Goal: Navigation & Orientation: Find specific page/section

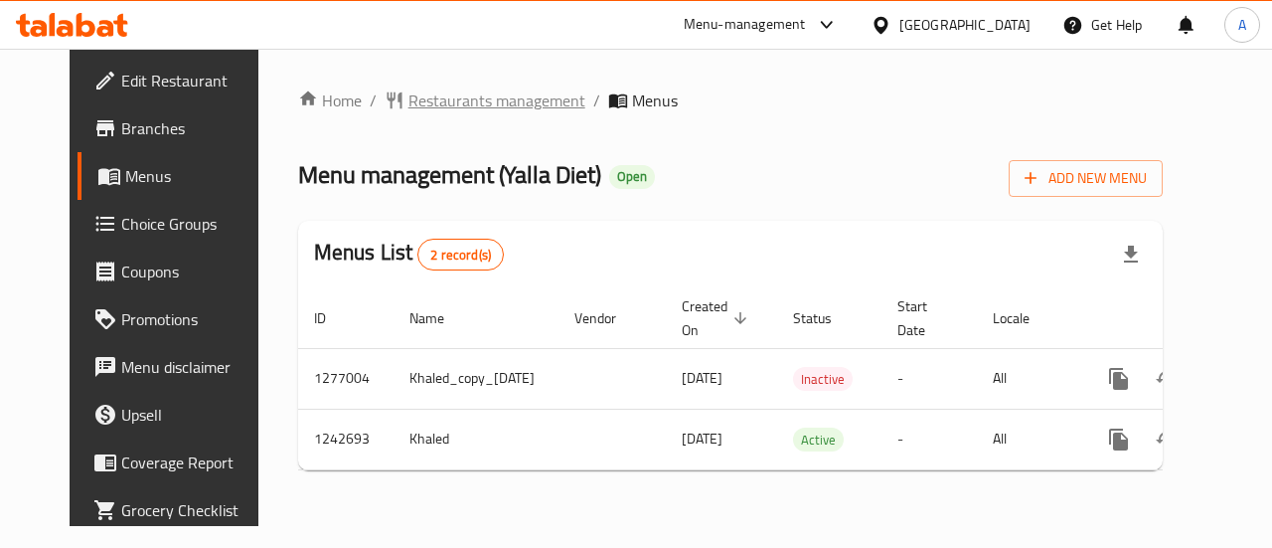
click at [422, 96] on span "Restaurants management" at bounding box center [497, 100] width 177 height 24
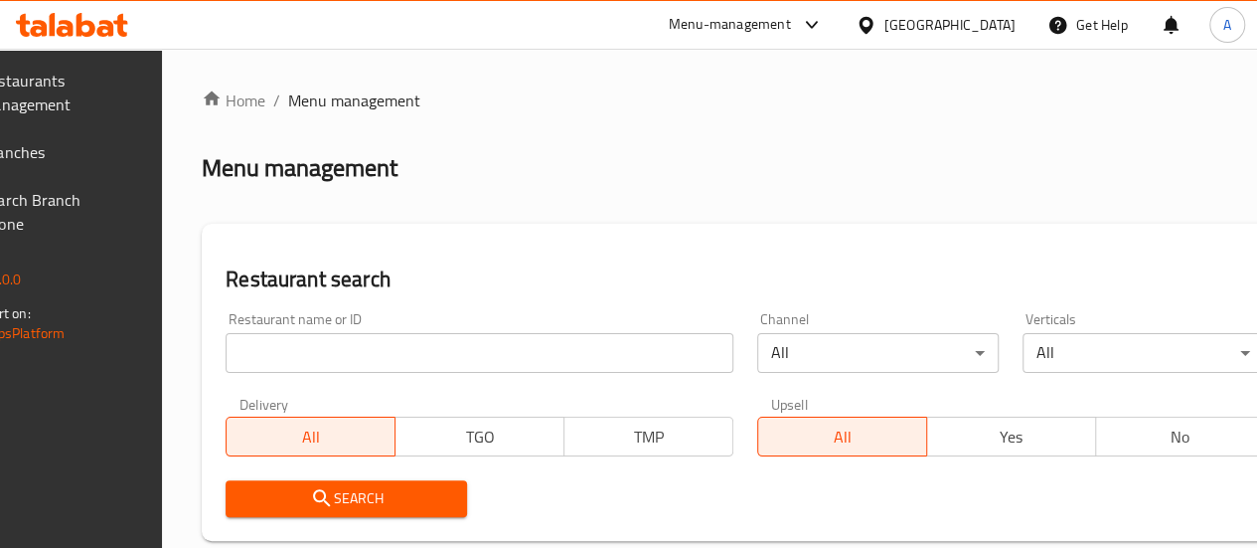
click at [83, 142] on span "Branches" at bounding box center [52, 152] width 142 height 24
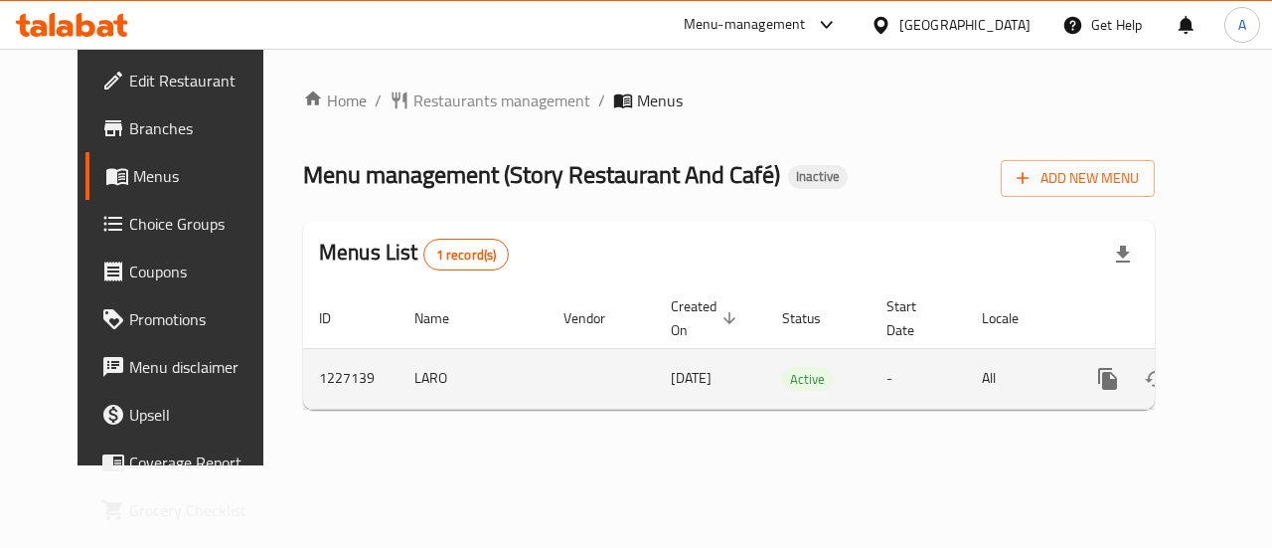
click at [1240, 386] on icon "enhanced table" at bounding box center [1252, 379] width 24 height 24
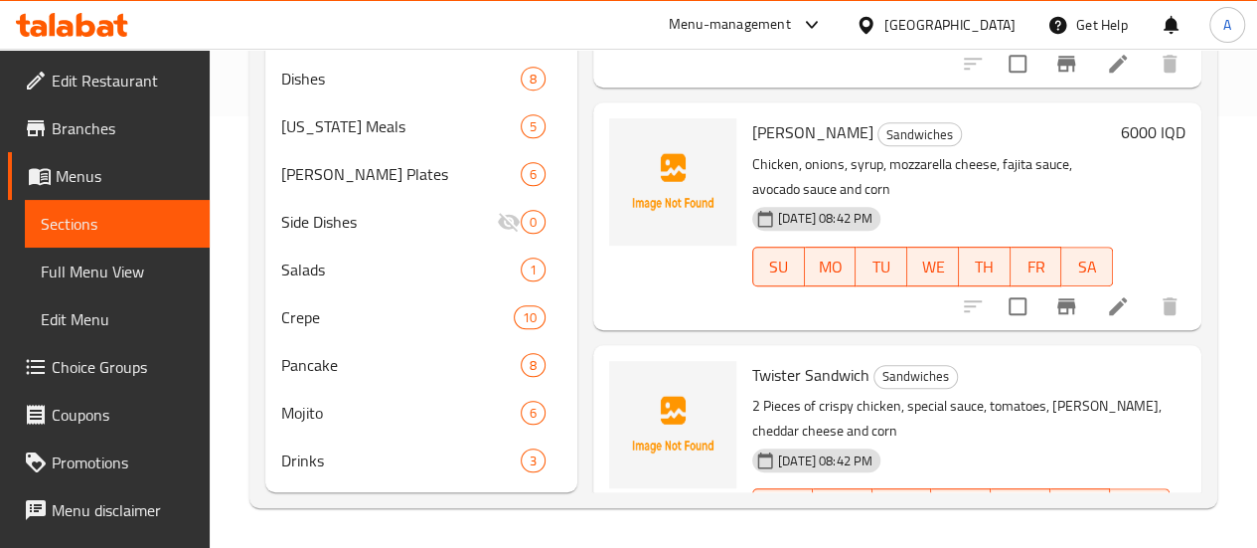
scroll to position [162, 0]
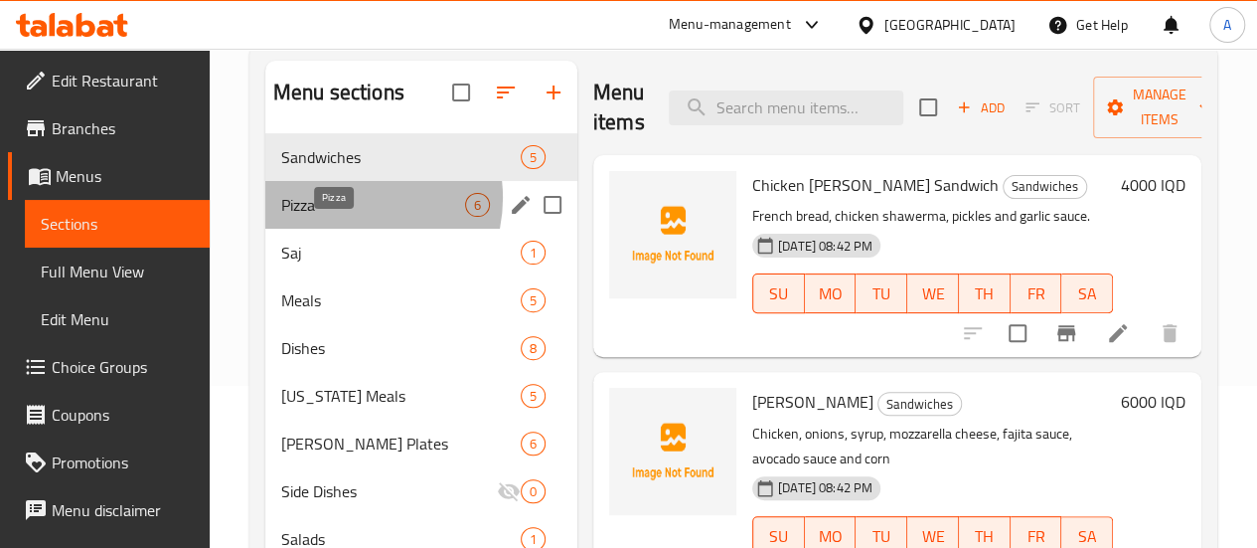
click at [343, 217] on span "Pizza" at bounding box center [373, 205] width 184 height 24
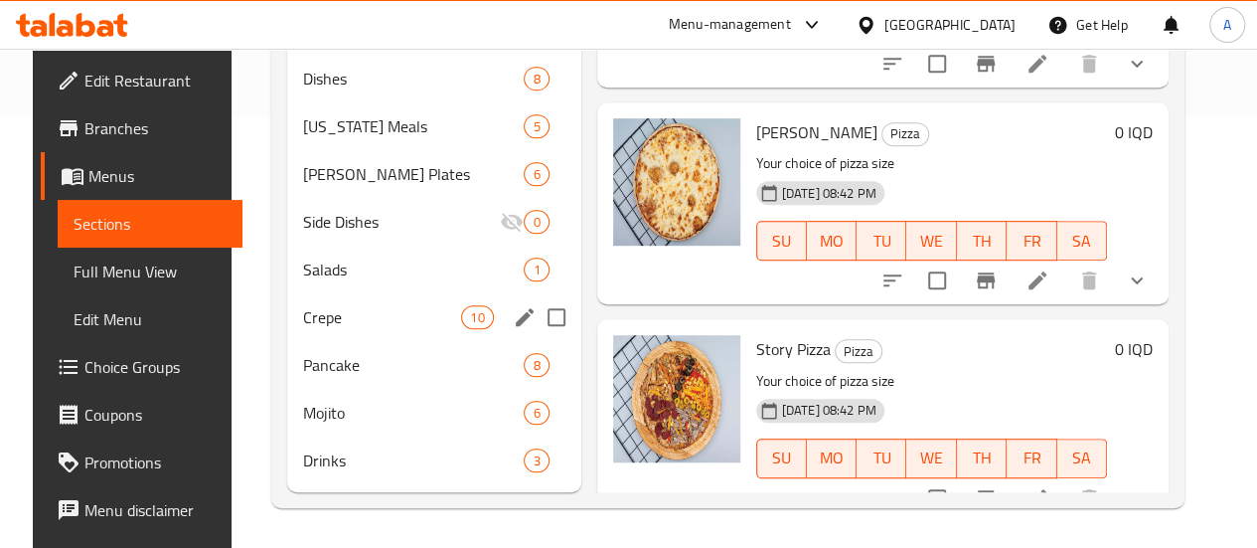
scroll to position [162, 0]
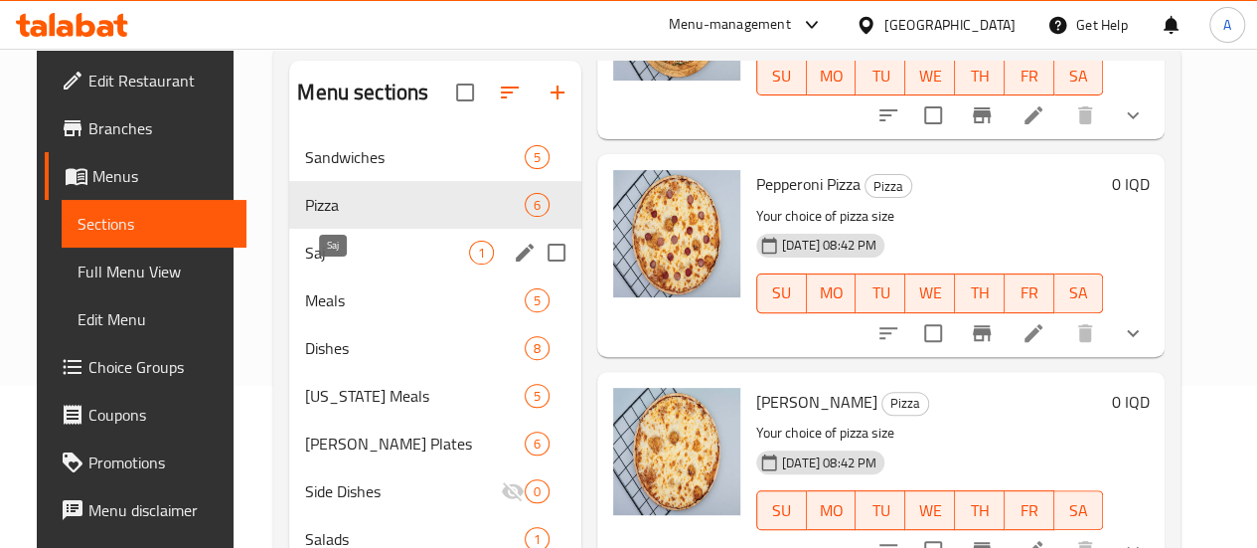
click at [305, 264] on span "Saj" at bounding box center [387, 253] width 164 height 24
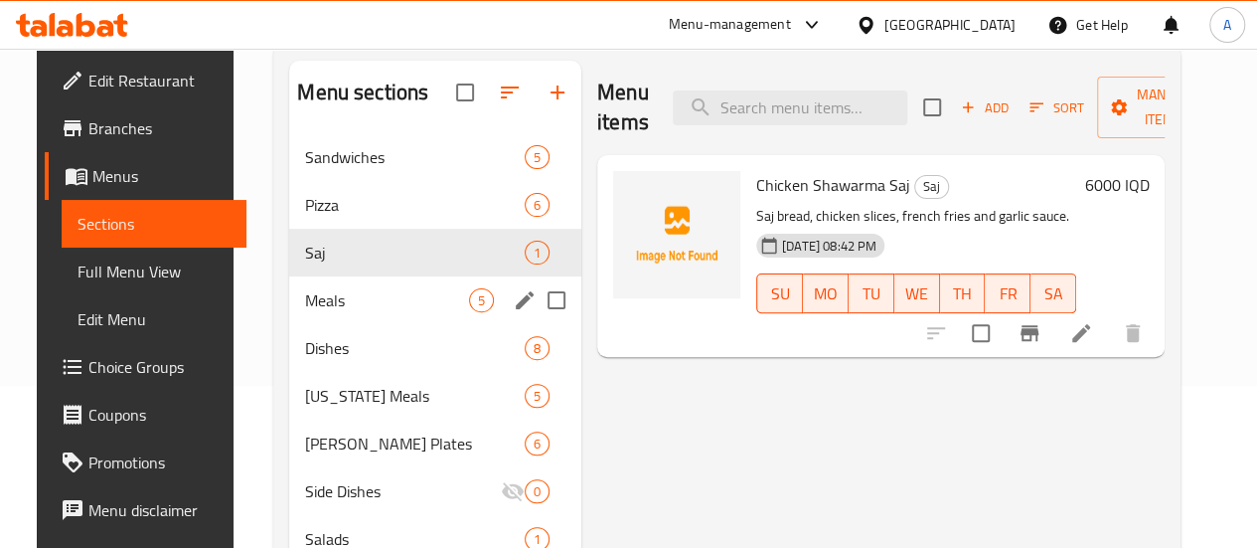
click at [332, 312] on span "Meals" at bounding box center [387, 300] width 164 height 24
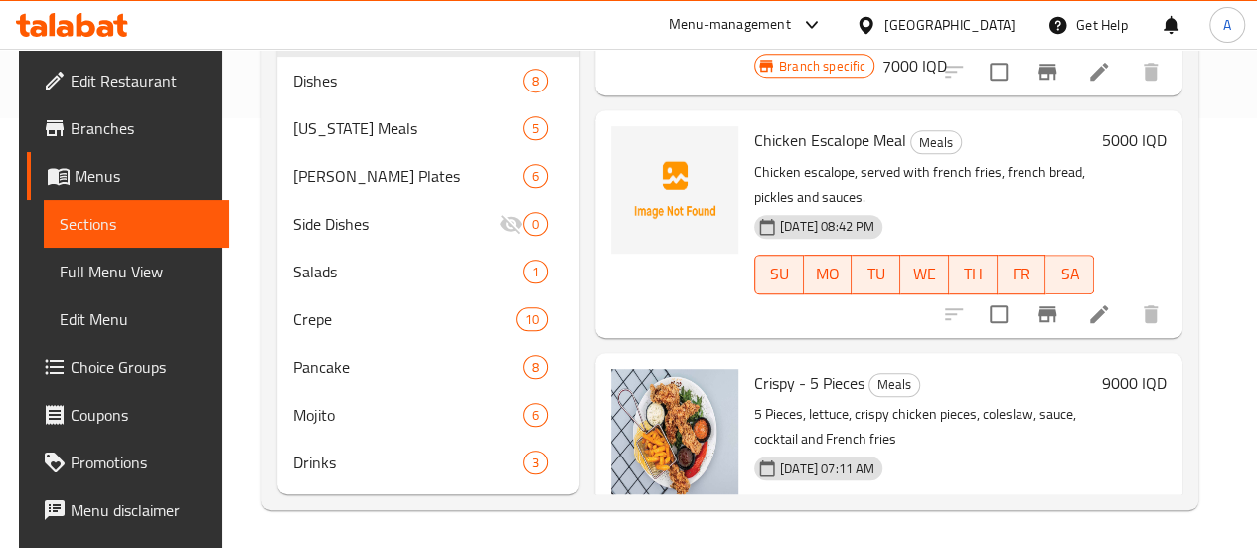
scroll to position [460, 0]
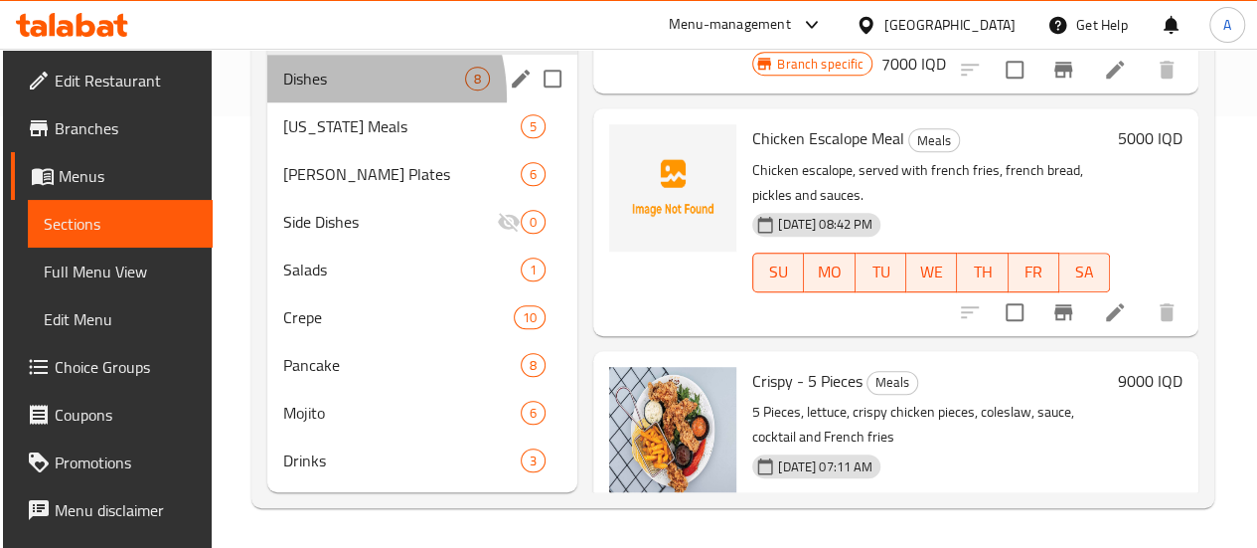
click at [315, 99] on div "Dishes 8" at bounding box center [422, 79] width 310 height 48
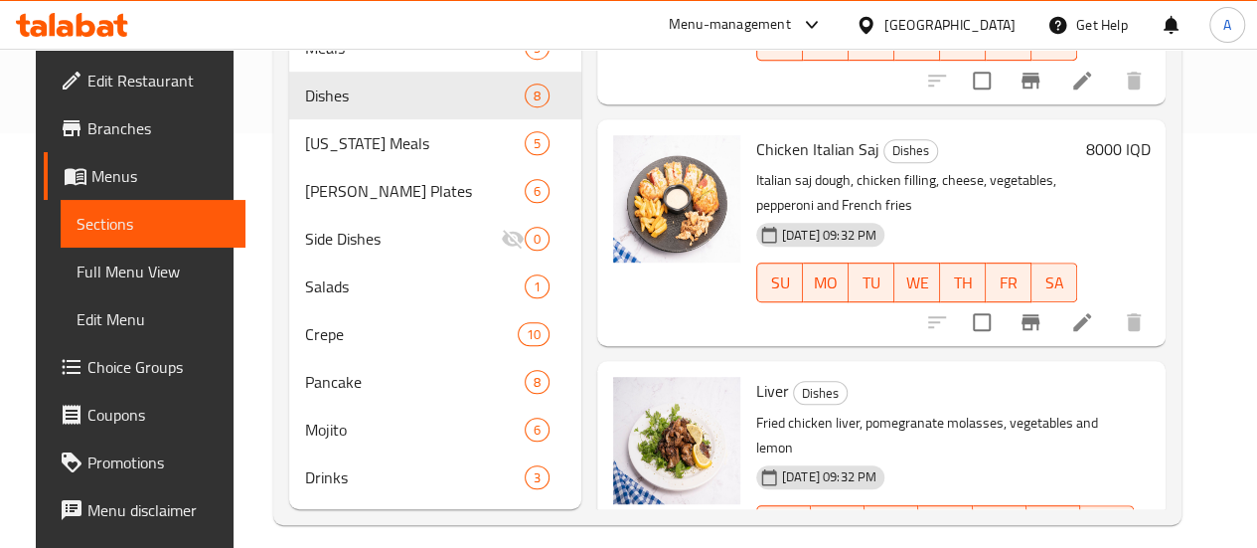
scroll to position [460, 0]
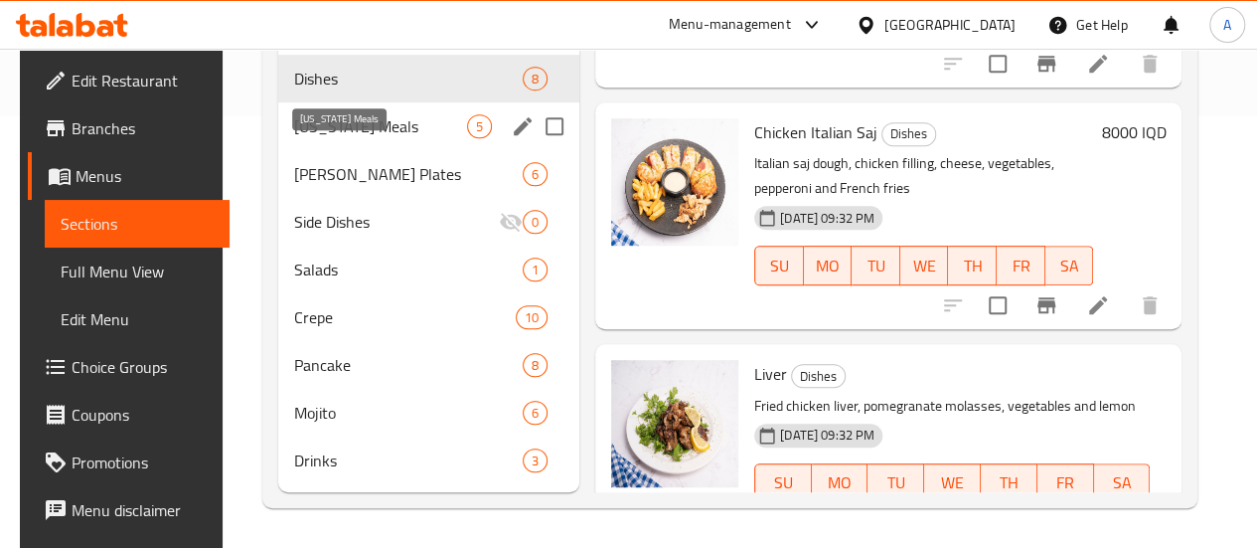
drag, startPoint x: 348, startPoint y: 120, endPoint x: 366, endPoint y: 130, distance: 20.5
click at [348, 120] on span "Kentucky Meals" at bounding box center [380, 126] width 173 height 24
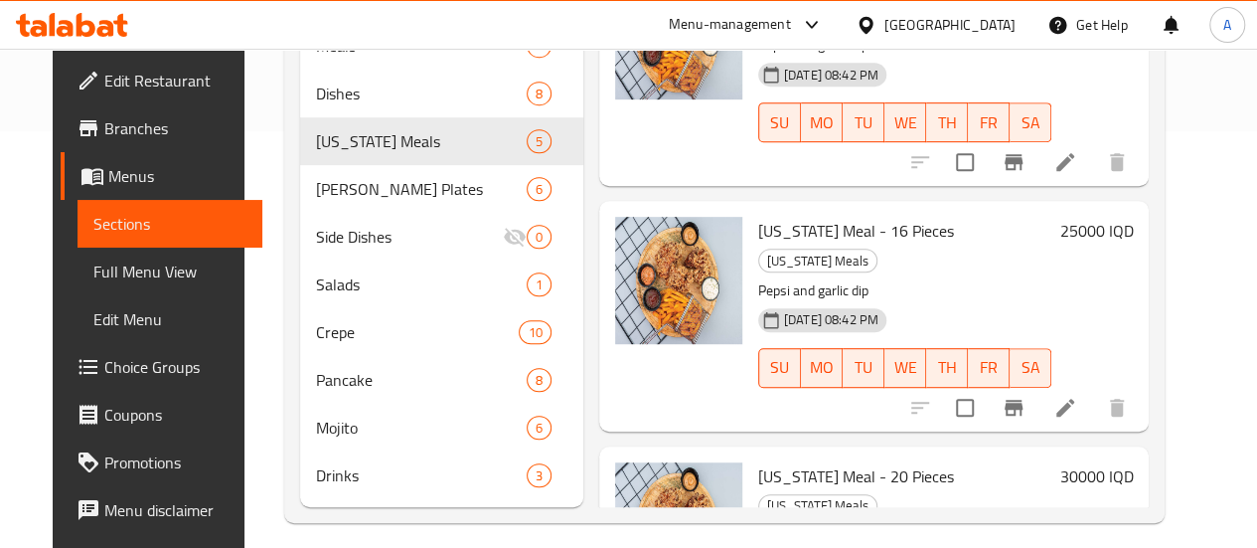
scroll to position [460, 0]
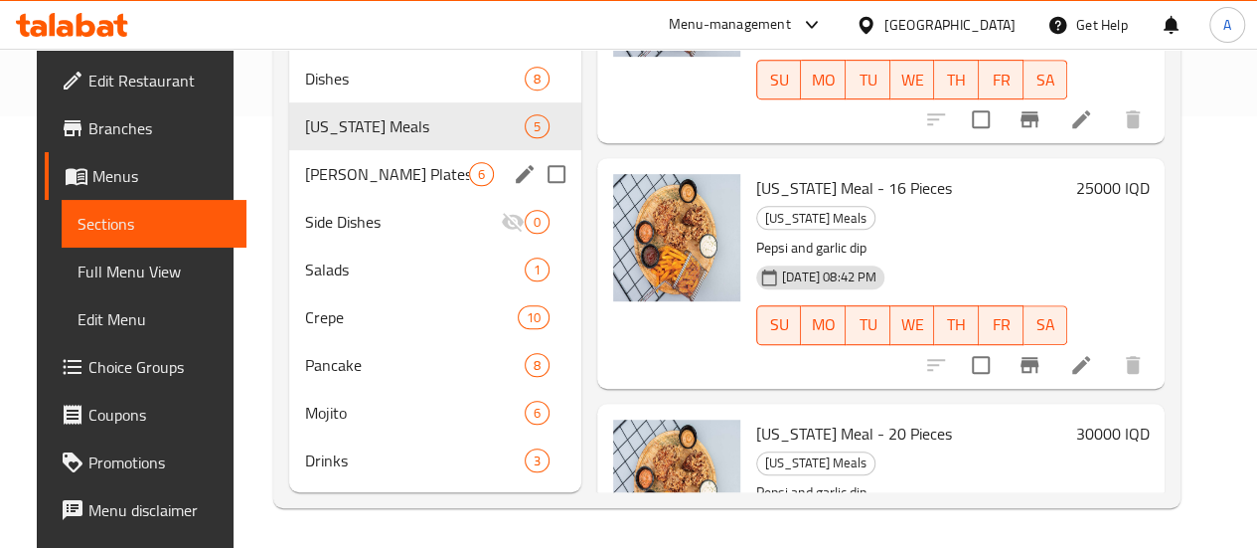
click at [310, 171] on span "Rizo Plates" at bounding box center [387, 174] width 164 height 24
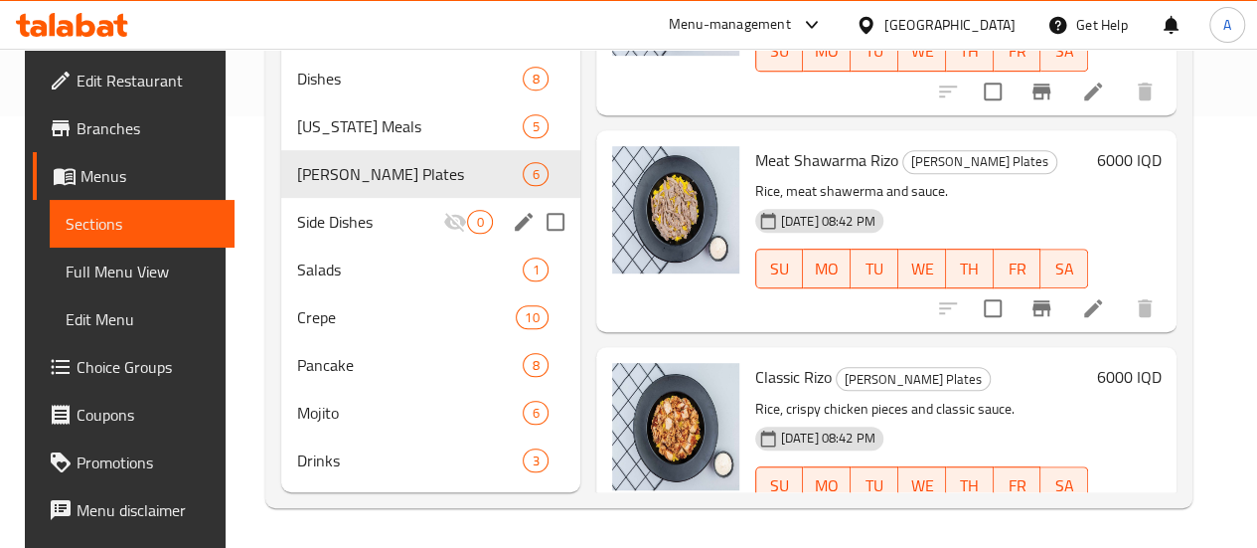
click at [349, 217] on span "Side Dishes" at bounding box center [370, 222] width 146 height 24
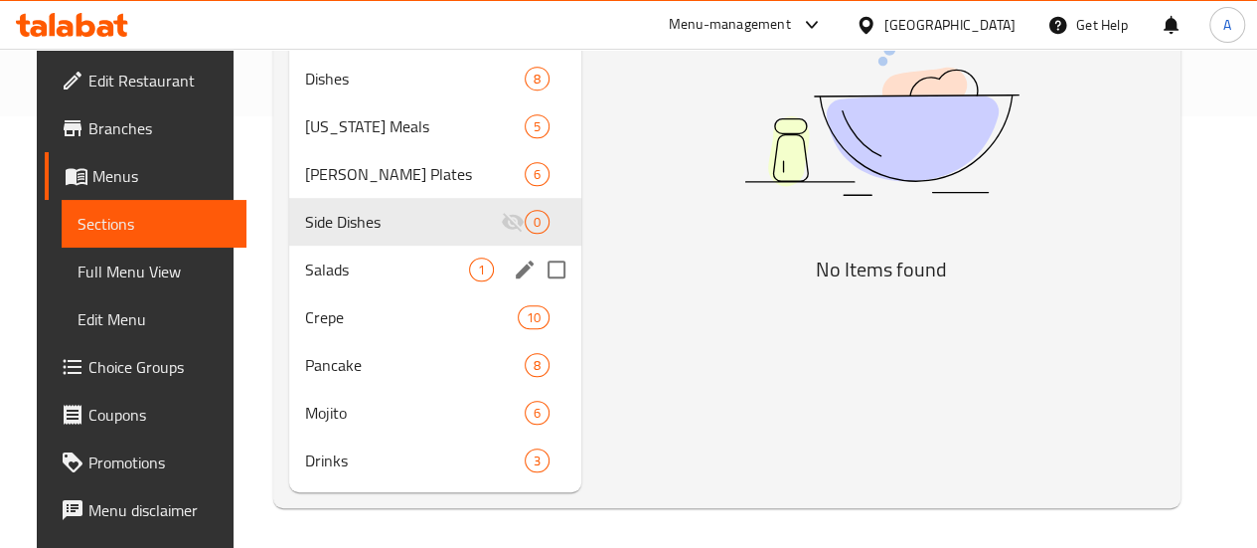
drag, startPoint x: 319, startPoint y: 269, endPoint x: 415, endPoint y: 278, distance: 96.8
click at [318, 268] on span "Salads" at bounding box center [387, 269] width 164 height 24
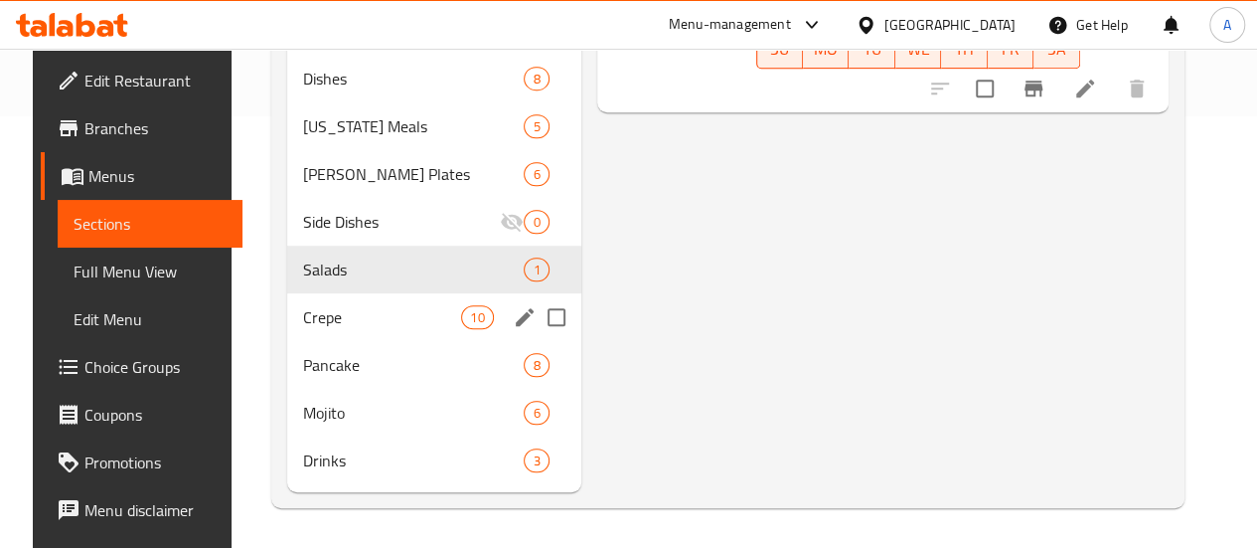
drag, startPoint x: 344, startPoint y: 314, endPoint x: 425, endPoint y: 327, distance: 82.5
click at [341, 314] on span "Crepe" at bounding box center [382, 317] width 158 height 24
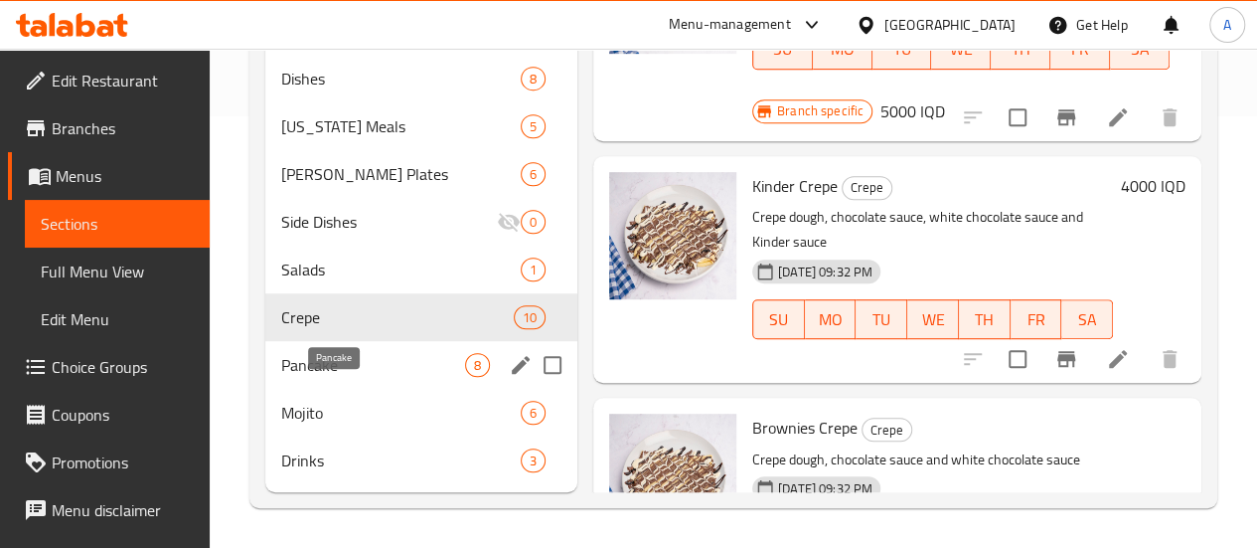
click at [287, 374] on span "Pancake" at bounding box center [373, 365] width 184 height 24
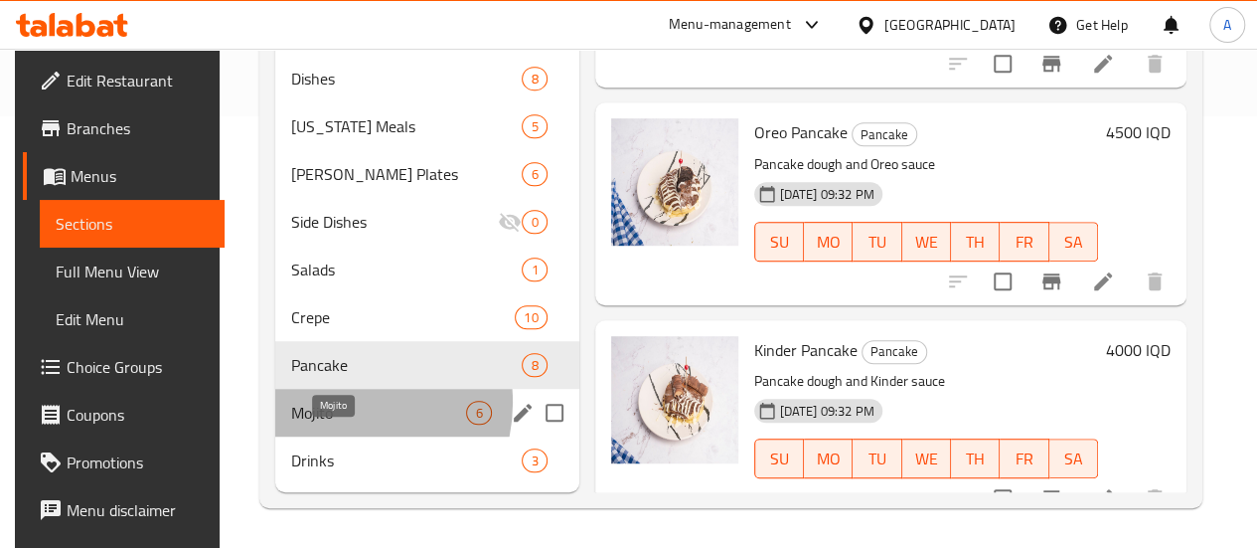
click at [330, 404] on span "Mojito" at bounding box center [379, 413] width 176 height 24
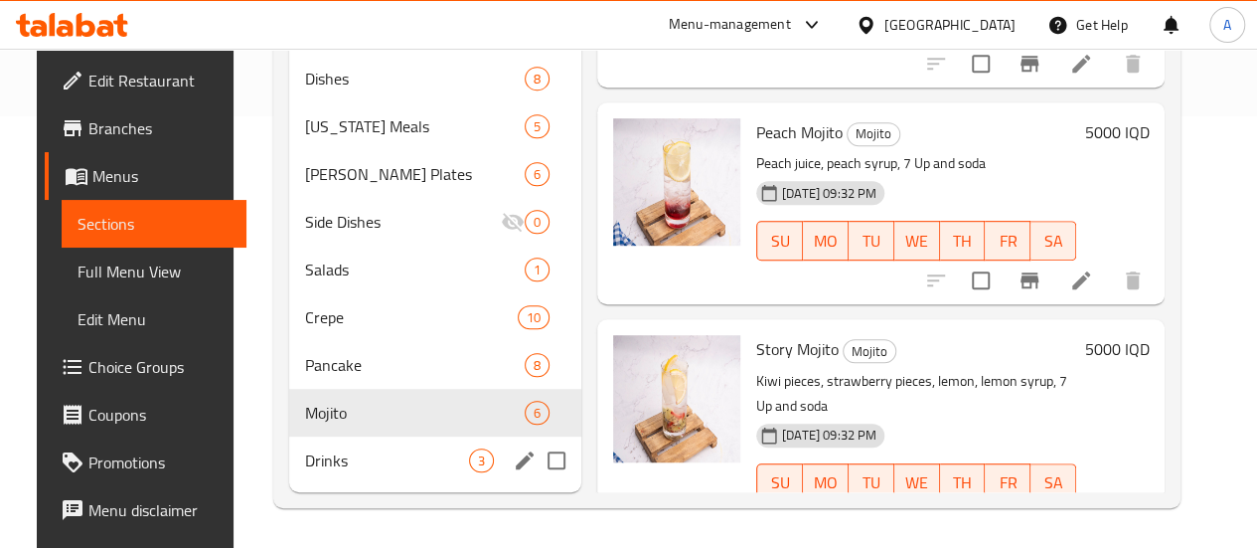
click at [358, 469] on span "Drinks" at bounding box center [387, 460] width 164 height 24
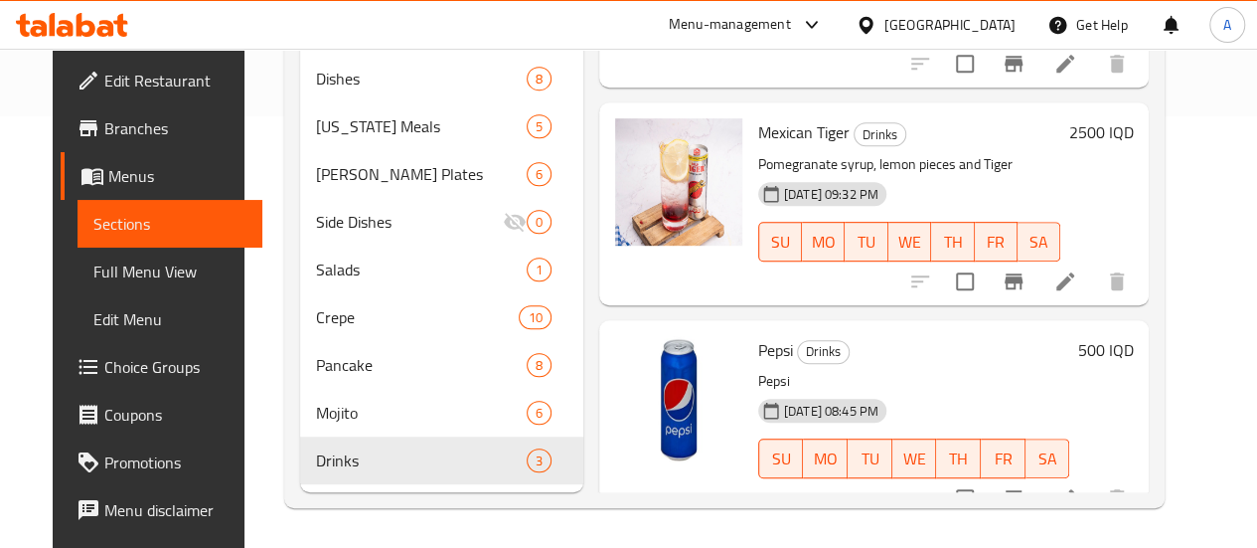
click at [389, 506] on div "Menu sections Sandwiches 5 Pizza 6 Saj 1 Meals 5 Dishes 8 Kentucky Meals 5 Rizo…" at bounding box center [724, 141] width 881 height 733
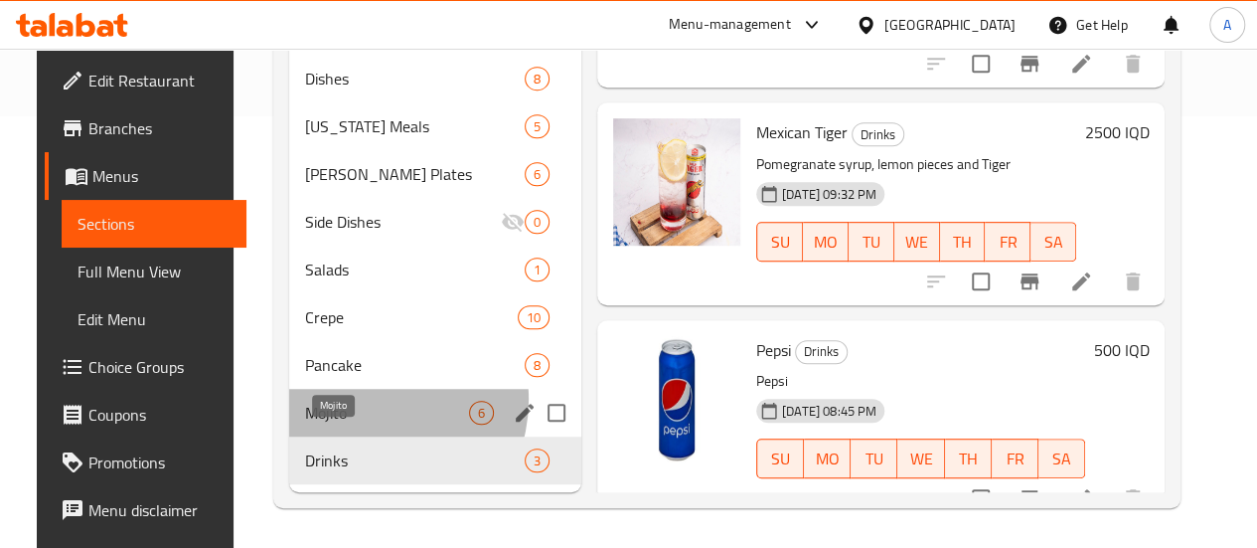
click at [344, 401] on span "Mojito" at bounding box center [387, 413] width 164 height 24
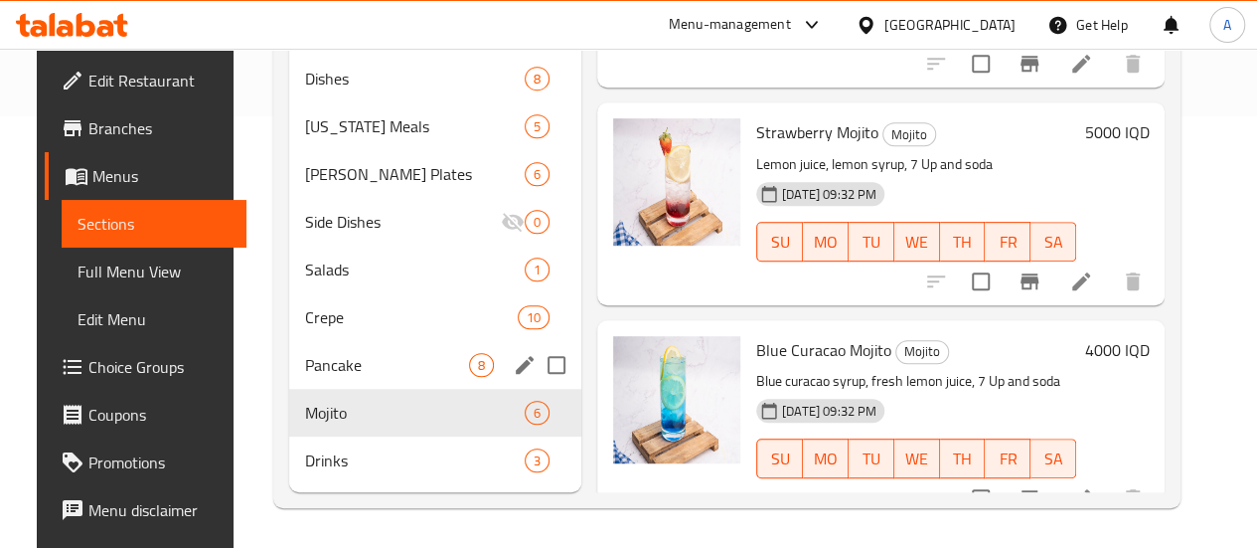
click at [308, 349] on div "Pancake 8" at bounding box center [435, 365] width 292 height 48
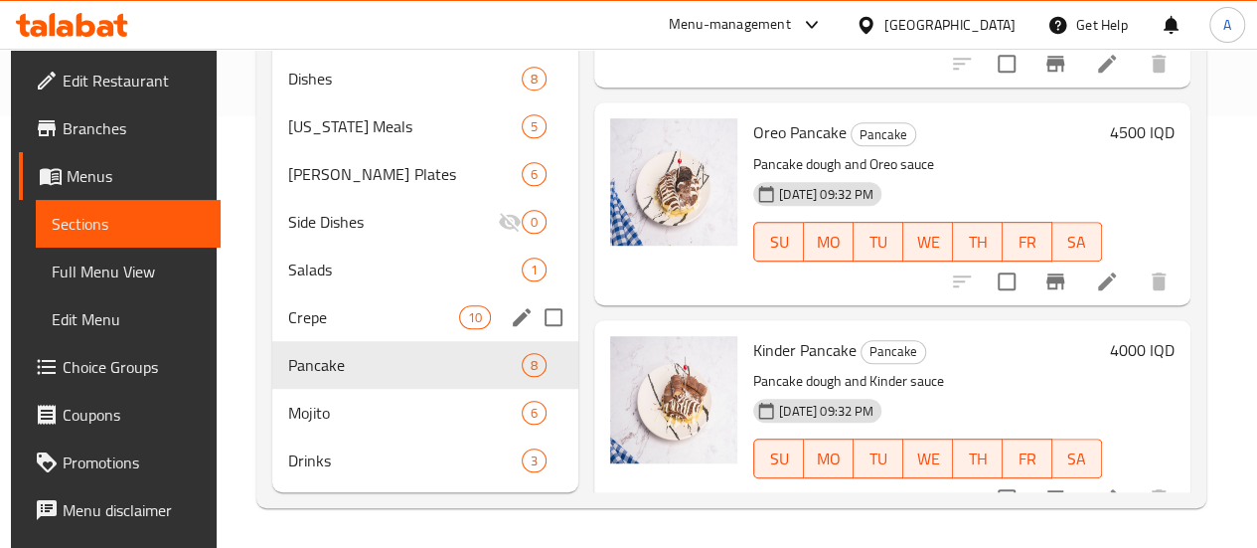
click at [318, 297] on div "Crepe 10" at bounding box center [425, 317] width 306 height 48
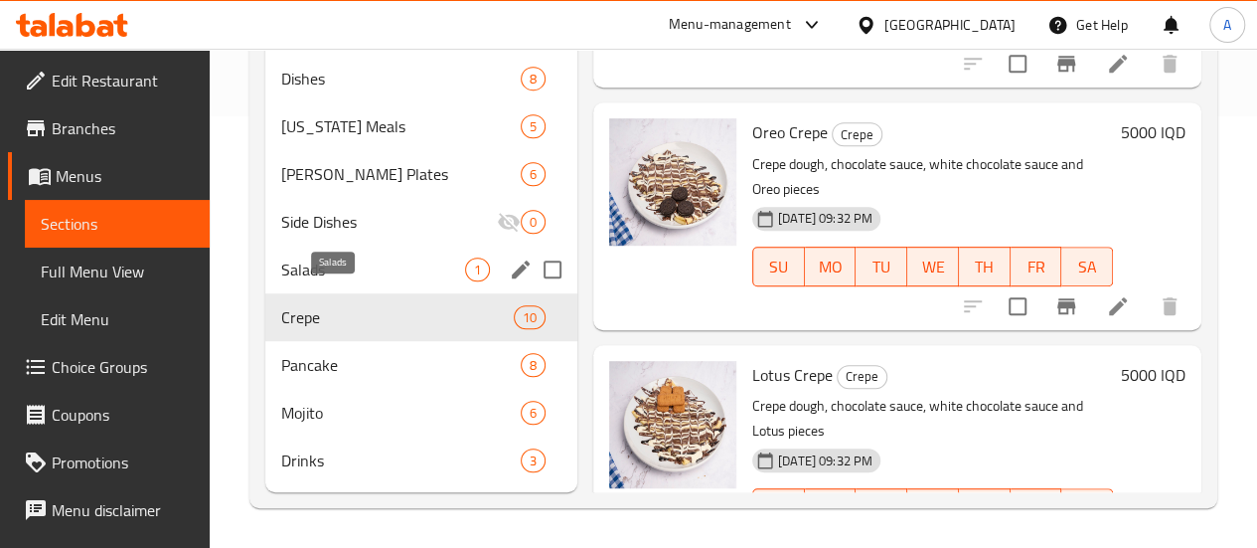
click at [346, 253] on div "Salads 1" at bounding box center [421, 270] width 312 height 48
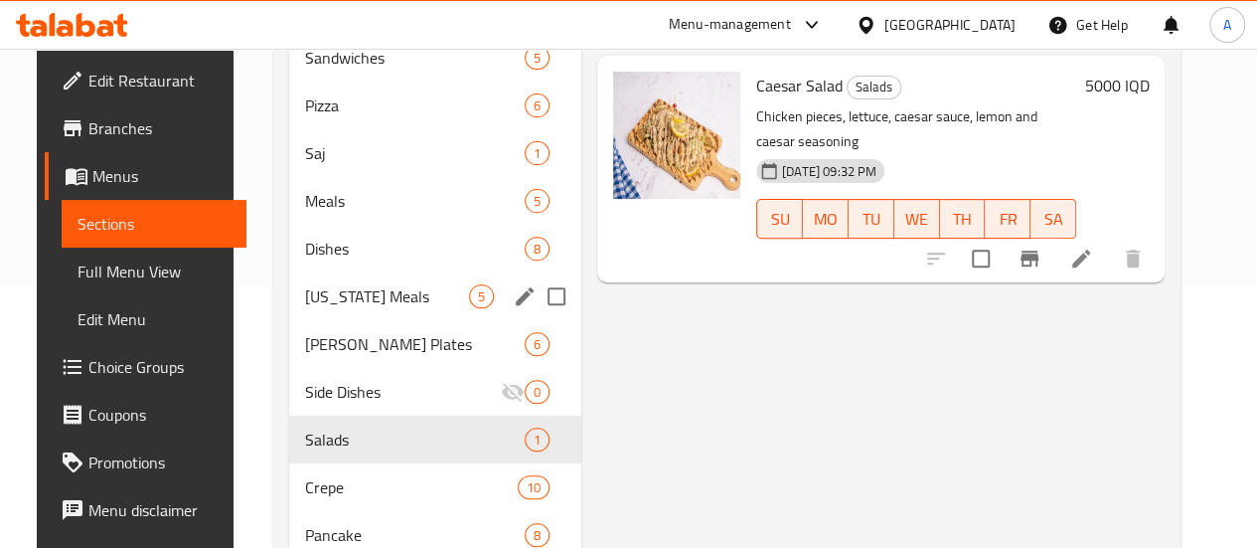
click at [300, 349] on div "Sandwiches 5 Pizza 6 Saj 1 Meals 5 Dishes 8 Kentucky Meals 5 Rizo Plates 6 Side…" at bounding box center [435, 344] width 292 height 620
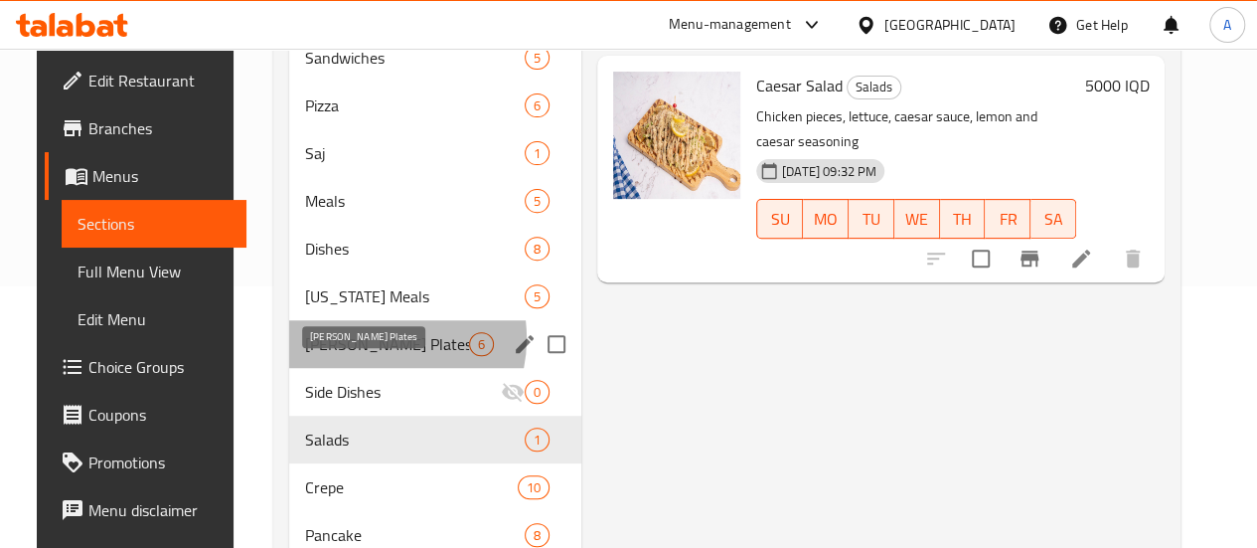
click at [348, 356] on span "Rizo Plates" at bounding box center [387, 344] width 164 height 24
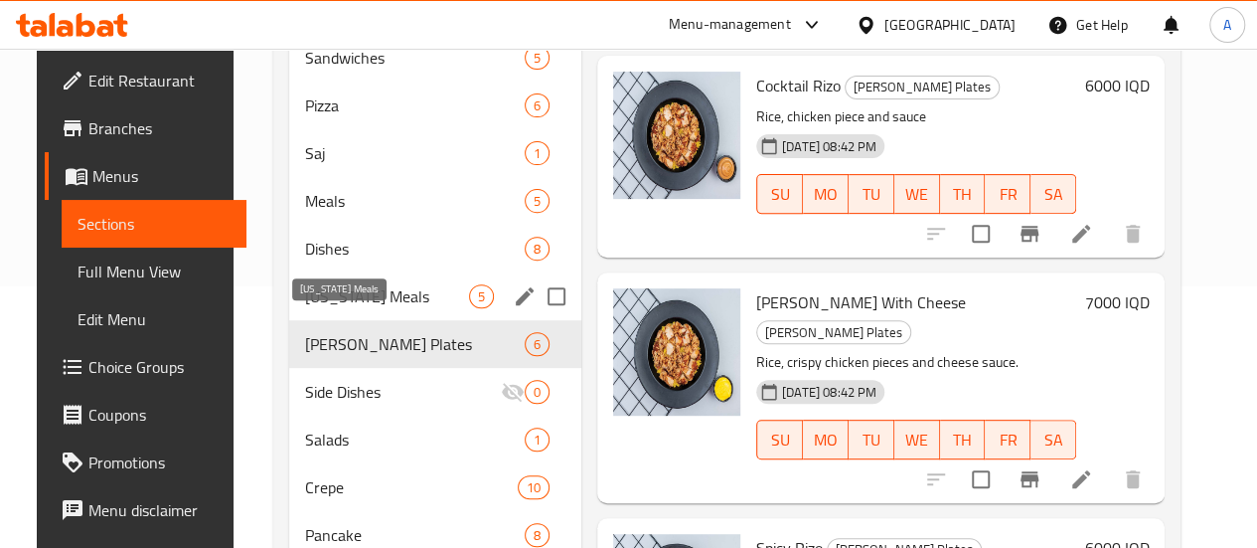
click at [360, 308] on span "Kentucky Meals" at bounding box center [387, 296] width 164 height 24
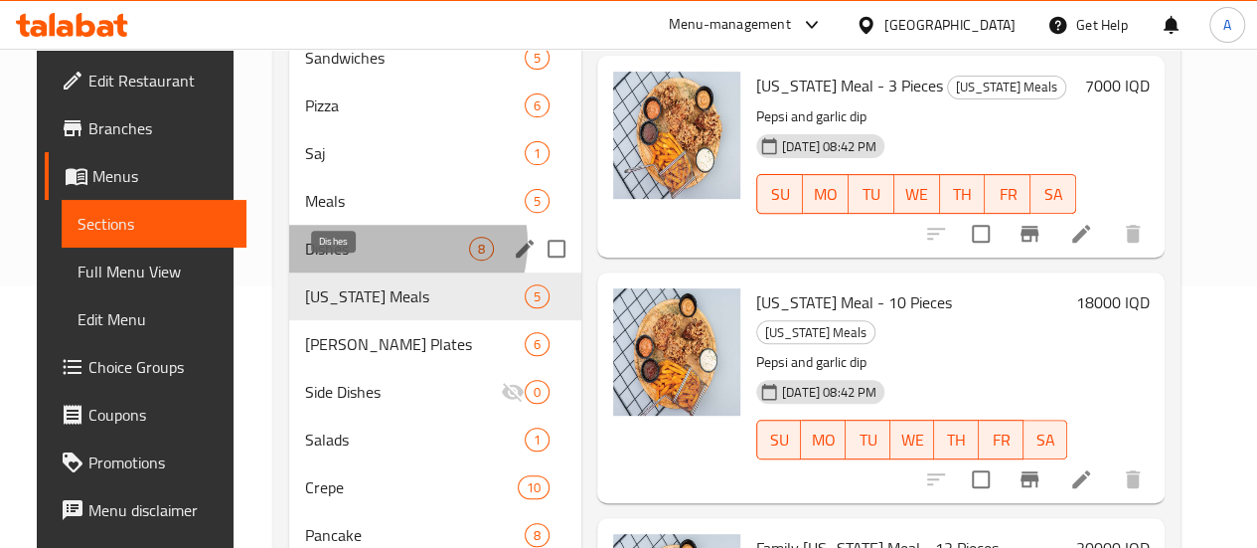
click at [376, 260] on span "Dishes" at bounding box center [387, 249] width 164 height 24
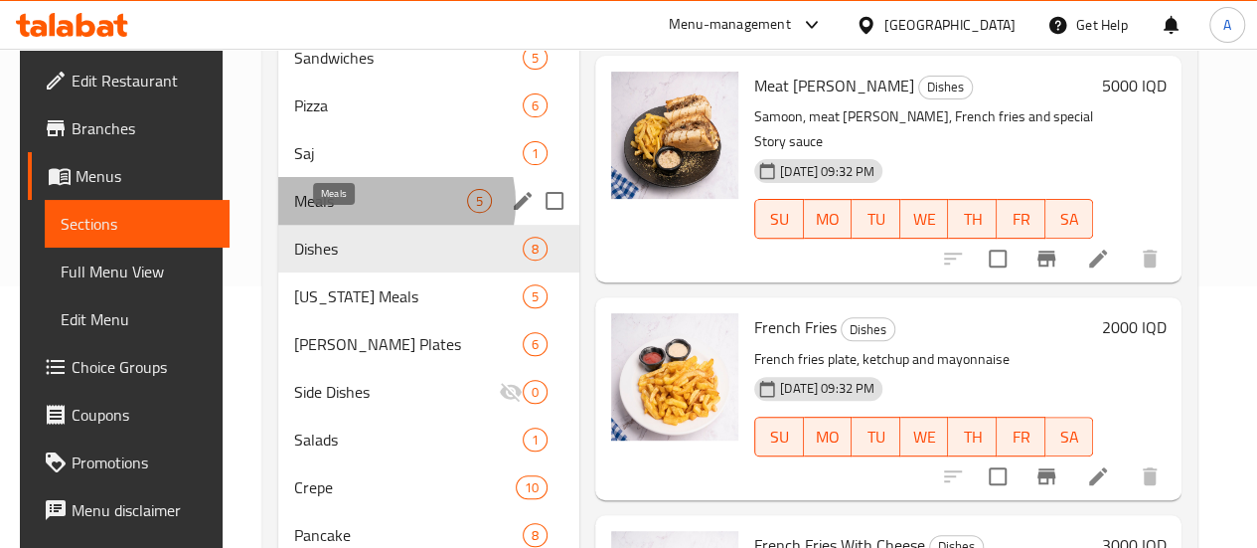
click at [378, 213] on span "Meals" at bounding box center [380, 201] width 173 height 24
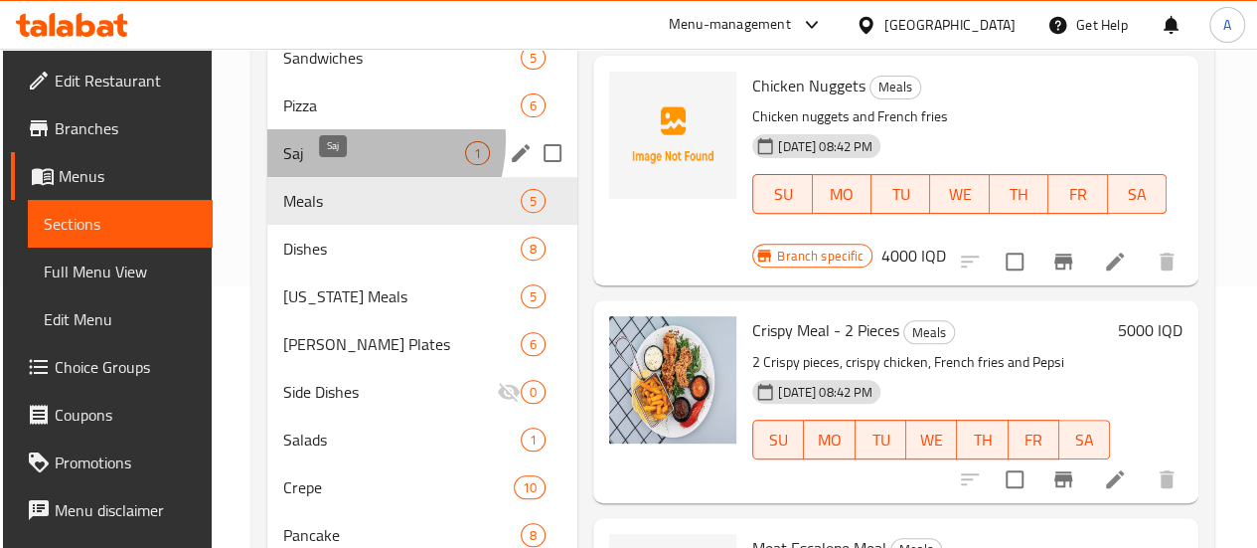
click at [352, 165] on span "Saj" at bounding box center [374, 153] width 182 height 24
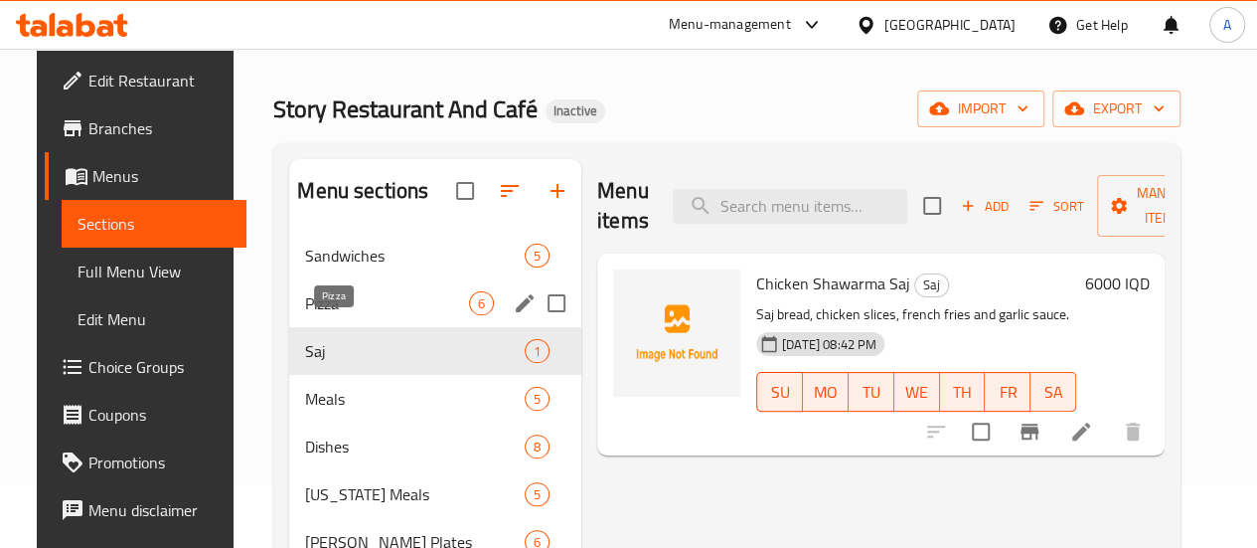
scroll to position [63, 0]
click at [346, 313] on div "Pizza 6" at bounding box center [435, 304] width 292 height 48
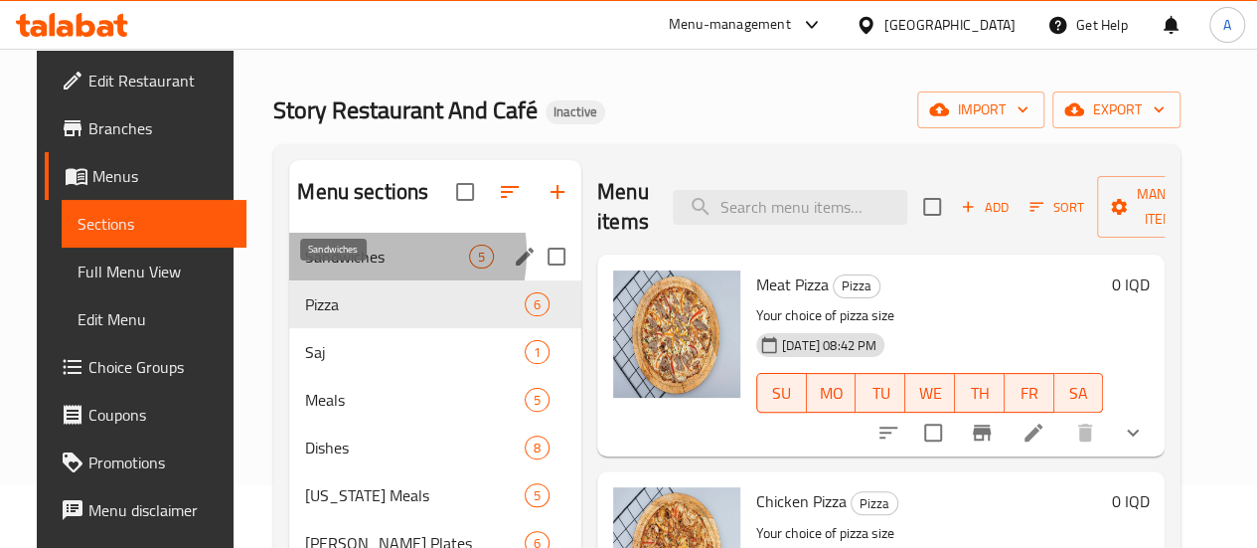
click at [335, 268] on span "Sandwiches" at bounding box center [387, 257] width 164 height 24
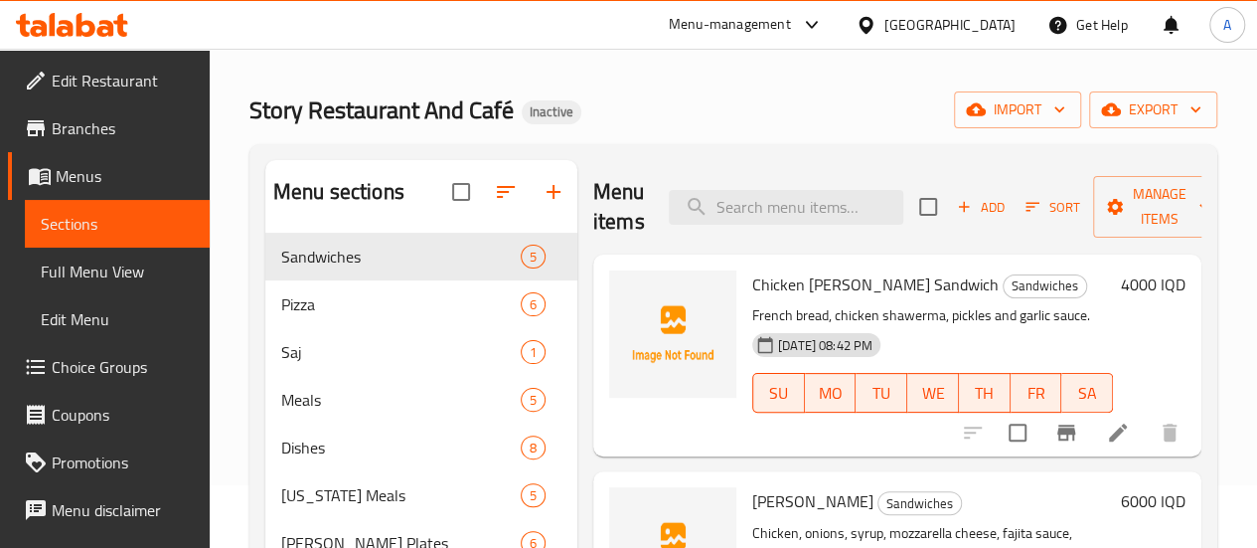
click at [593, 69] on div "Home / Restaurants management / Menus / Sections Story Restaurant And Café Inac…" at bounding box center [733, 451] width 968 height 851
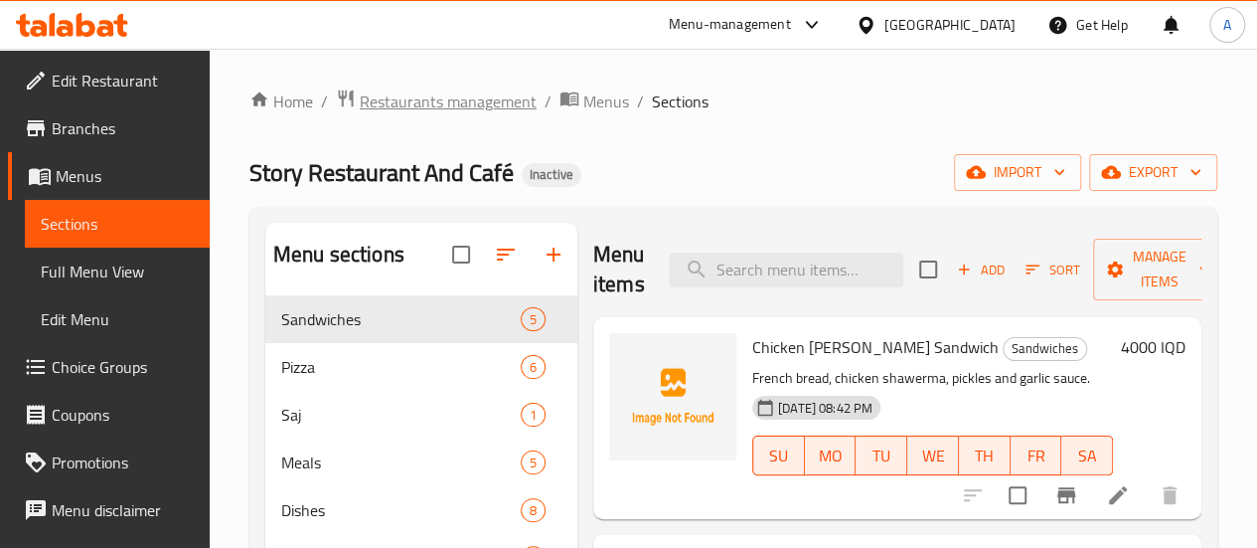
click at [450, 100] on span "Restaurants management" at bounding box center [448, 101] width 177 height 24
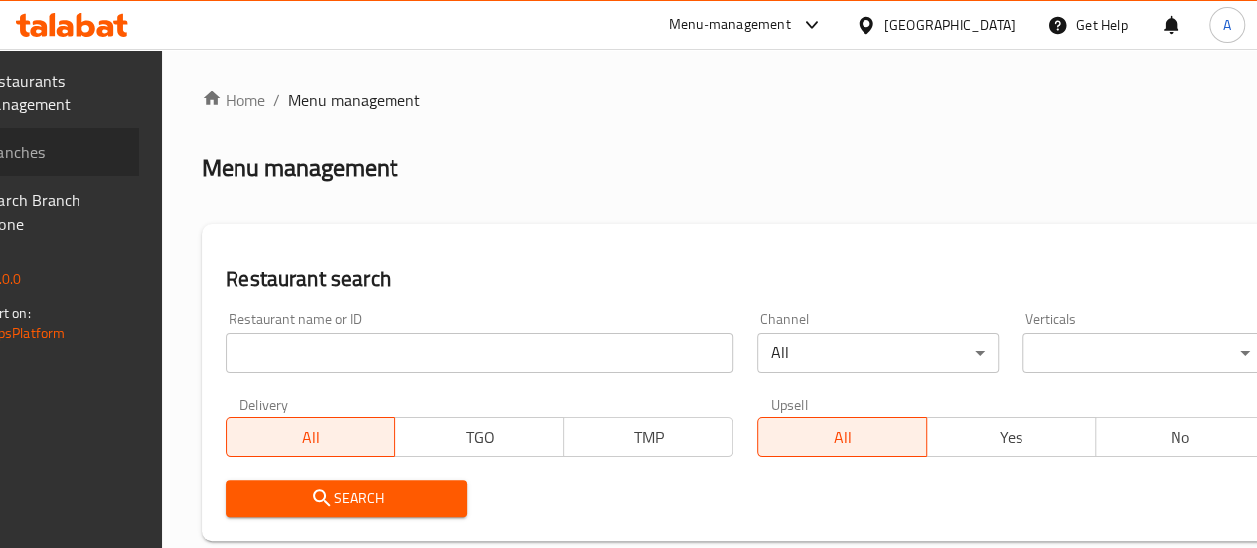
click at [91, 152] on span "Branches" at bounding box center [52, 152] width 142 height 24
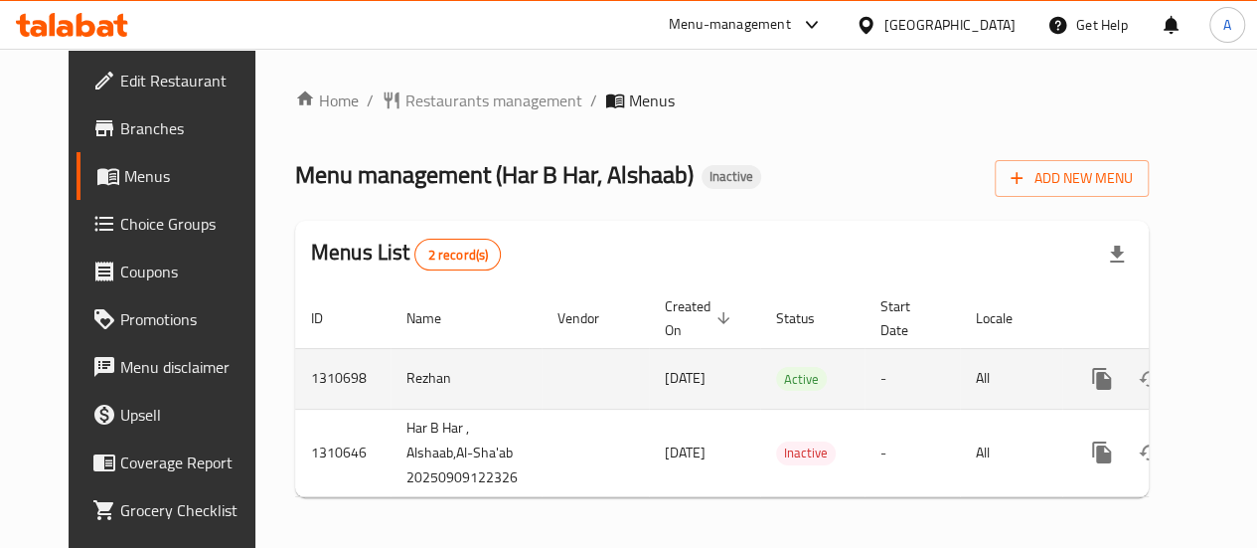
click at [1234, 377] on icon "enhanced table" at bounding box center [1246, 379] width 24 height 24
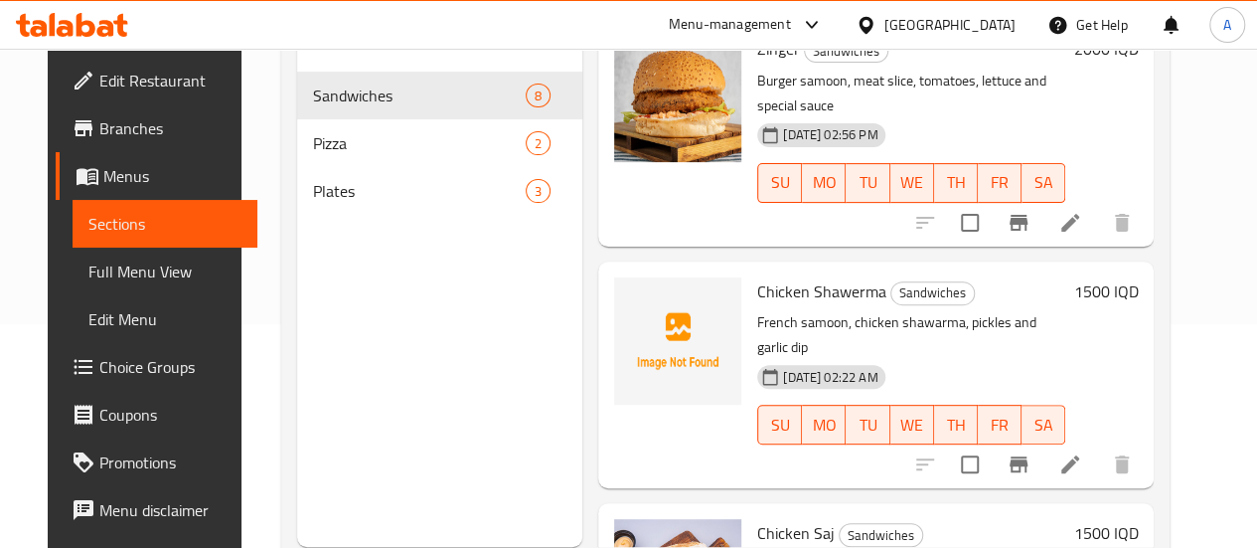
scroll to position [179, 0]
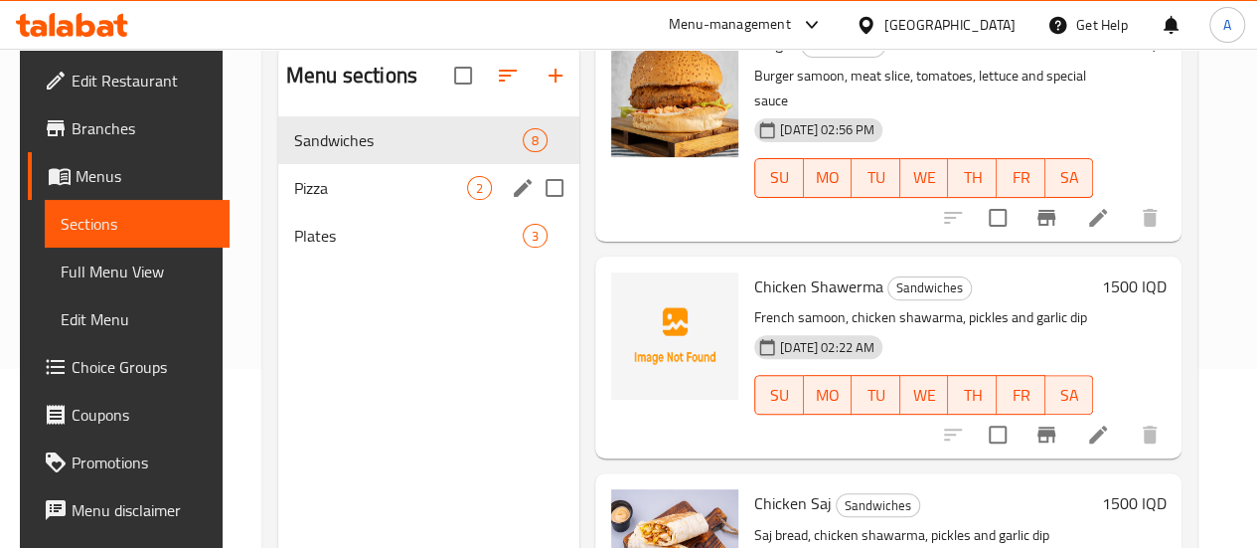
click at [367, 200] on span "Pizza" at bounding box center [380, 188] width 173 height 24
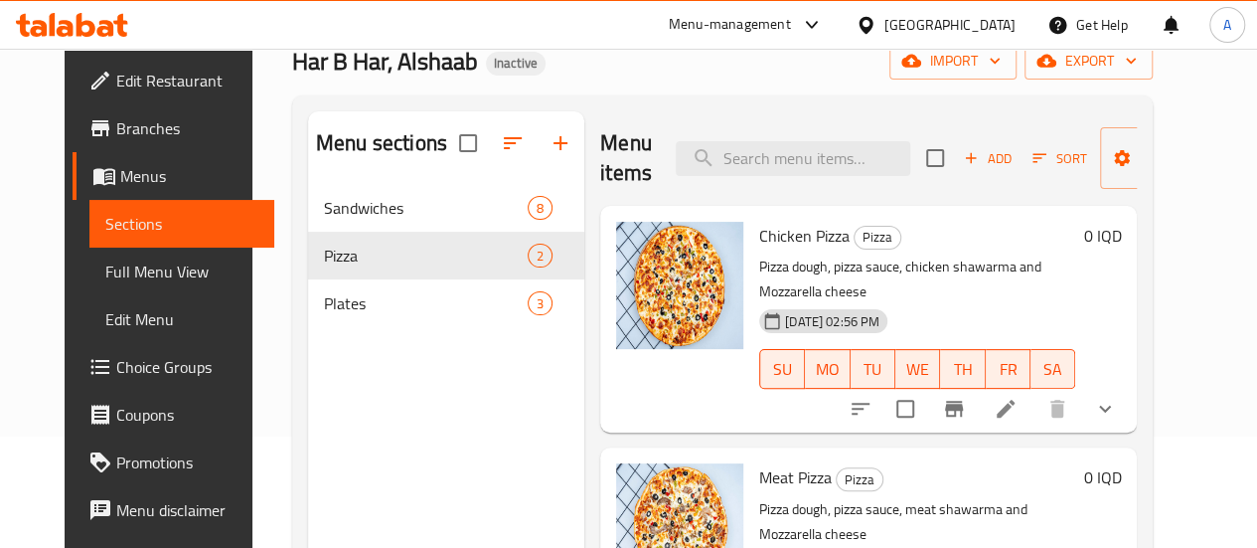
scroll to position [80, 0]
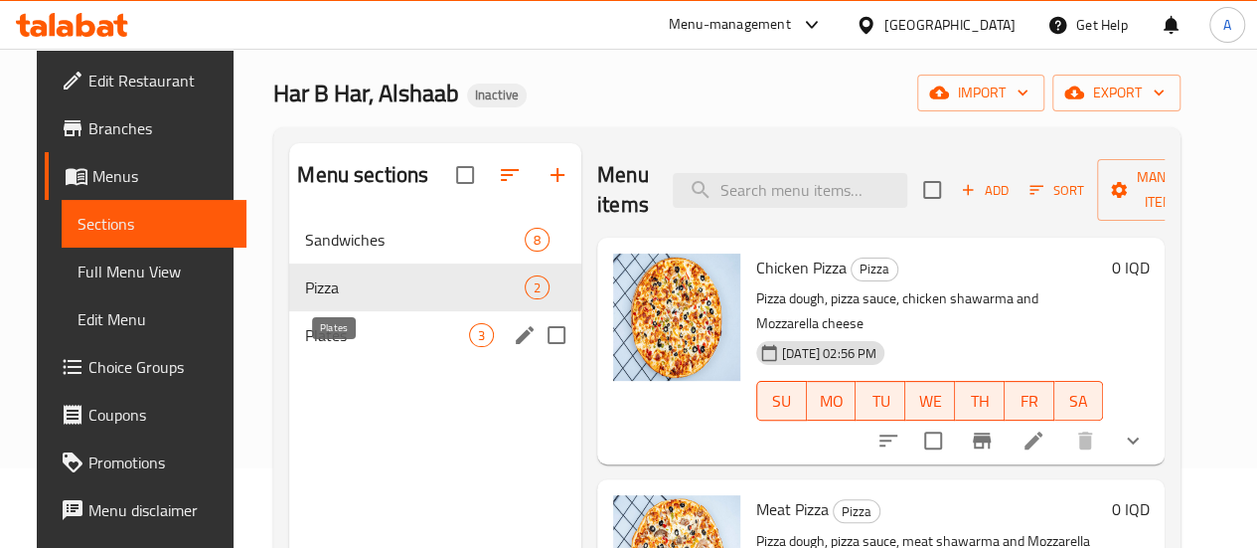
click at [347, 347] on span "Plates" at bounding box center [387, 335] width 164 height 24
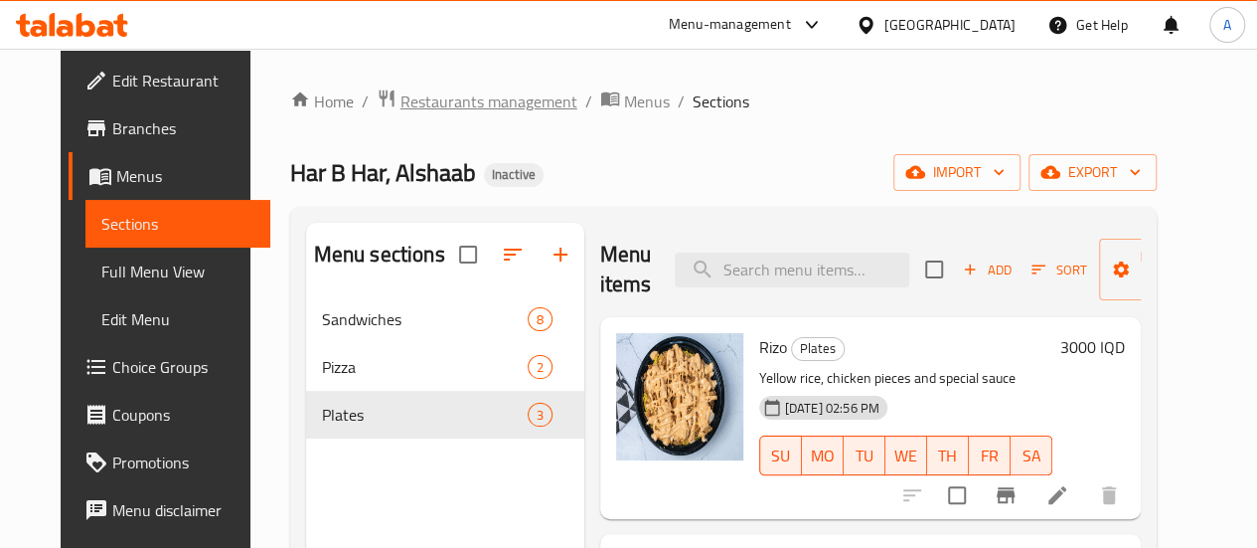
click at [427, 100] on span "Restaurants management" at bounding box center [489, 101] width 177 height 24
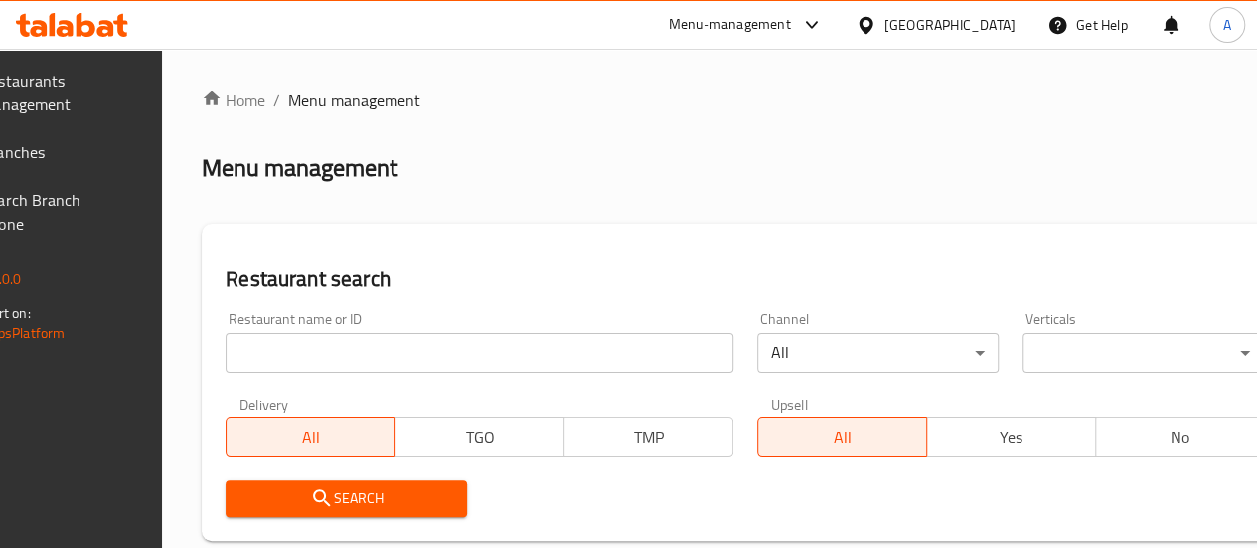
click at [61, 158] on span "Branches" at bounding box center [52, 152] width 142 height 24
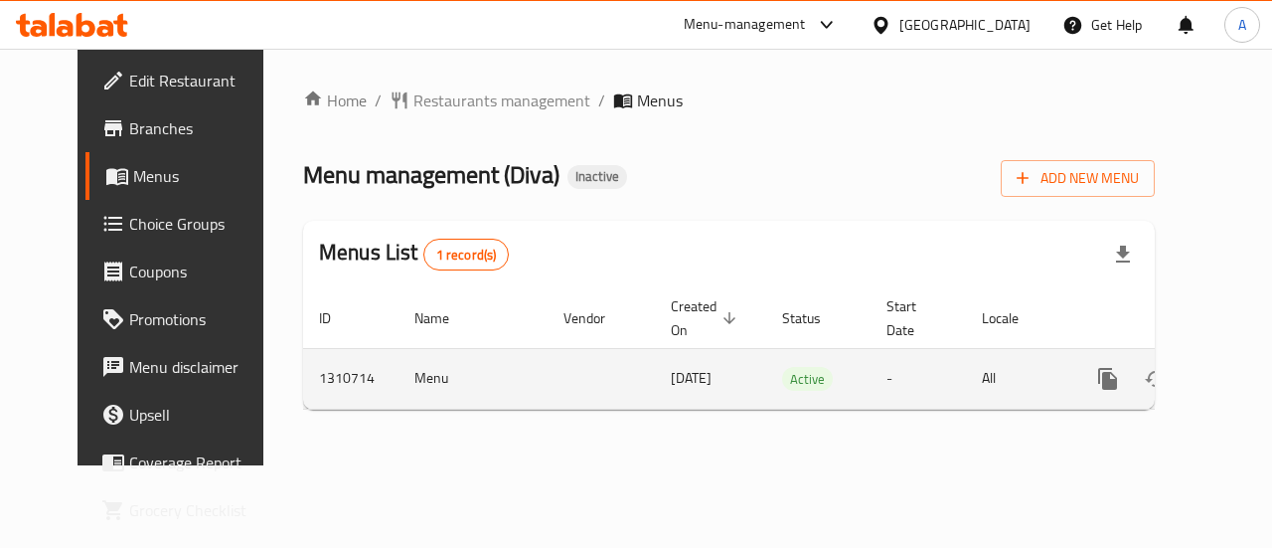
click at [1228, 377] on link "enhanced table" at bounding box center [1252, 379] width 48 height 48
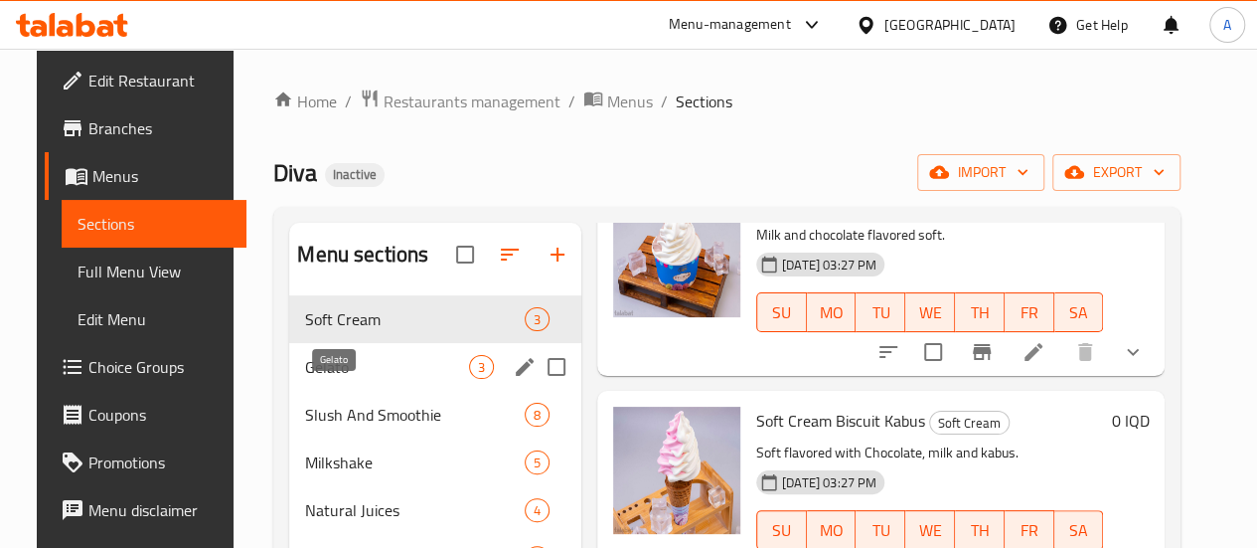
click at [336, 379] on span "Gelato" at bounding box center [387, 367] width 164 height 24
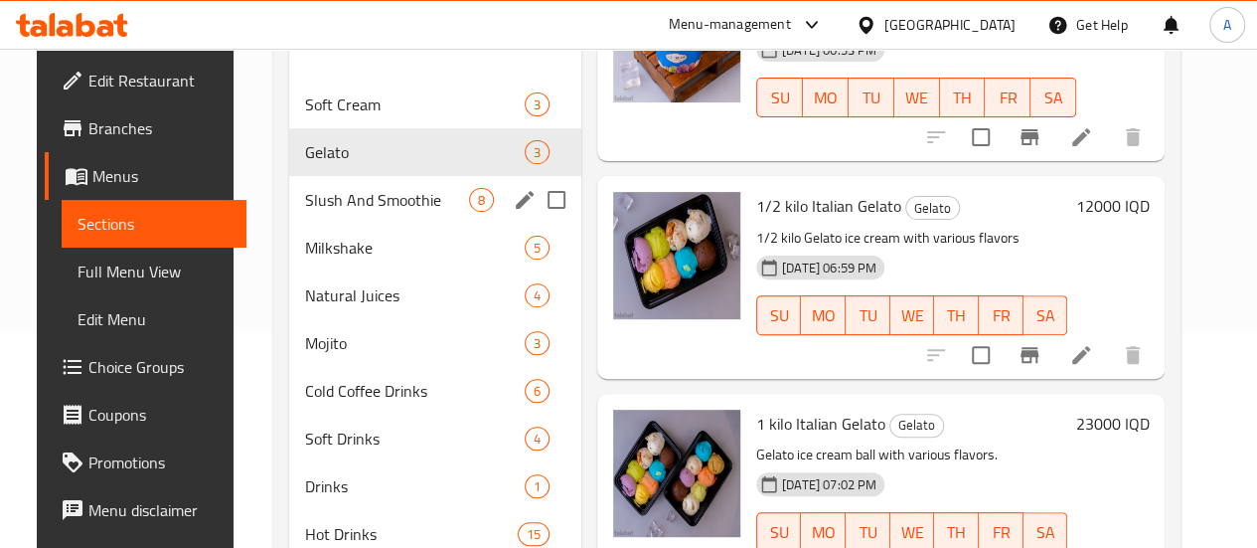
scroll to position [118, 0]
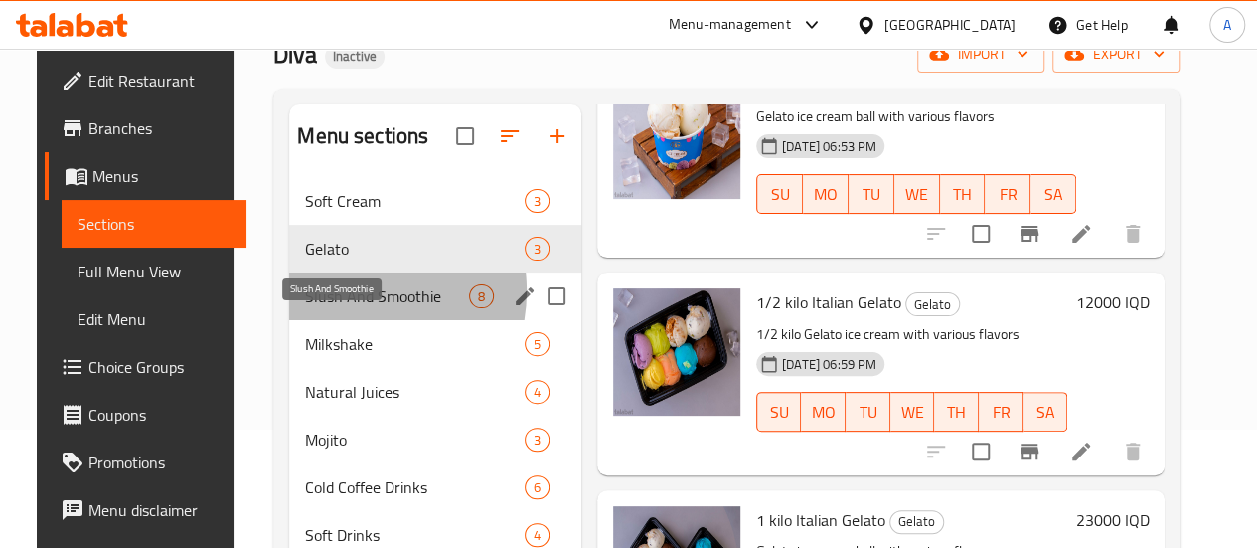
drag, startPoint x: 326, startPoint y: 321, endPoint x: 415, endPoint y: 339, distance: 91.2
click at [324, 308] on span "Slush And Smoothie" at bounding box center [387, 296] width 164 height 24
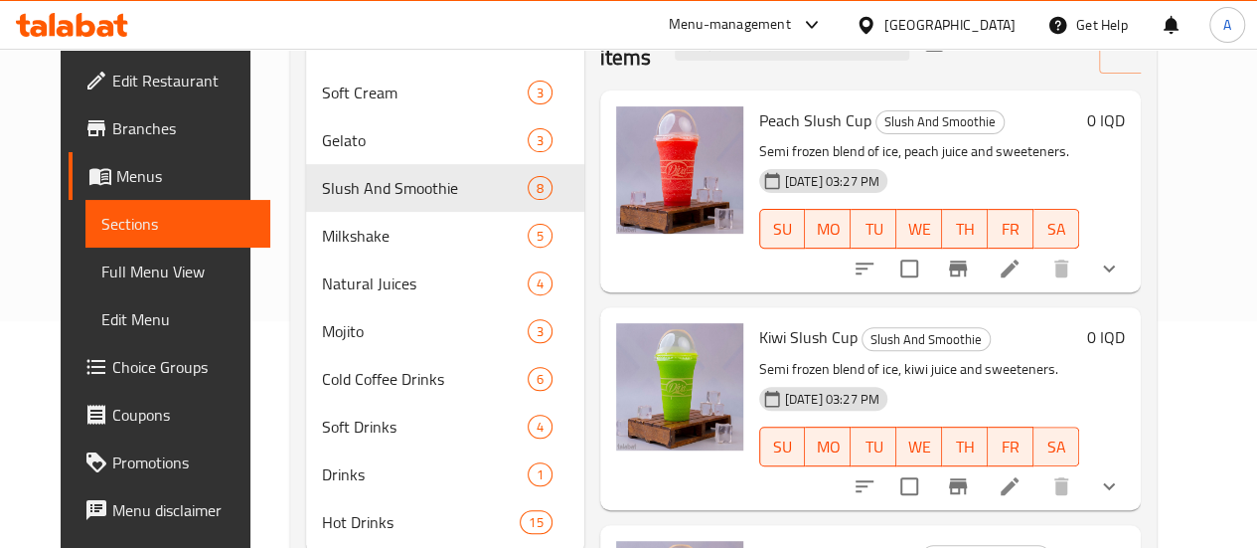
scroll to position [19, 0]
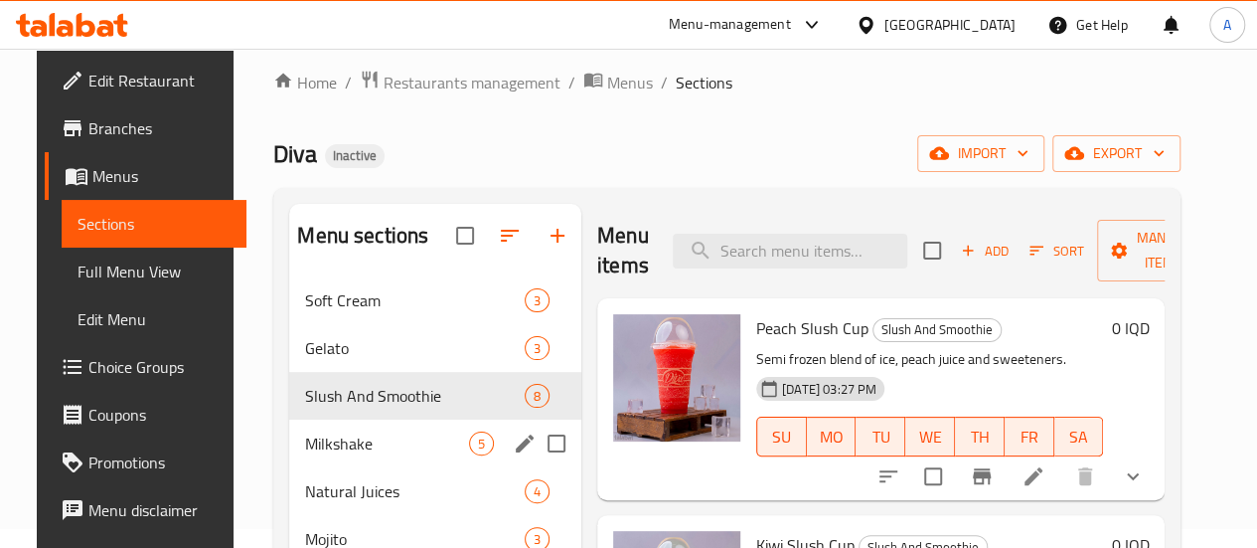
click at [309, 467] on div "Milkshake 5" at bounding box center [435, 443] width 292 height 48
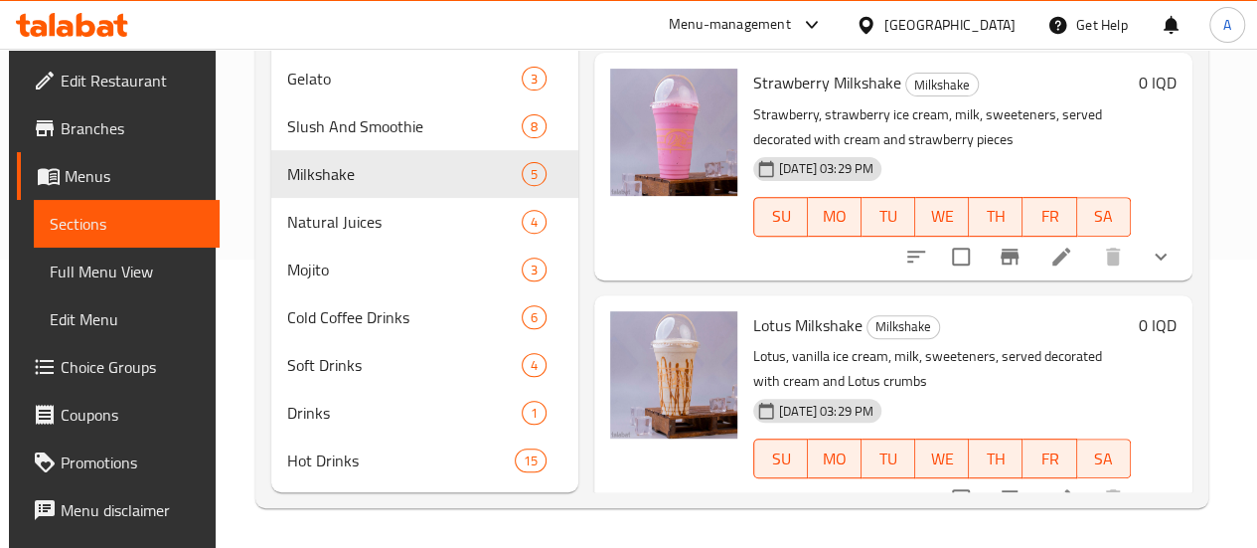
scroll to position [317, 0]
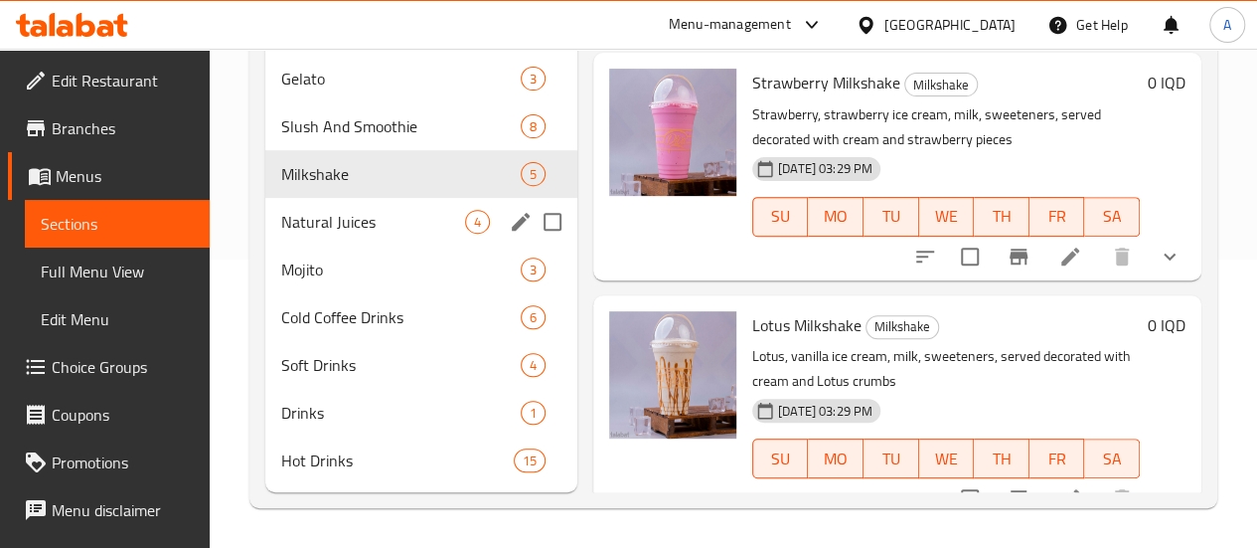
drag, startPoint x: 346, startPoint y: 206, endPoint x: 365, endPoint y: 219, distance: 22.9
click at [345, 206] on div "Natural Juices 4" at bounding box center [421, 222] width 312 height 48
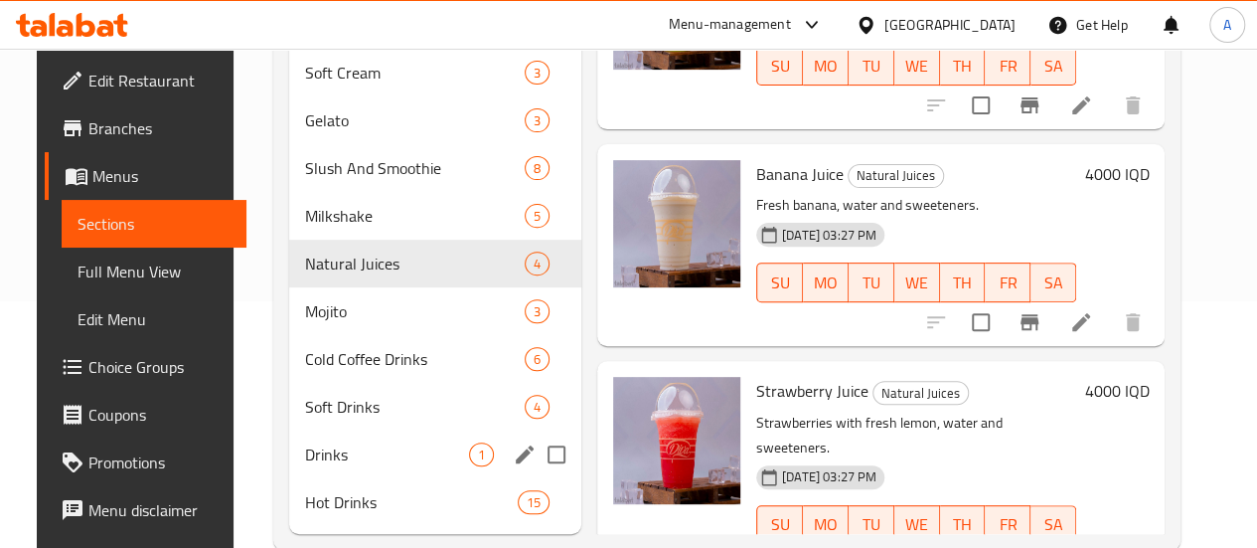
scroll to position [317, 0]
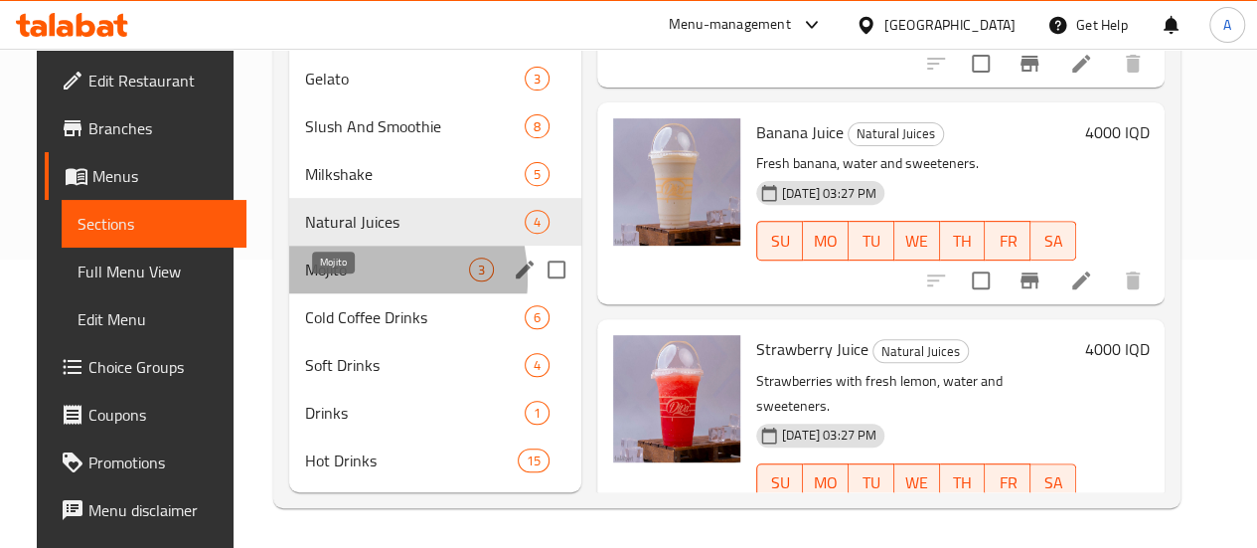
click at [329, 279] on span "Mojito" at bounding box center [387, 269] width 164 height 24
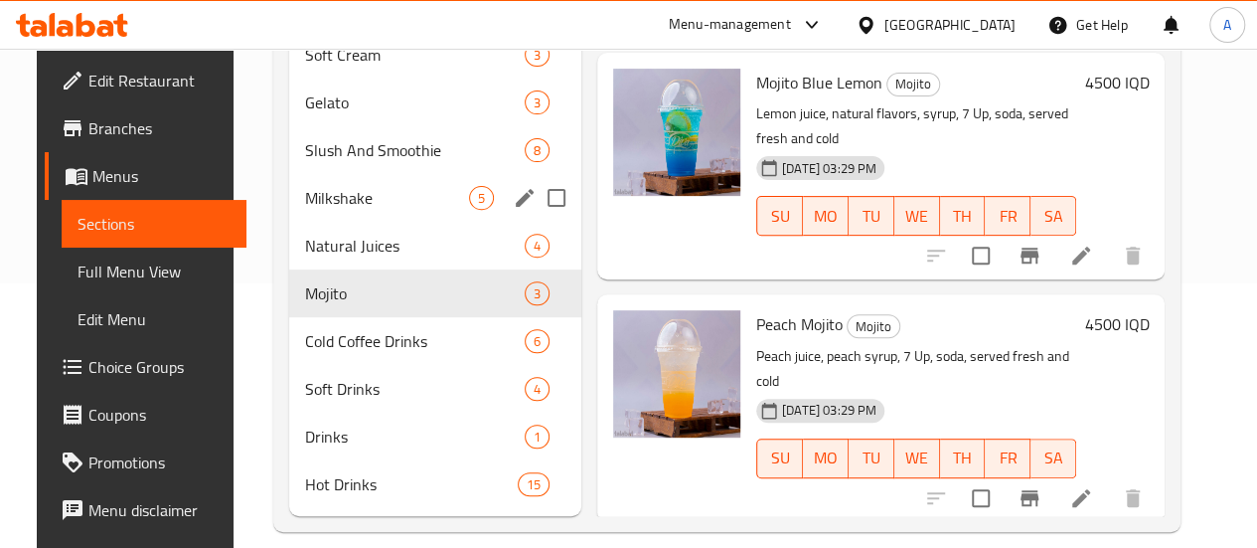
scroll to position [317, 0]
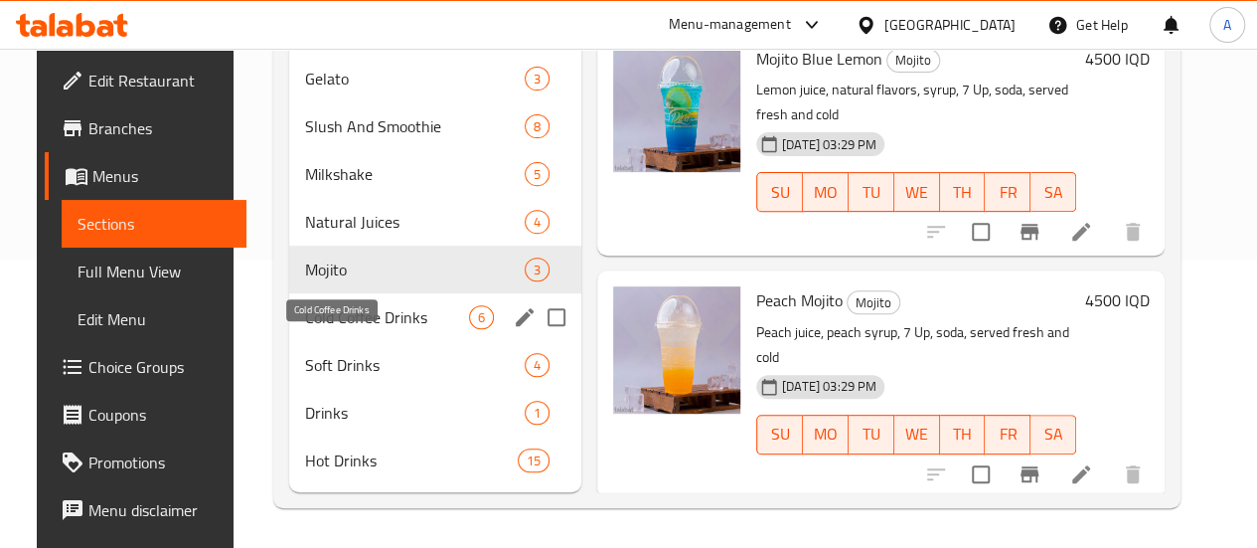
click at [338, 322] on span "Cold Coffee Drinks" at bounding box center [387, 317] width 164 height 24
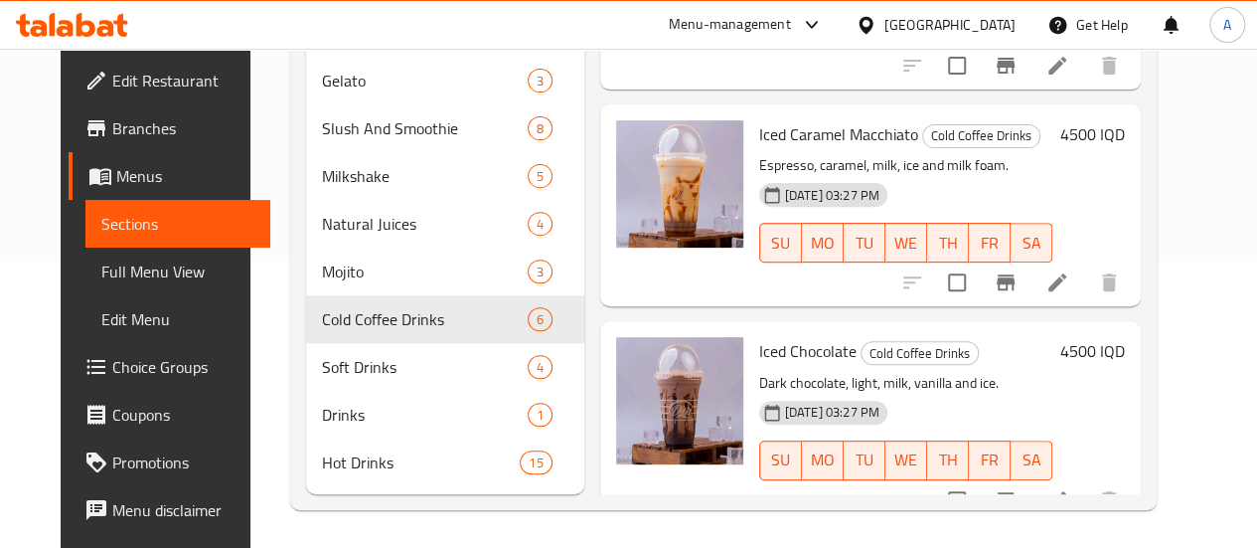
scroll to position [317, 0]
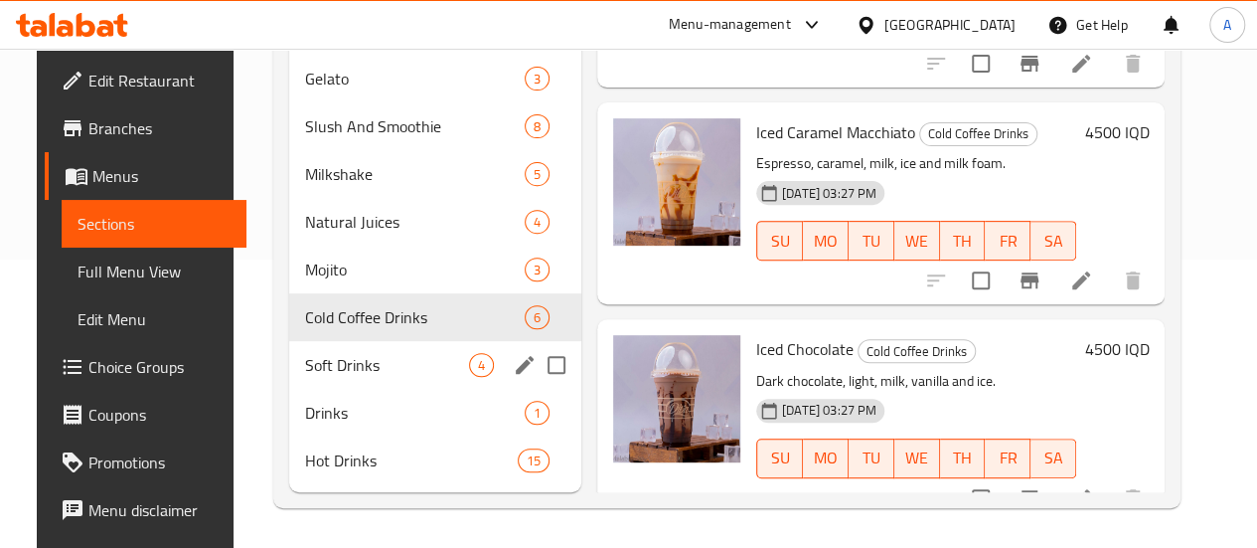
click at [376, 374] on span "Soft Drinks" at bounding box center [387, 365] width 164 height 24
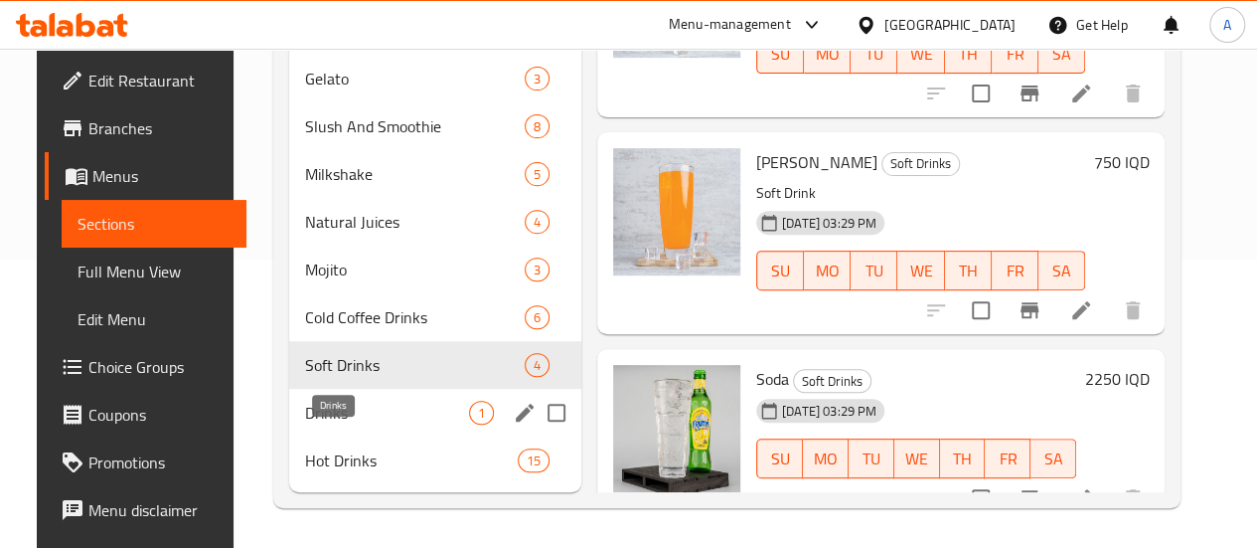
click at [338, 414] on span "Drinks" at bounding box center [387, 413] width 164 height 24
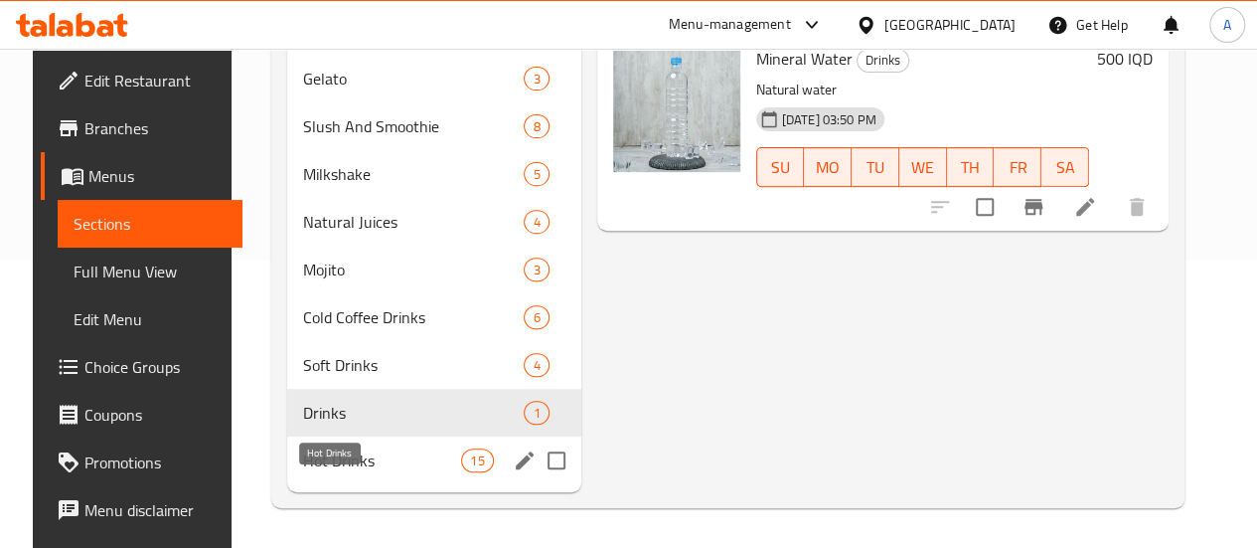
click at [308, 461] on span "Hot Drinks" at bounding box center [382, 460] width 158 height 24
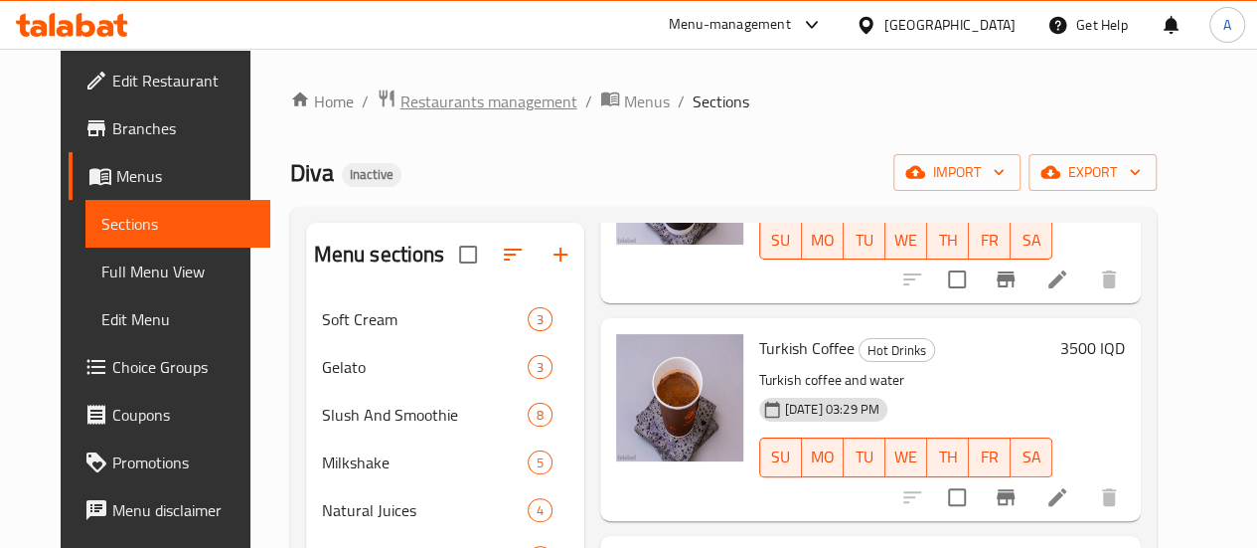
click at [401, 106] on span "Restaurants management" at bounding box center [489, 101] width 177 height 24
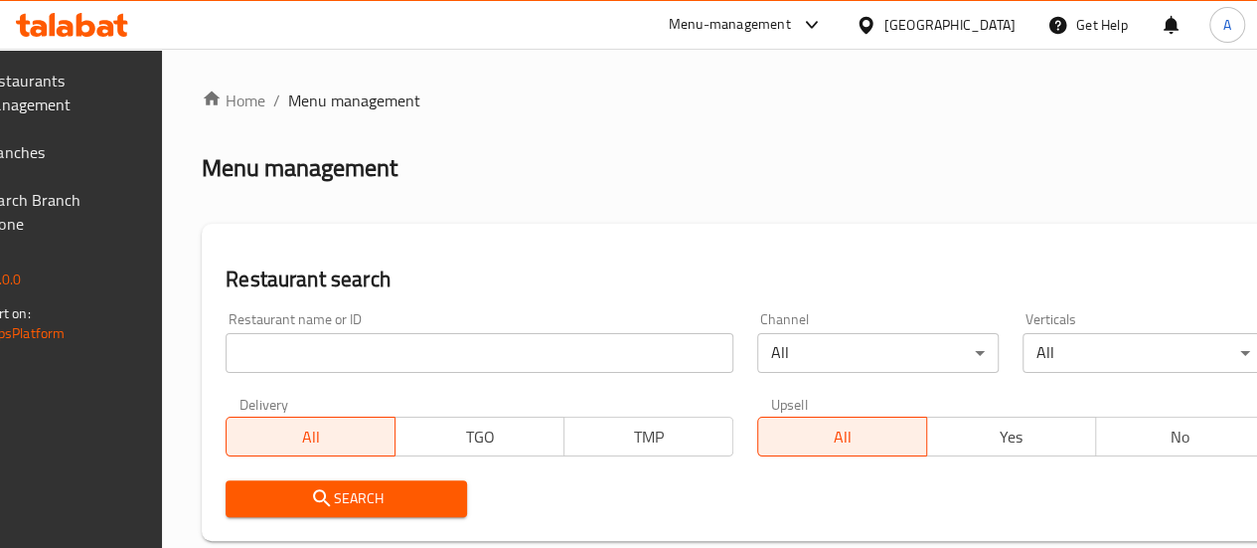
click at [78, 160] on span "Branches" at bounding box center [52, 152] width 142 height 24
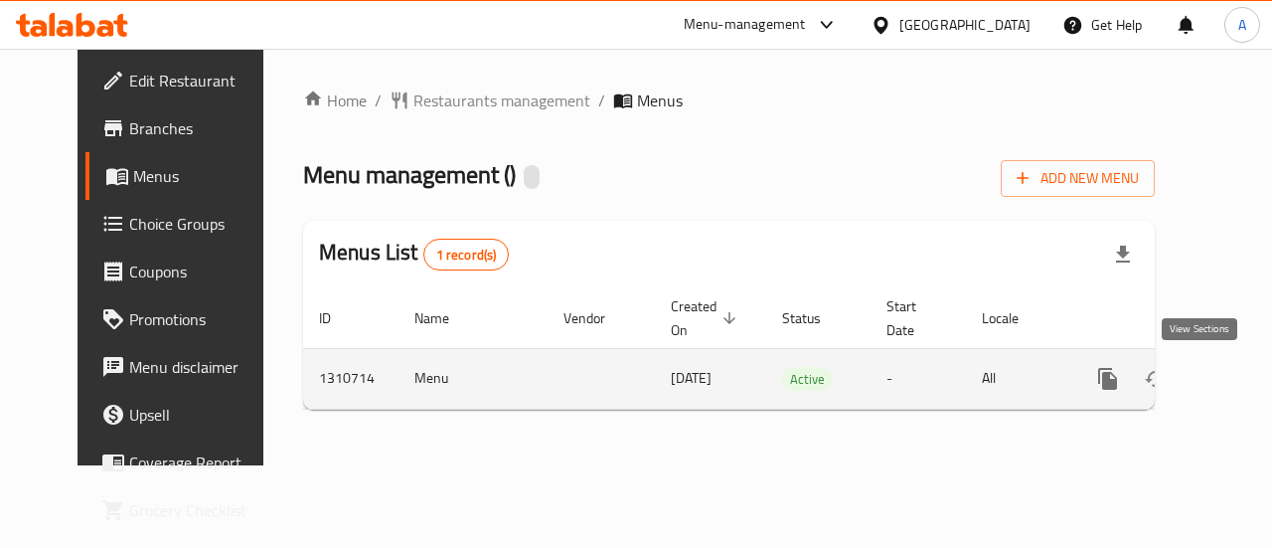
click at [1240, 370] on icon "enhanced table" at bounding box center [1252, 379] width 24 height 24
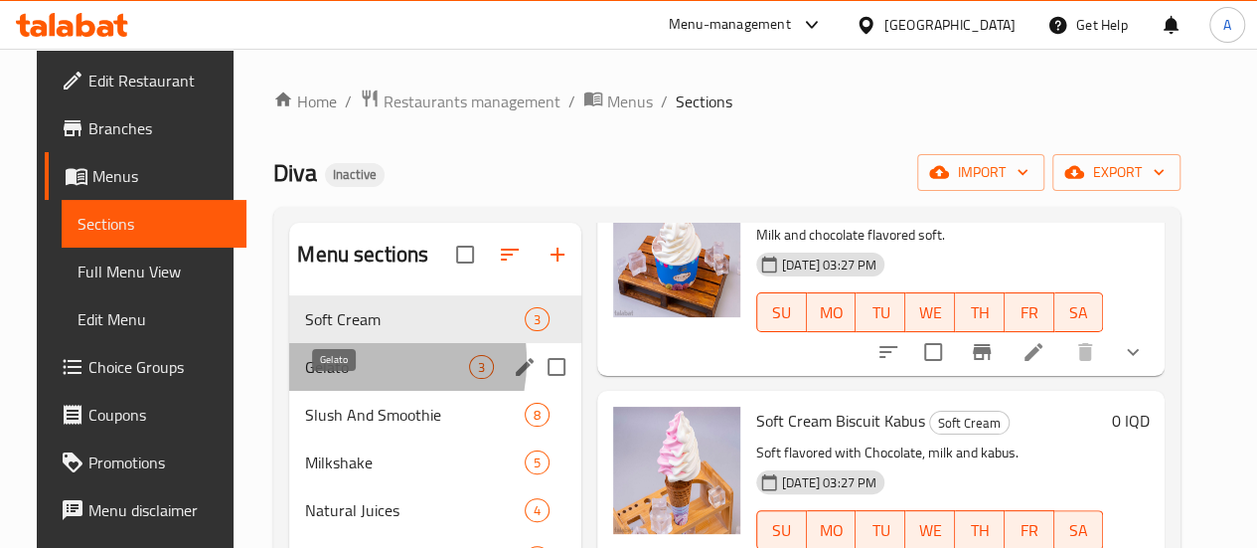
click at [330, 379] on span "Gelato" at bounding box center [387, 367] width 164 height 24
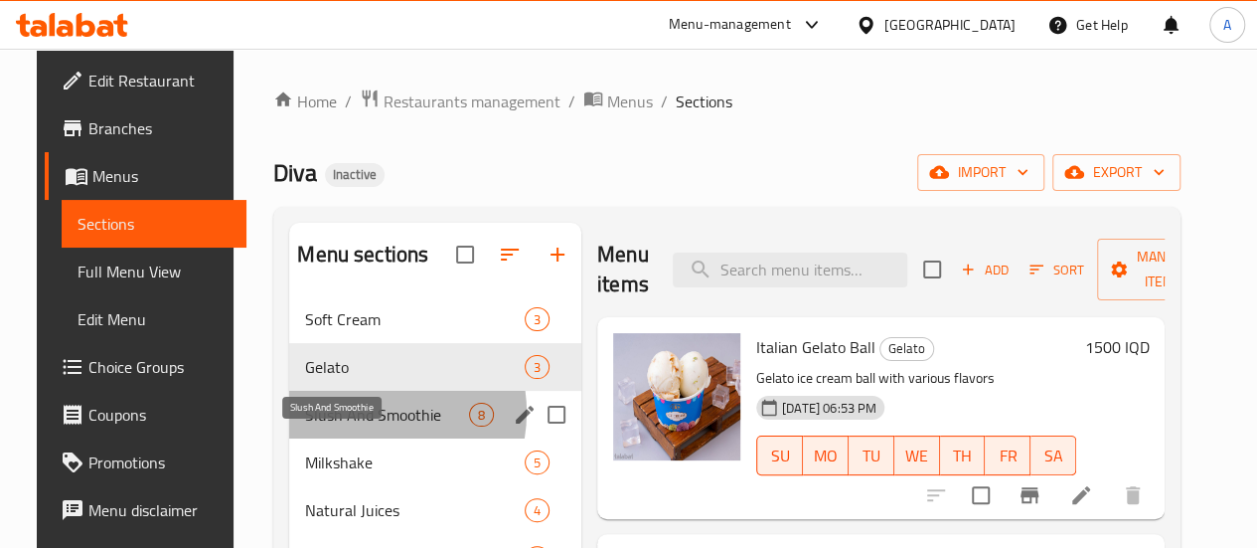
click at [348, 426] on span "Slush And Smoothie" at bounding box center [387, 415] width 164 height 24
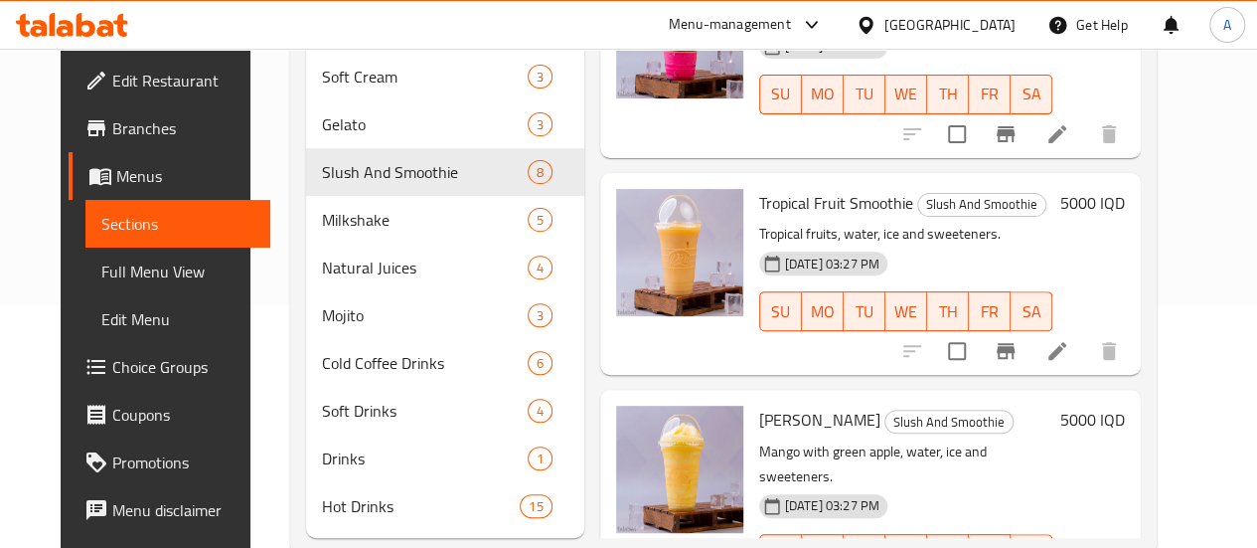
scroll to position [317, 0]
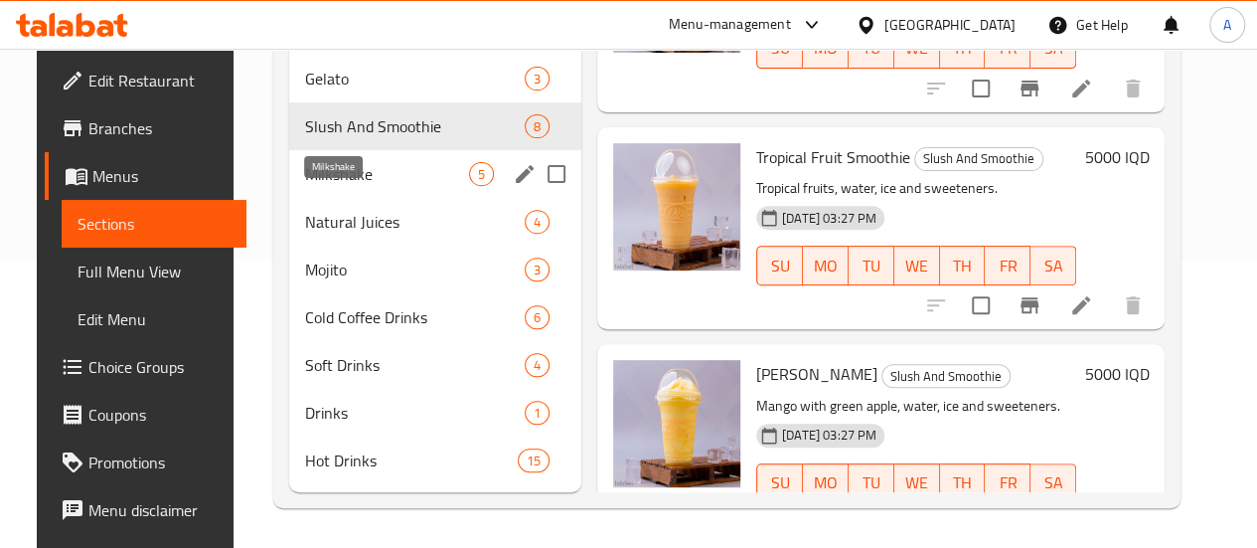
drag, startPoint x: 352, startPoint y: 167, endPoint x: 372, endPoint y: 182, distance: 24.8
click at [351, 166] on span "Milkshake" at bounding box center [387, 174] width 164 height 24
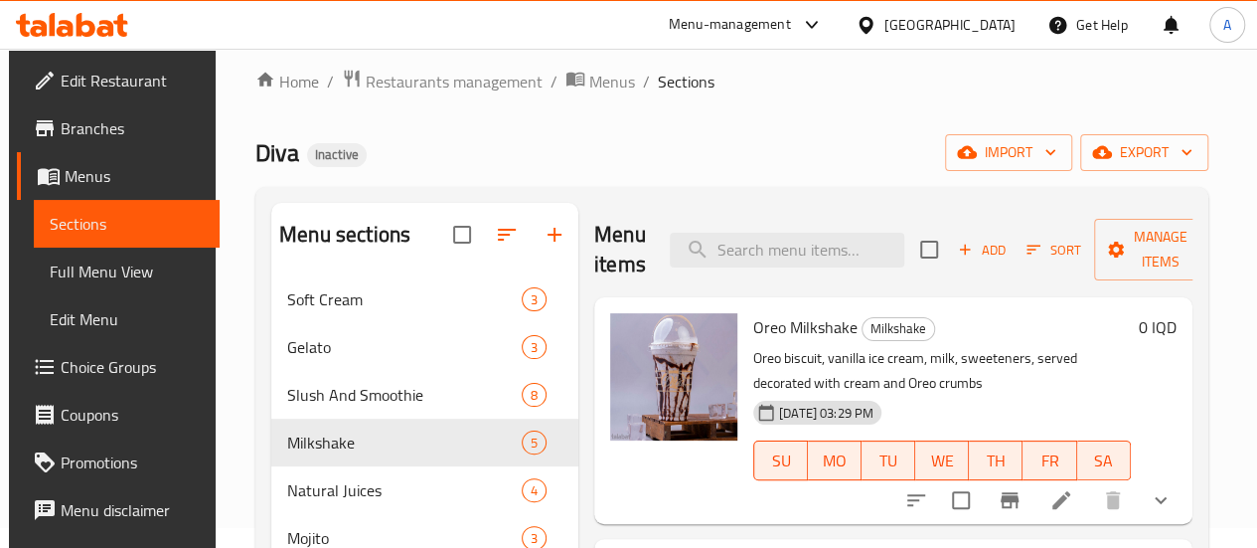
scroll to position [19, 0]
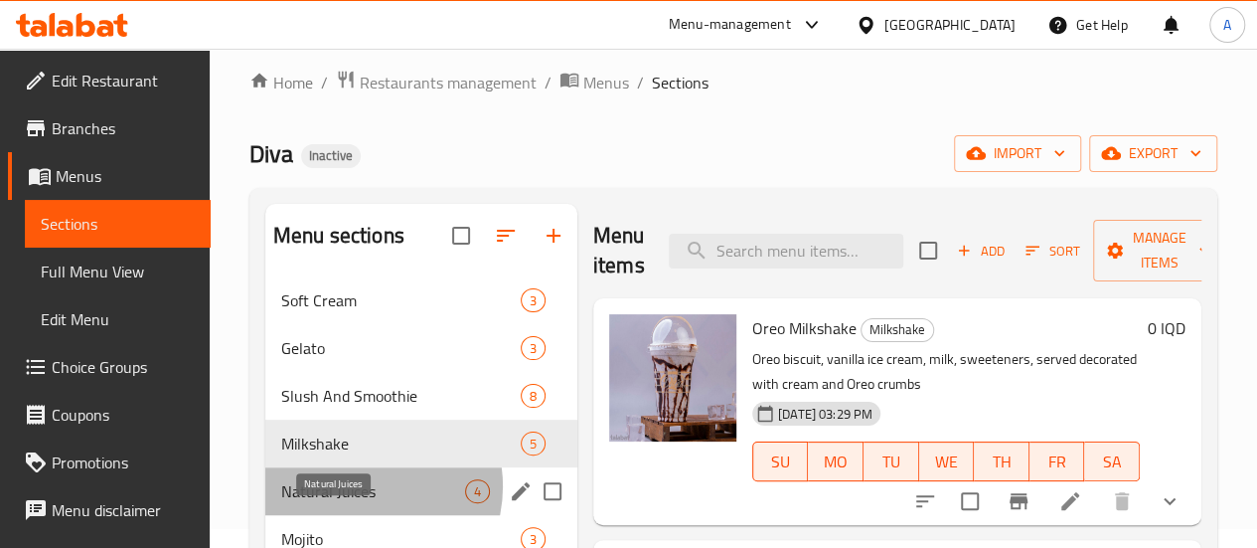
click at [359, 503] on span "Natural Juices" at bounding box center [373, 491] width 184 height 24
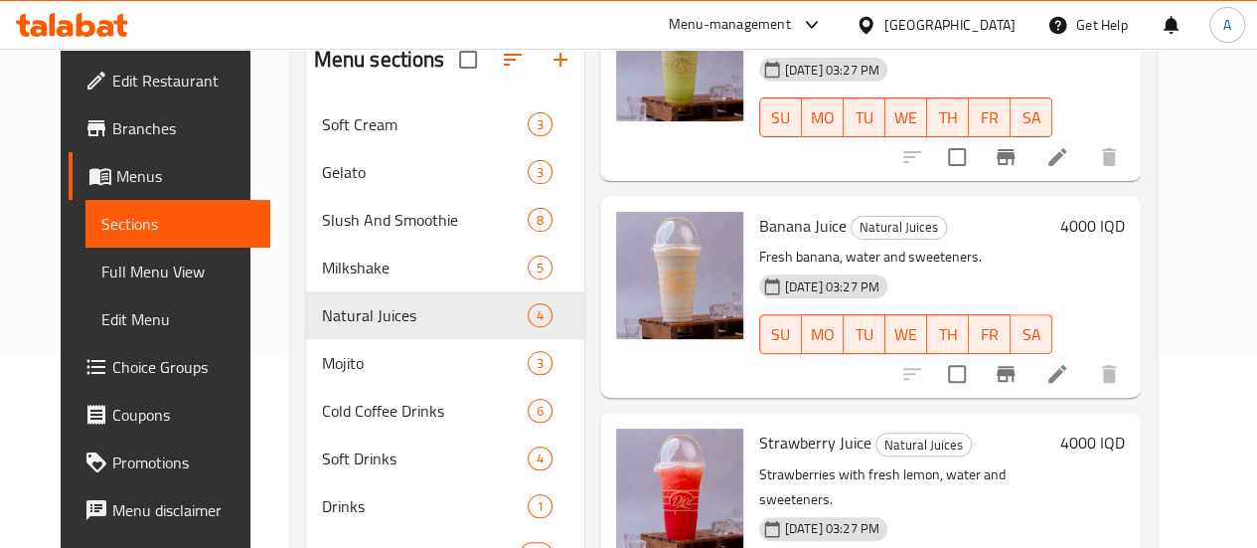
scroll to position [317, 0]
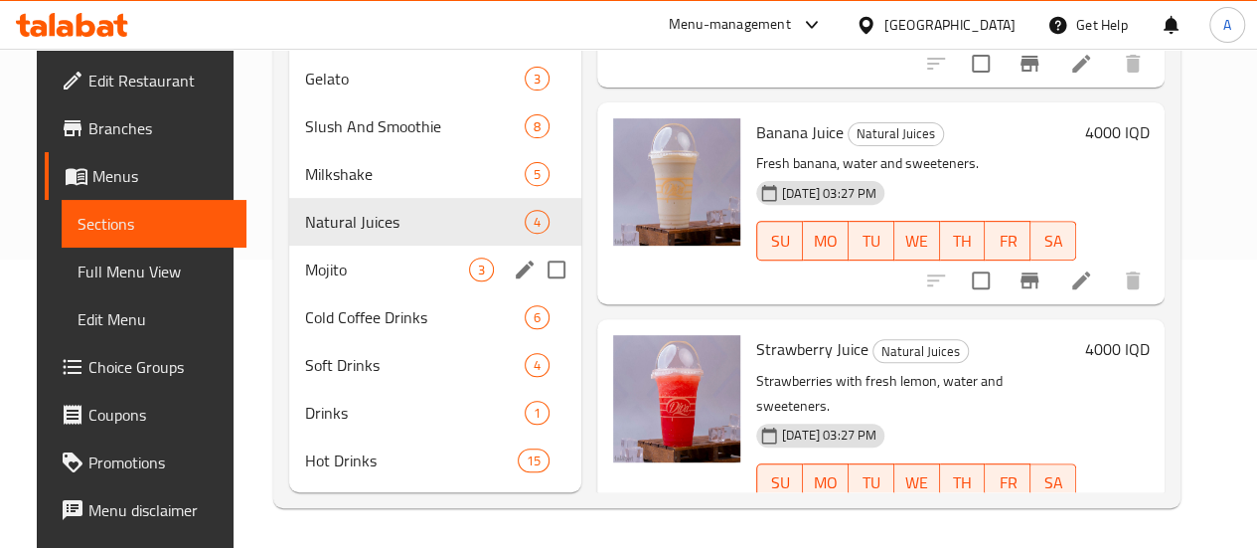
drag, startPoint x: 270, startPoint y: 259, endPoint x: 333, endPoint y: 277, distance: 65.1
click at [289, 259] on div "Mojito 3" at bounding box center [435, 270] width 292 height 48
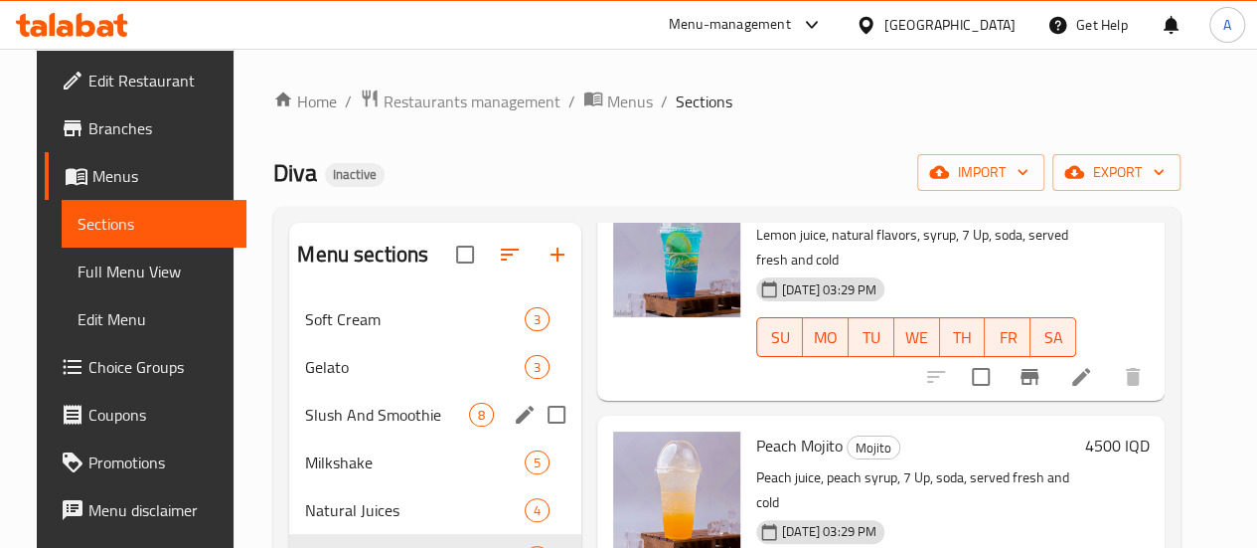
scroll to position [317, 0]
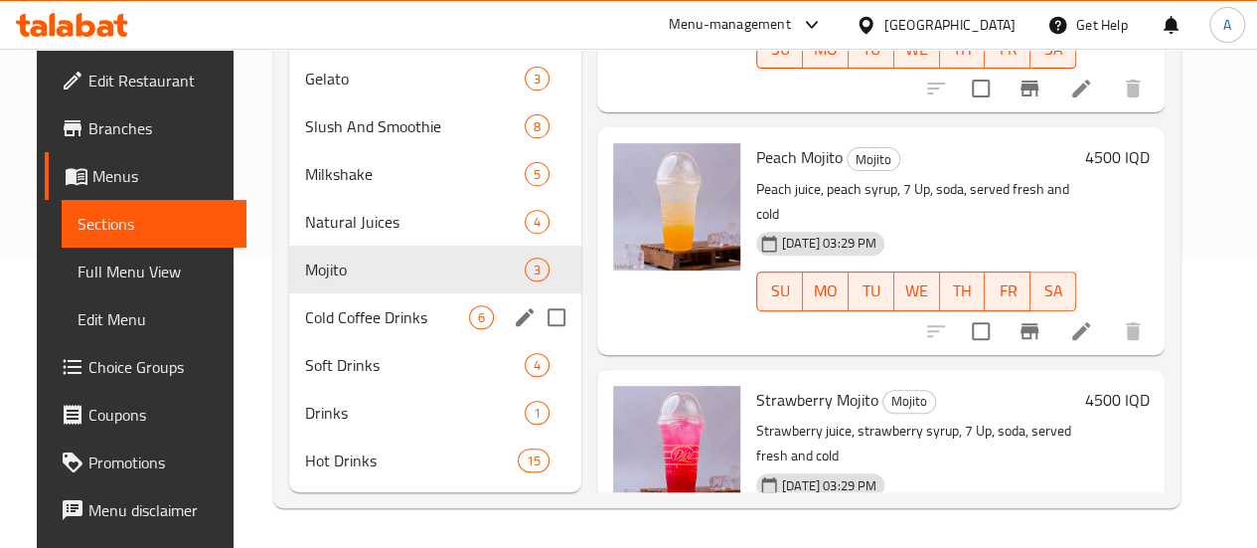
click at [340, 318] on span "Cold Coffee Drinks" at bounding box center [387, 317] width 164 height 24
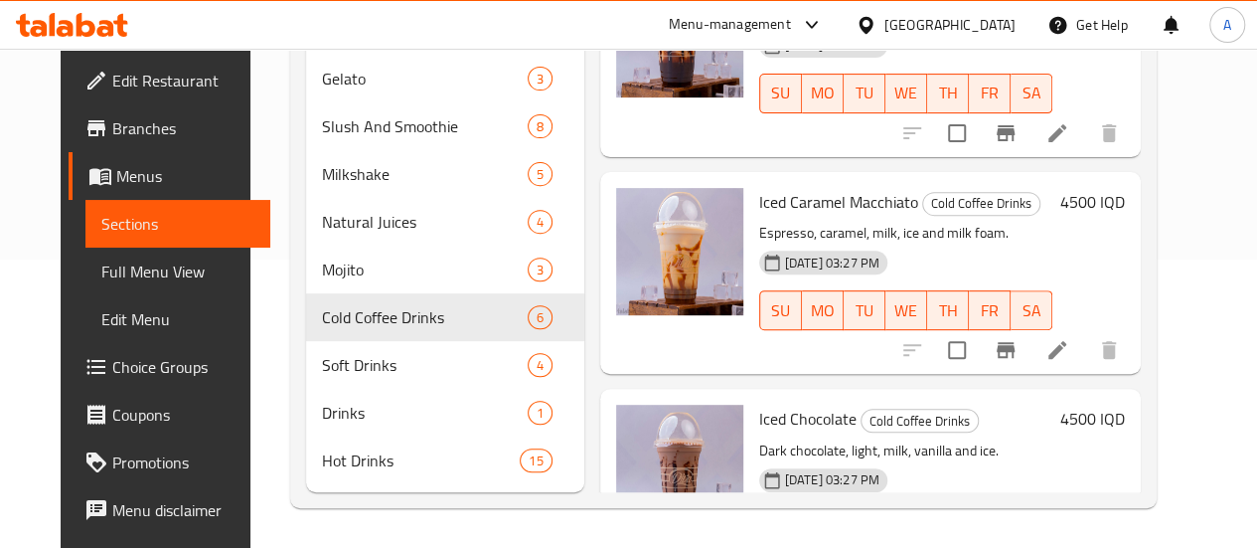
scroll to position [795, 0]
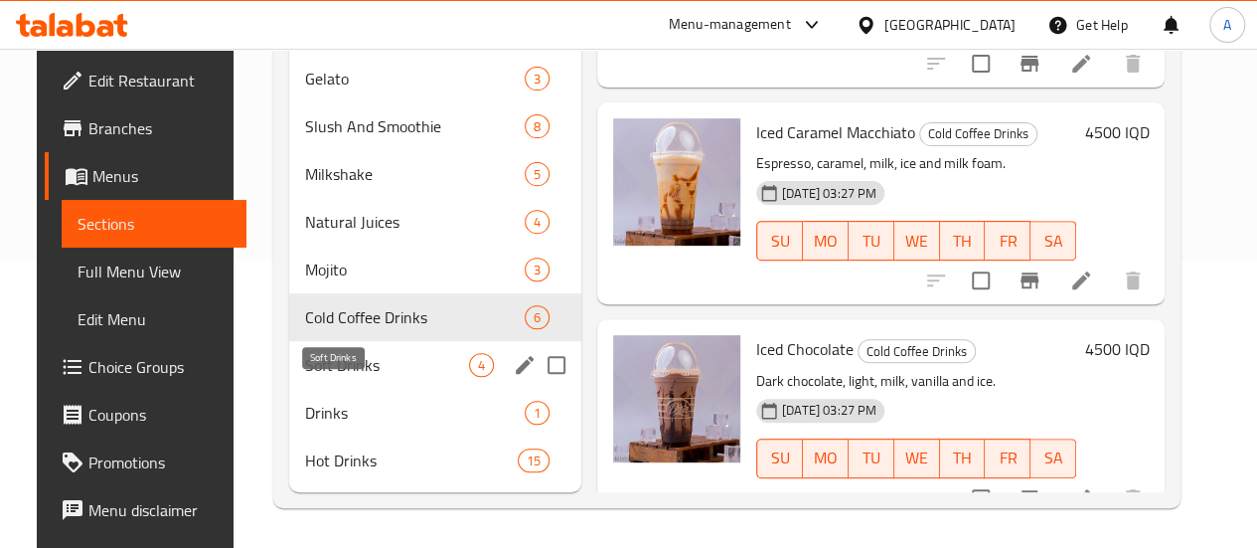
click at [342, 361] on span "Soft Drinks" at bounding box center [387, 365] width 164 height 24
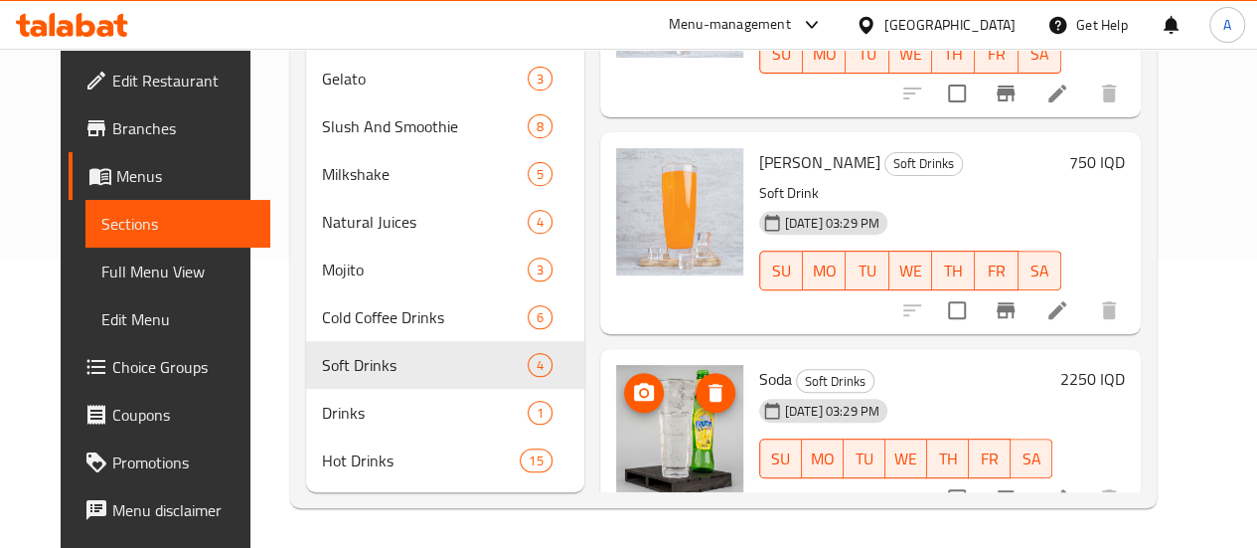
scroll to position [317, 0]
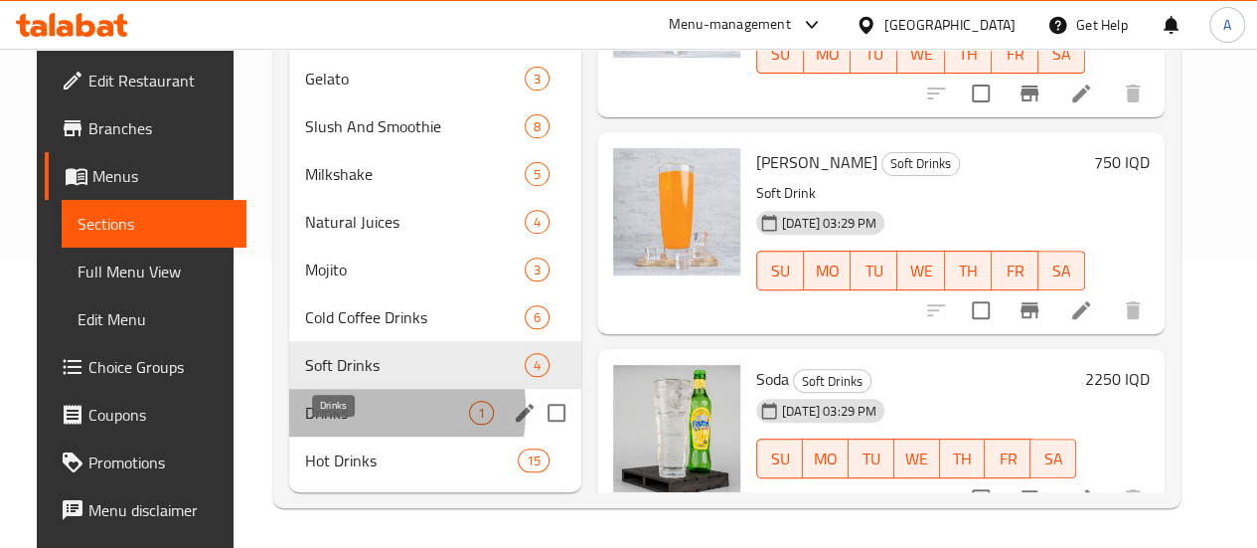
click at [316, 411] on span "Drinks" at bounding box center [387, 413] width 164 height 24
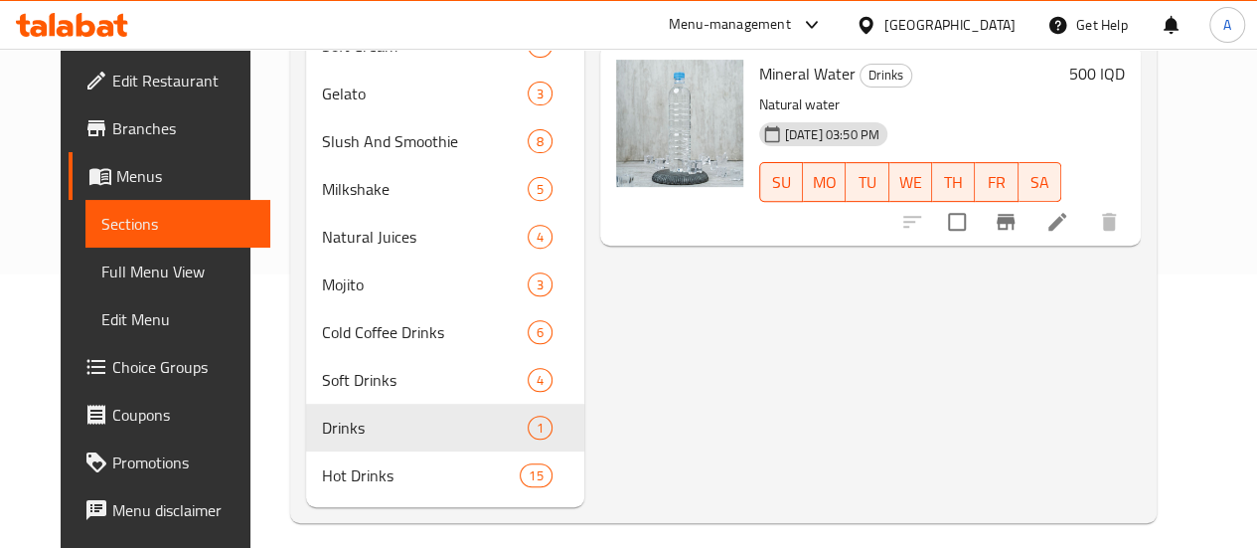
scroll to position [317, 0]
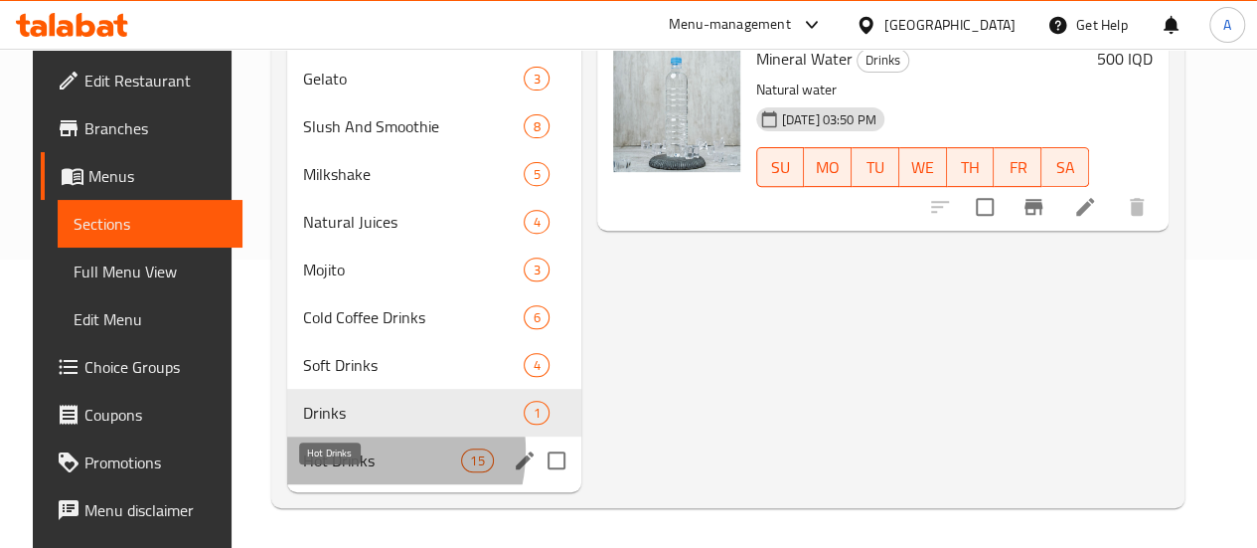
drag, startPoint x: 338, startPoint y: 451, endPoint x: 381, endPoint y: 444, distance: 43.3
click at [336, 450] on span "Hot Drinks" at bounding box center [382, 460] width 158 height 24
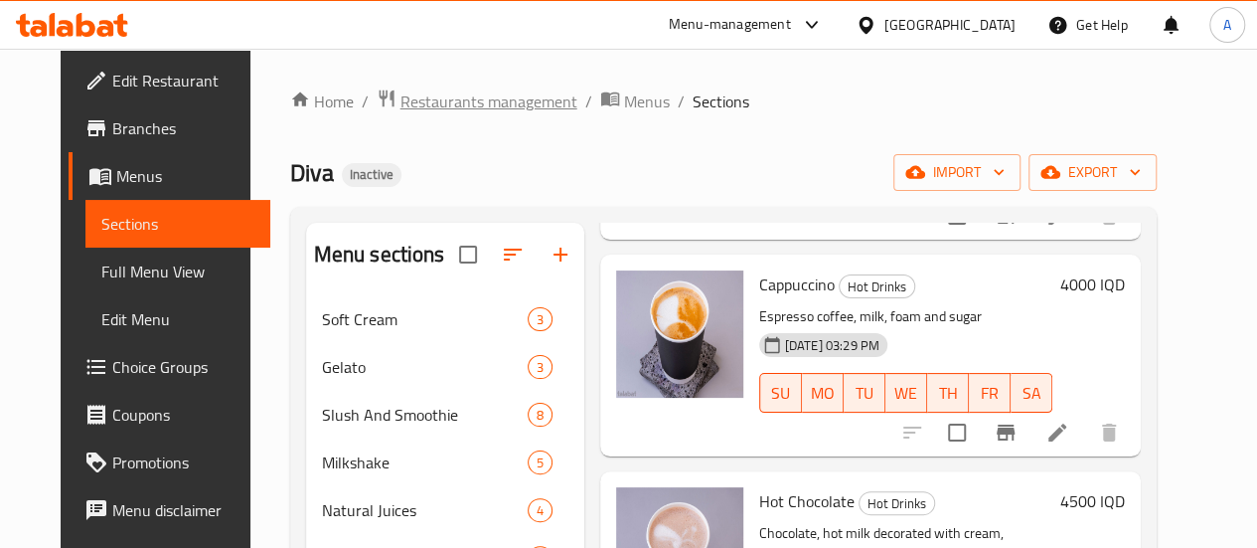
click at [435, 94] on span "Restaurants management" at bounding box center [489, 101] width 177 height 24
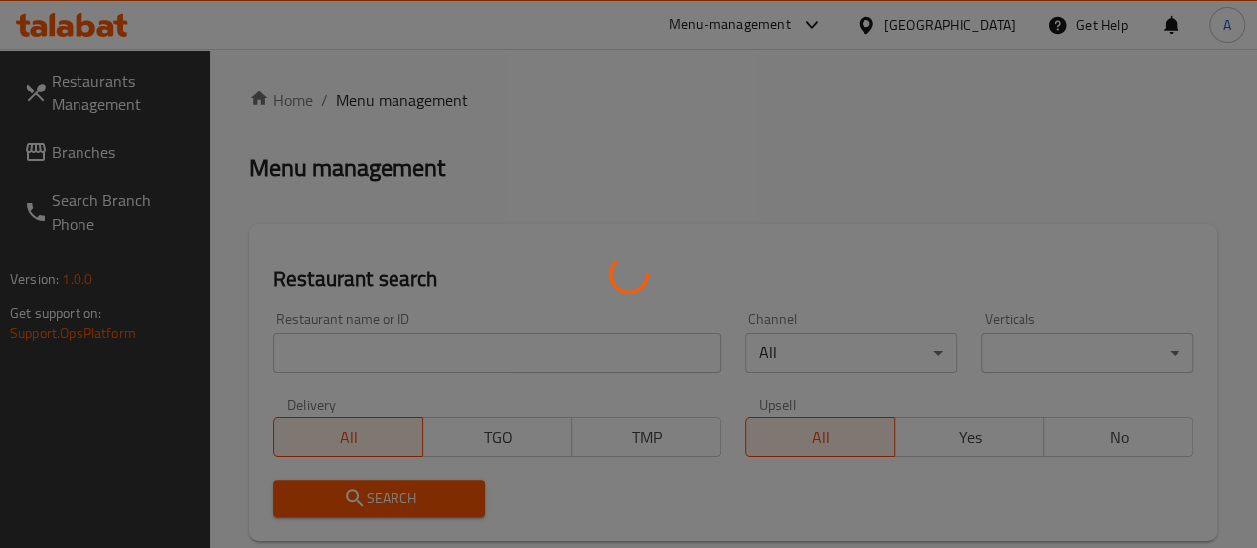
click at [83, 145] on div at bounding box center [628, 274] width 1257 height 548
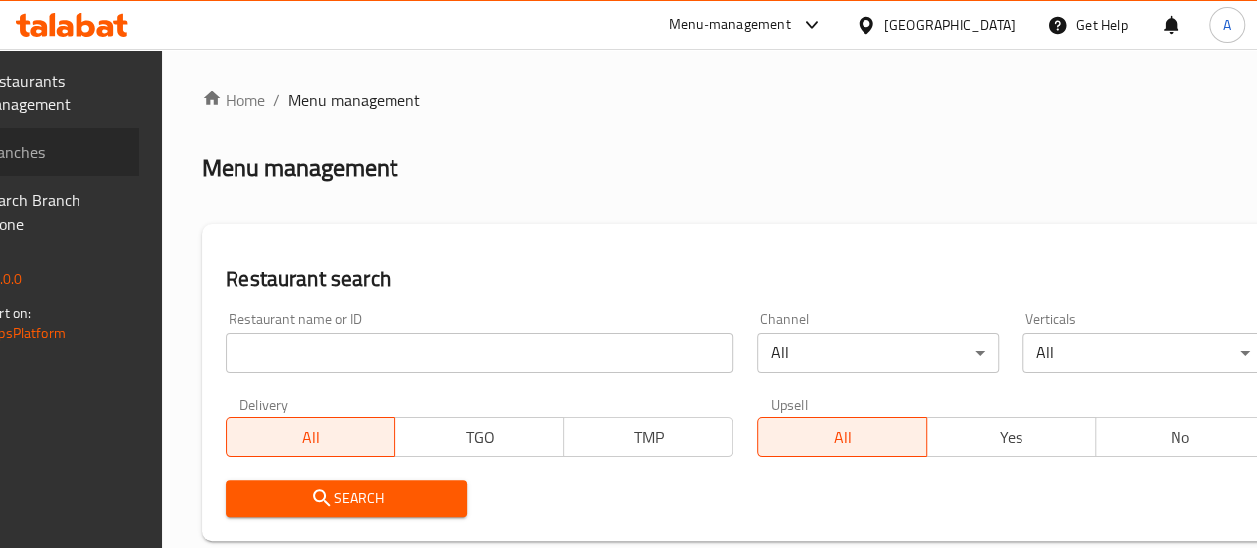
click at [83, 145] on span "Branches" at bounding box center [52, 152] width 142 height 24
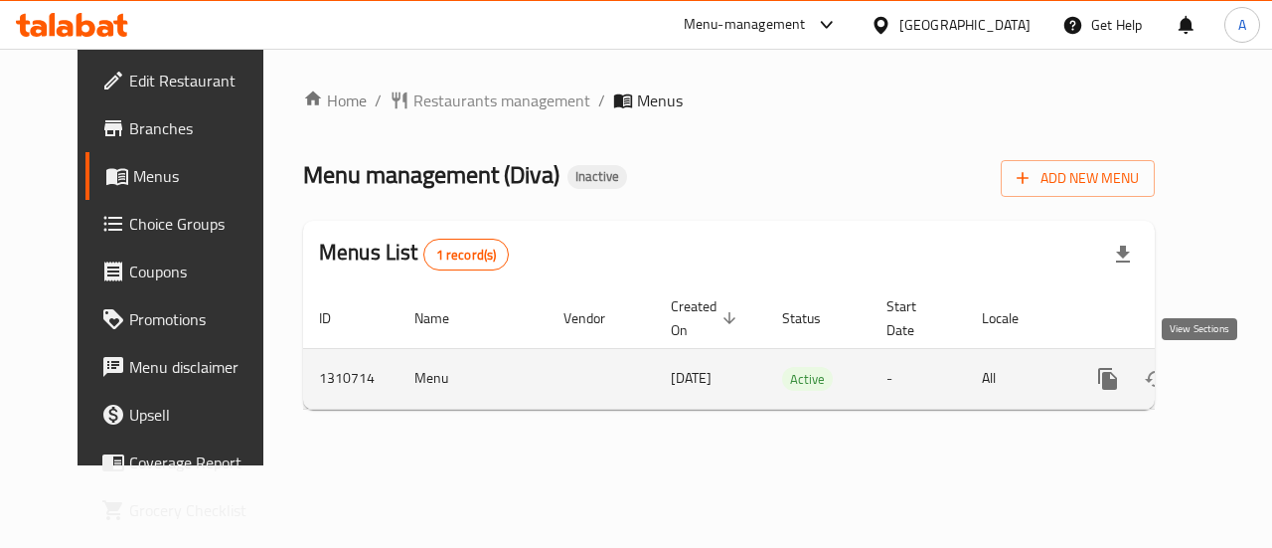
click at [1240, 378] on icon "enhanced table" at bounding box center [1252, 379] width 24 height 24
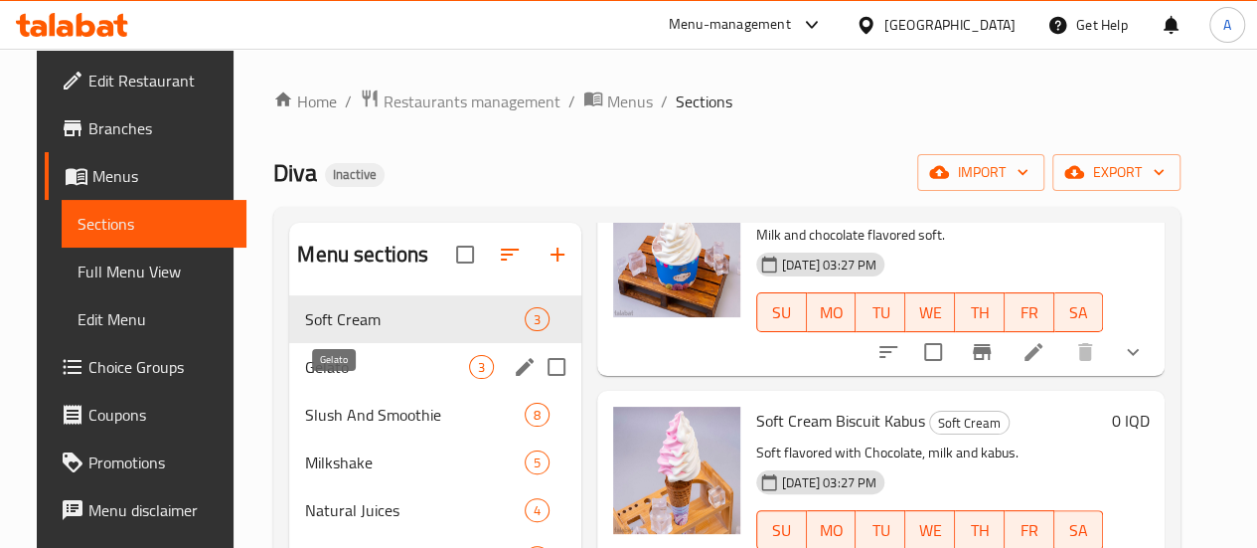
drag, startPoint x: 296, startPoint y: 398, endPoint x: 392, endPoint y: 412, distance: 96.4
click at [305, 379] on span "Gelato" at bounding box center [387, 367] width 164 height 24
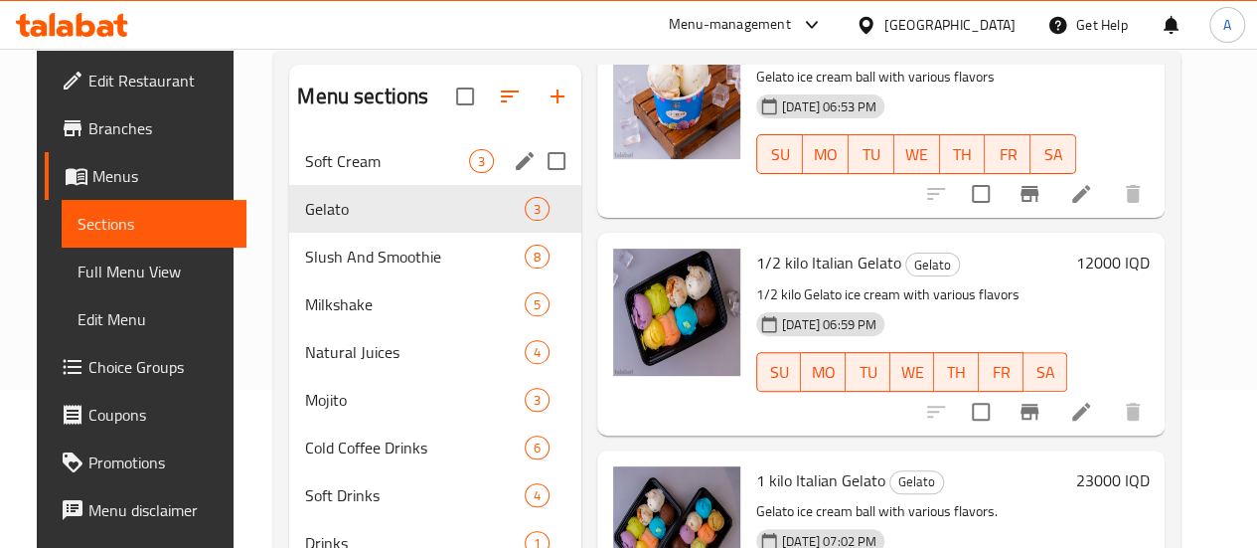
scroll to position [19, 0]
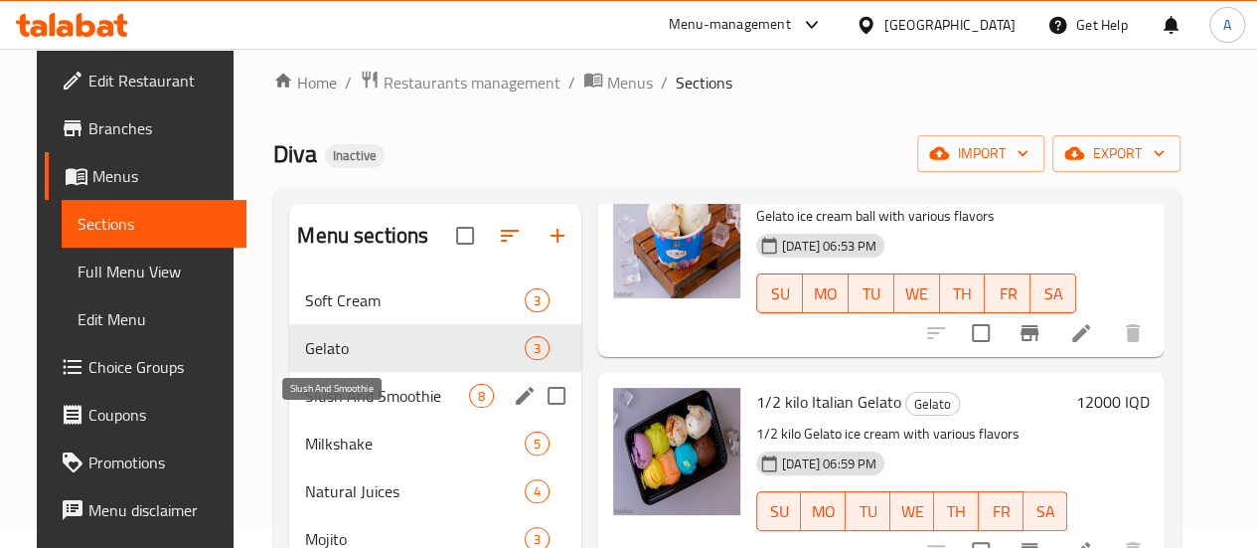
click at [312, 408] on span "Slush And Smoothie" at bounding box center [387, 396] width 164 height 24
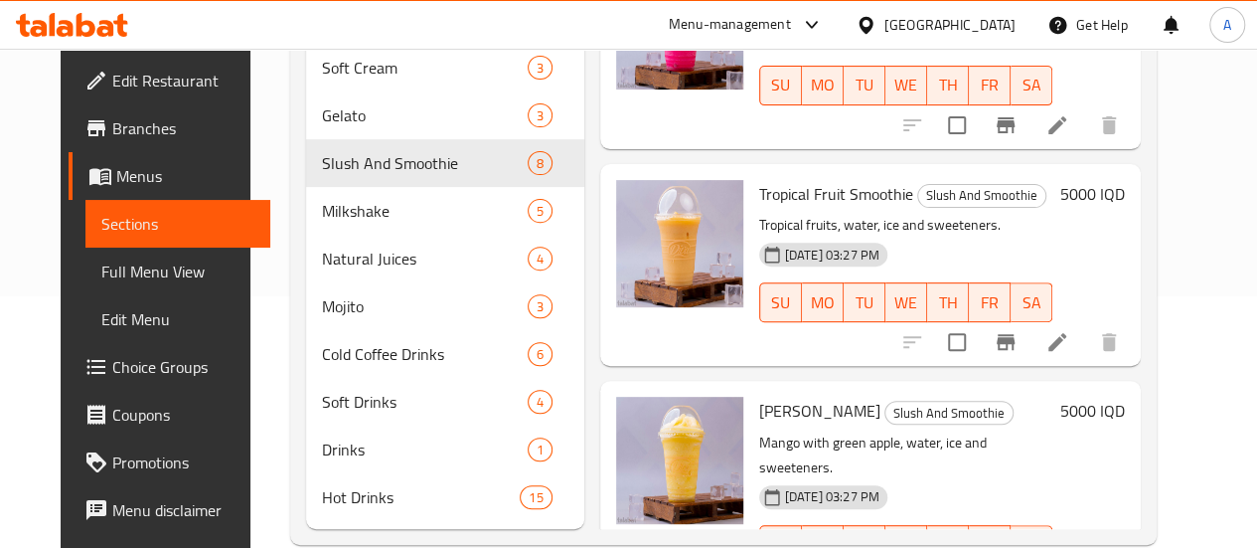
scroll to position [317, 0]
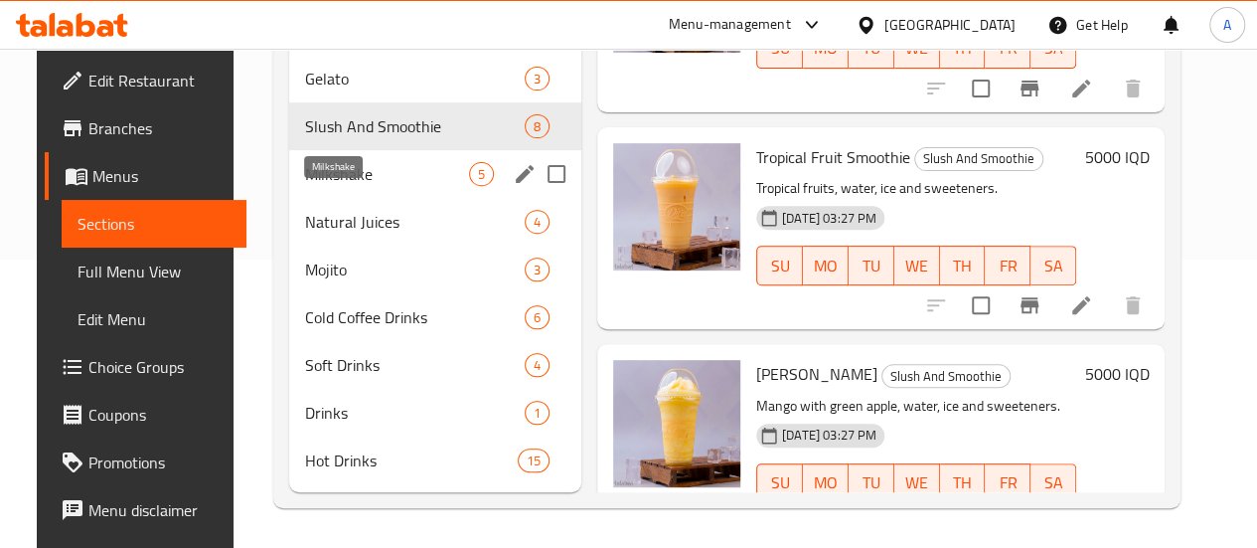
click at [343, 184] on span "Milkshake" at bounding box center [387, 174] width 164 height 24
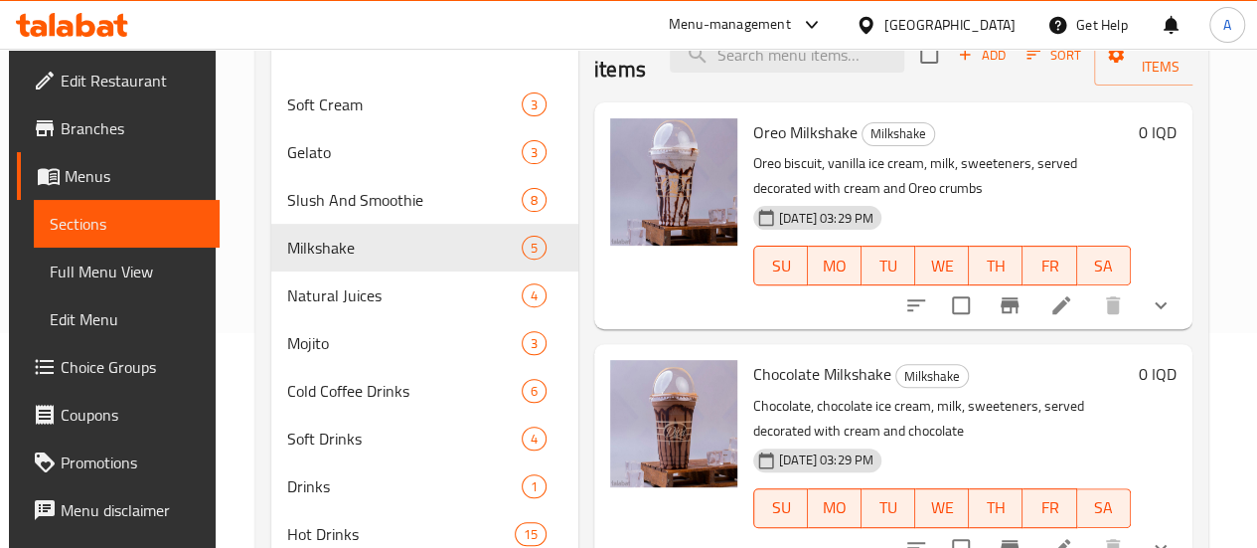
scroll to position [118, 0]
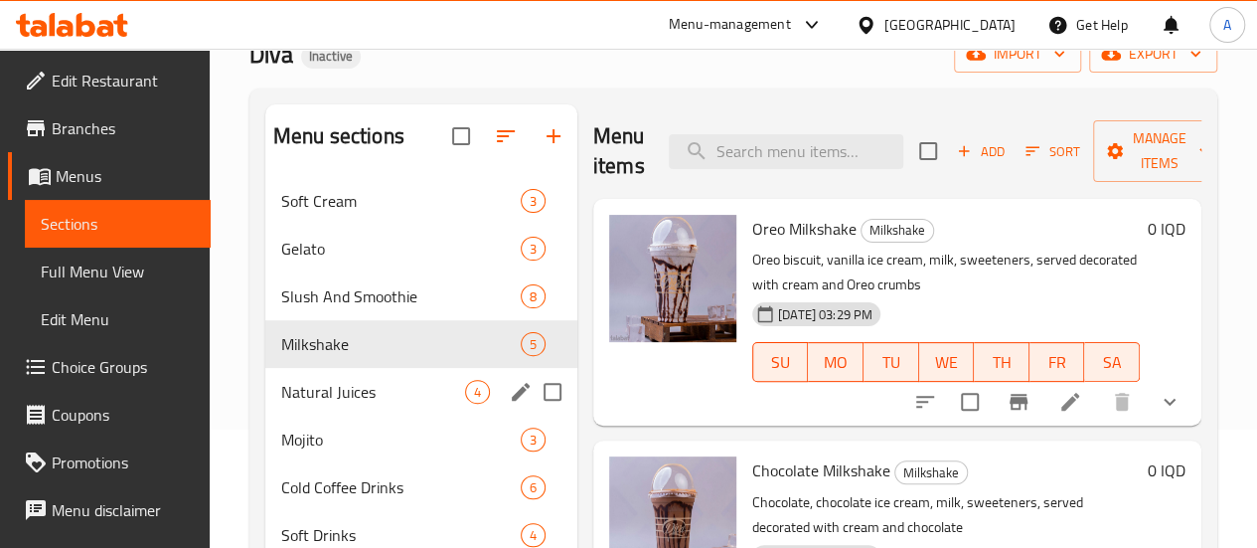
click at [344, 404] on span "Natural Juices" at bounding box center [373, 392] width 184 height 24
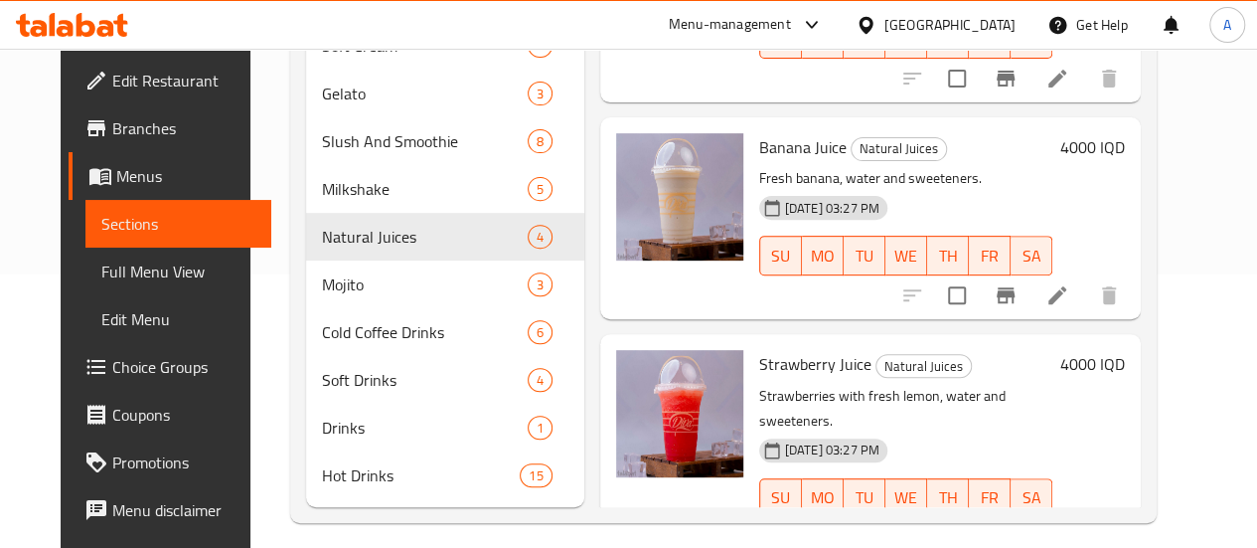
scroll to position [317, 0]
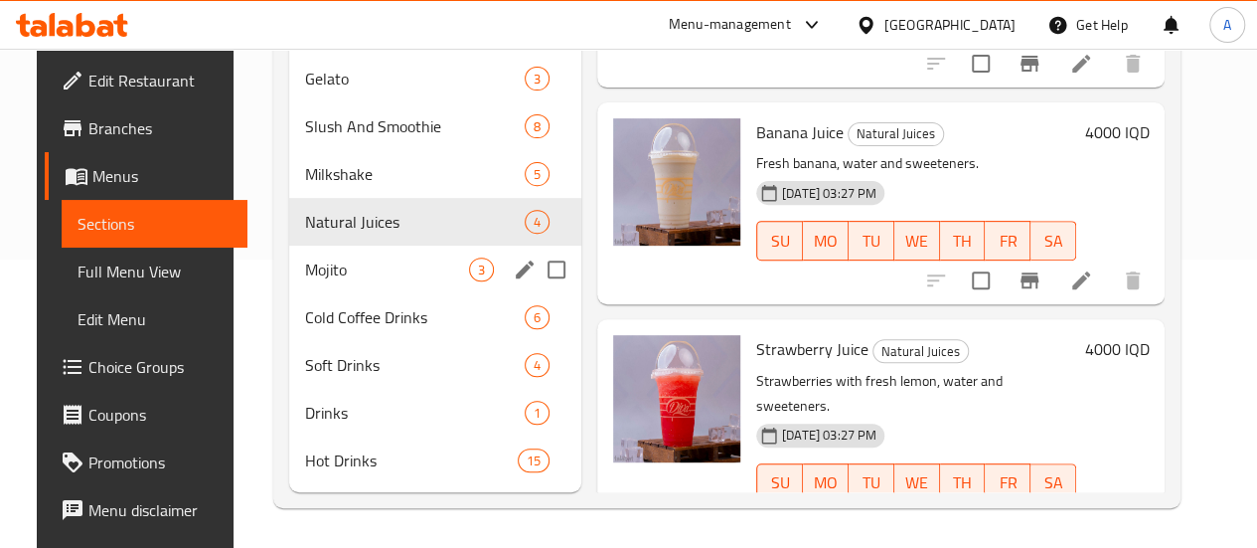
click at [289, 256] on div "Mojito 3" at bounding box center [435, 270] width 292 height 48
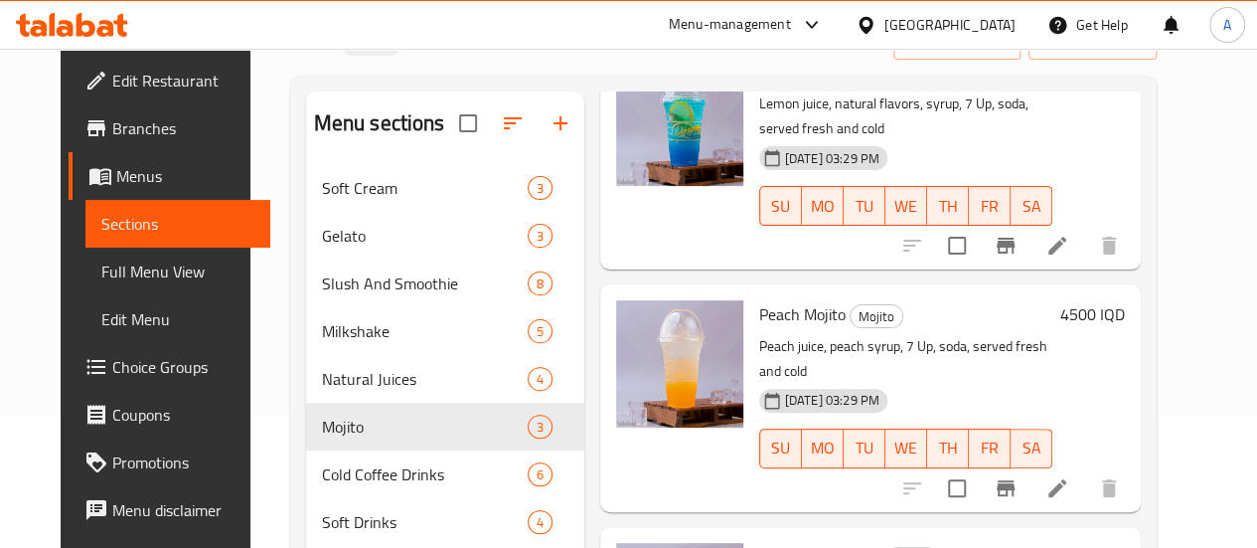
scroll to position [317, 0]
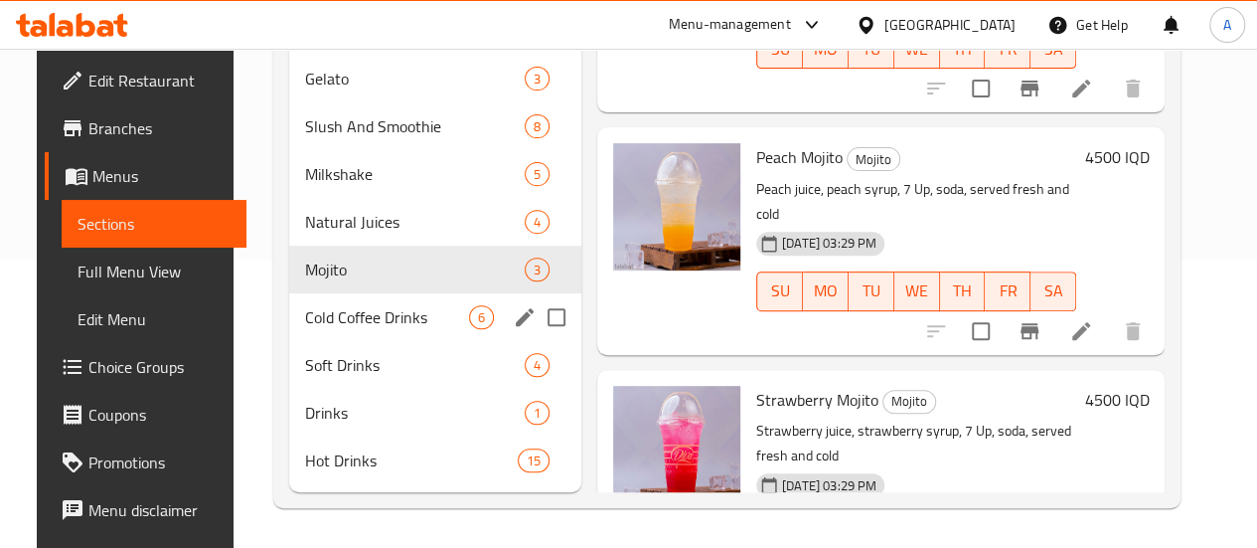
click at [334, 324] on span "Cold Coffee Drinks" at bounding box center [387, 317] width 164 height 24
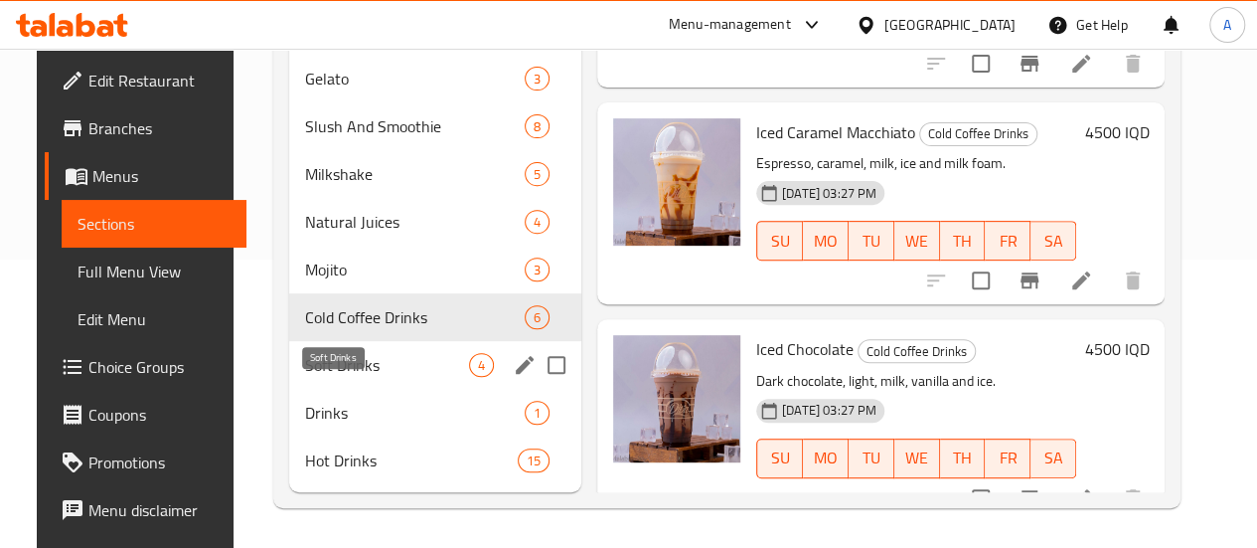
drag, startPoint x: 320, startPoint y: 369, endPoint x: 338, endPoint y: 373, distance: 18.3
click at [319, 369] on span "Soft Drinks" at bounding box center [387, 365] width 164 height 24
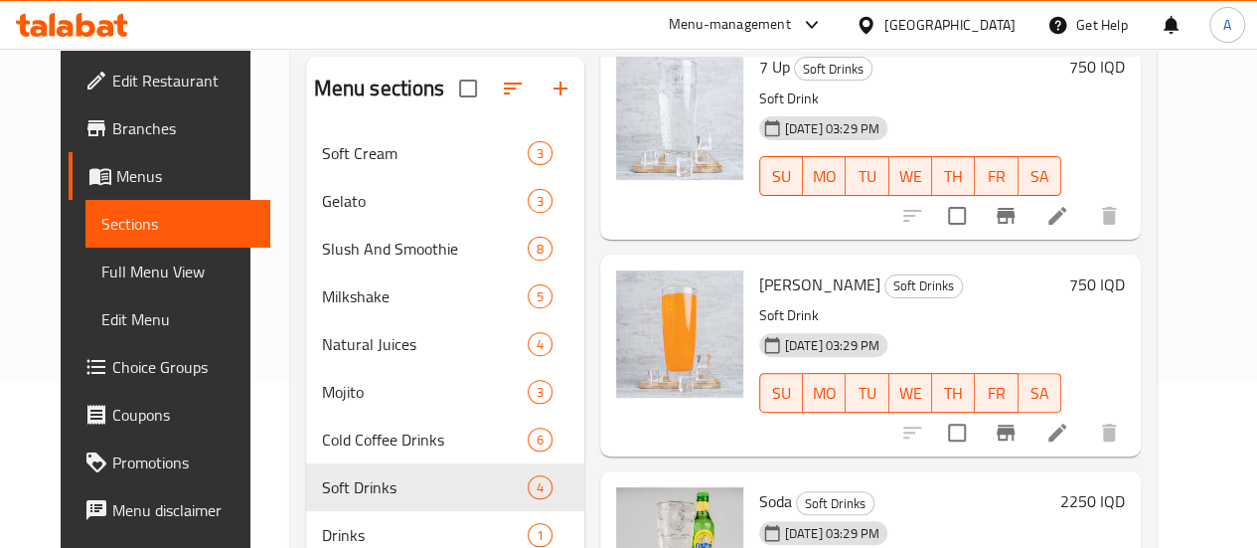
scroll to position [317, 0]
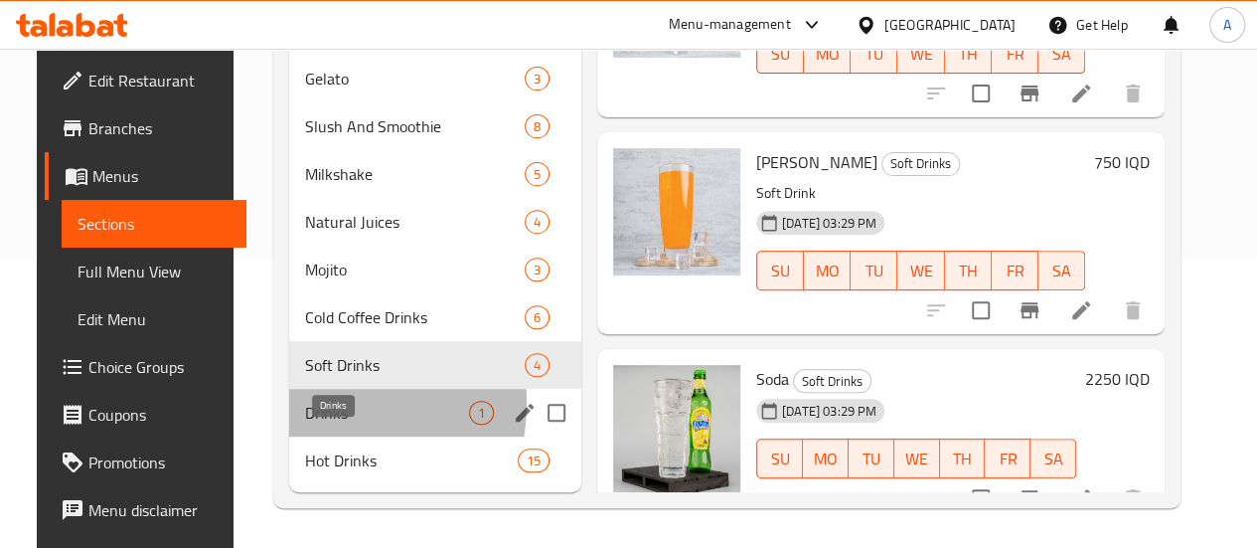
click at [305, 404] on span "Drinks" at bounding box center [387, 413] width 164 height 24
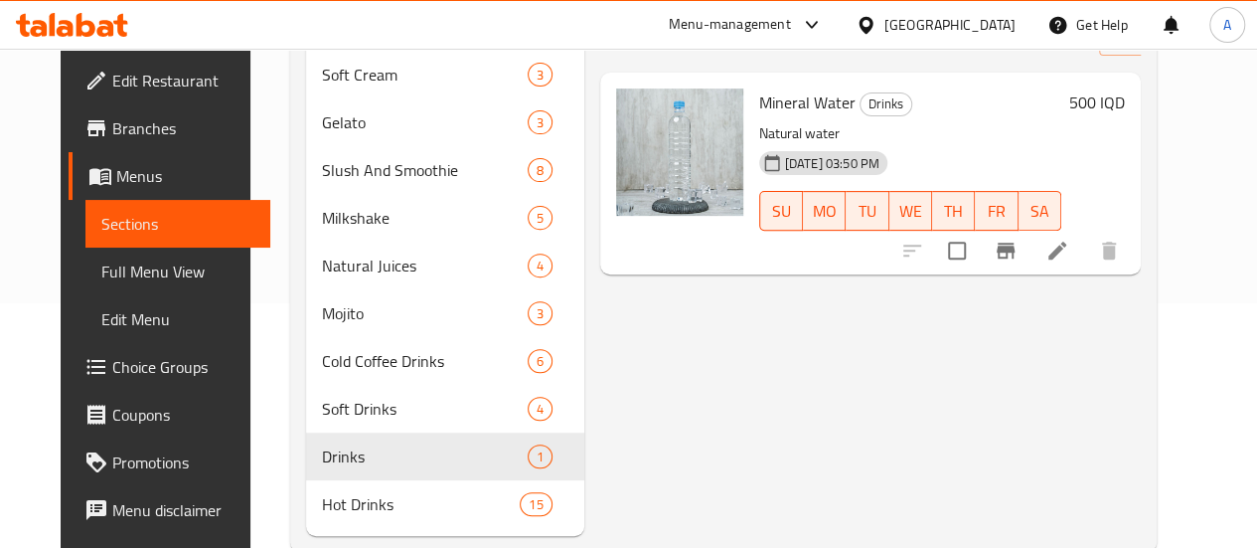
scroll to position [317, 0]
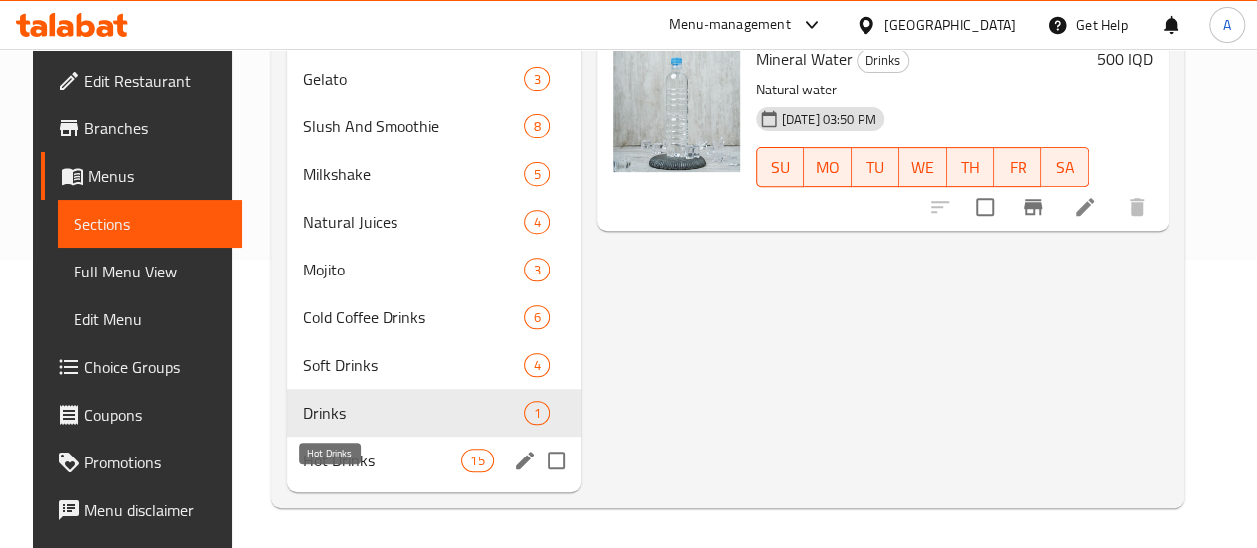
click at [360, 462] on span "Hot Drinks" at bounding box center [382, 460] width 158 height 24
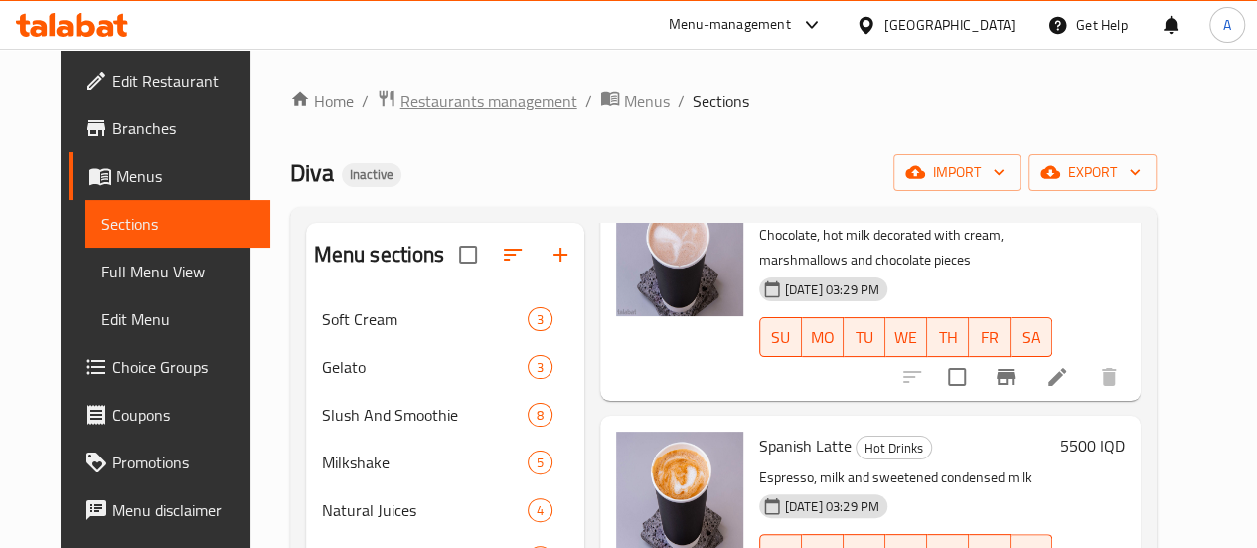
click at [429, 103] on span "Restaurants management" at bounding box center [489, 101] width 177 height 24
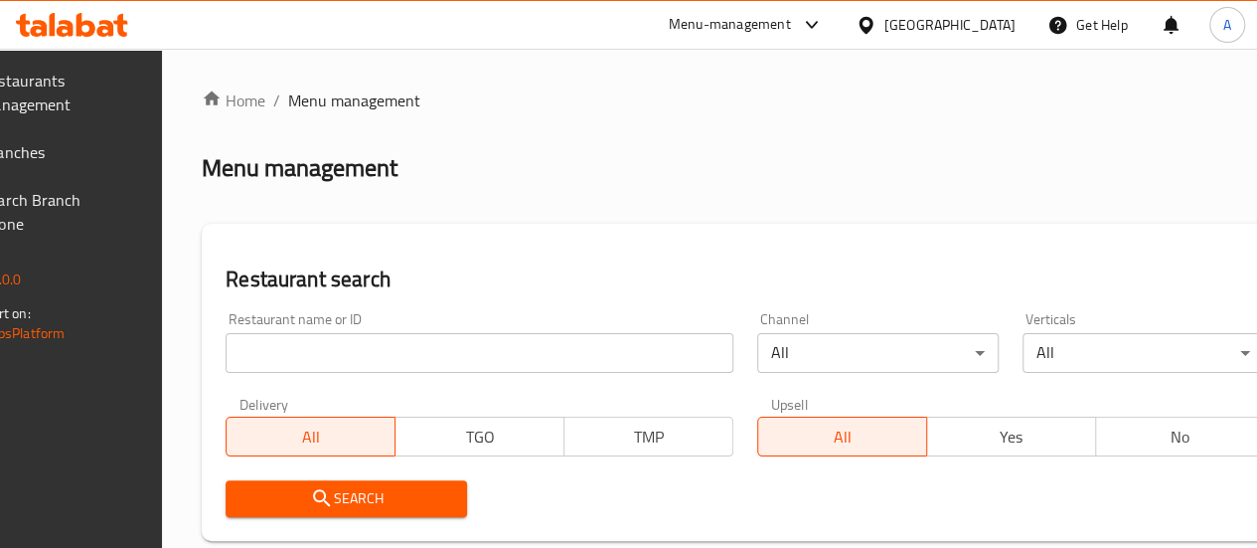
click at [55, 147] on span "Branches" at bounding box center [52, 152] width 142 height 24
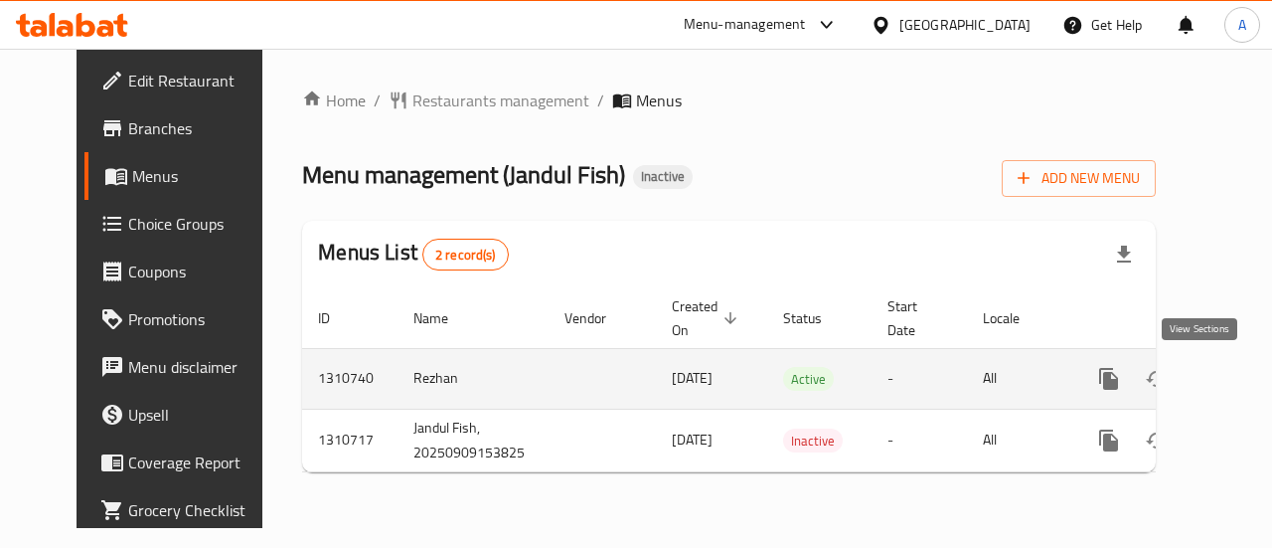
click at [1229, 383] on link "enhanced table" at bounding box center [1253, 379] width 48 height 48
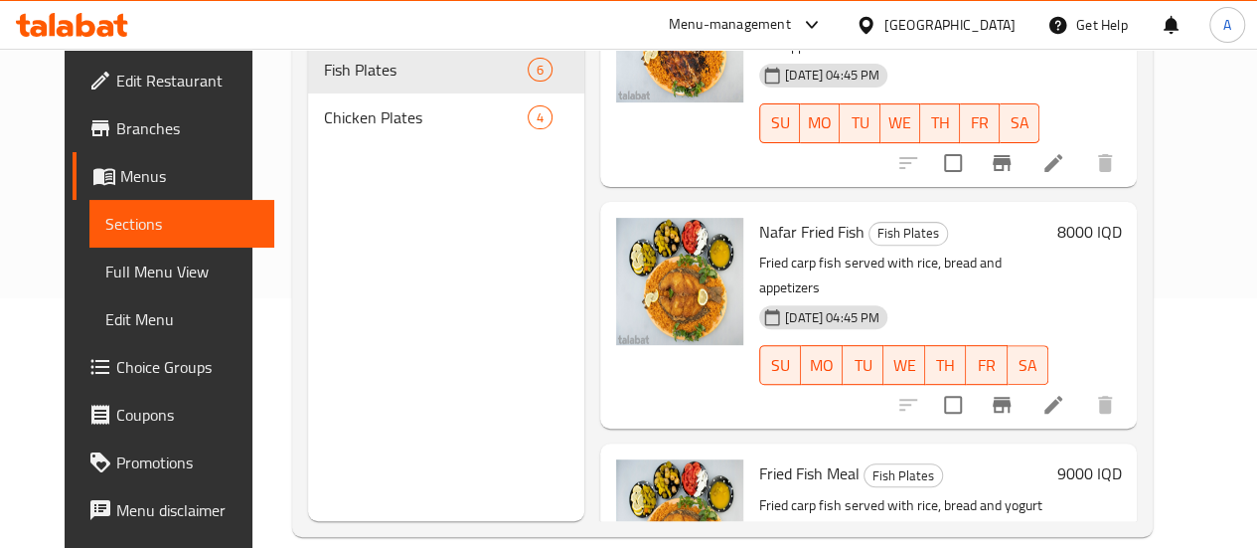
scroll to position [278, 0]
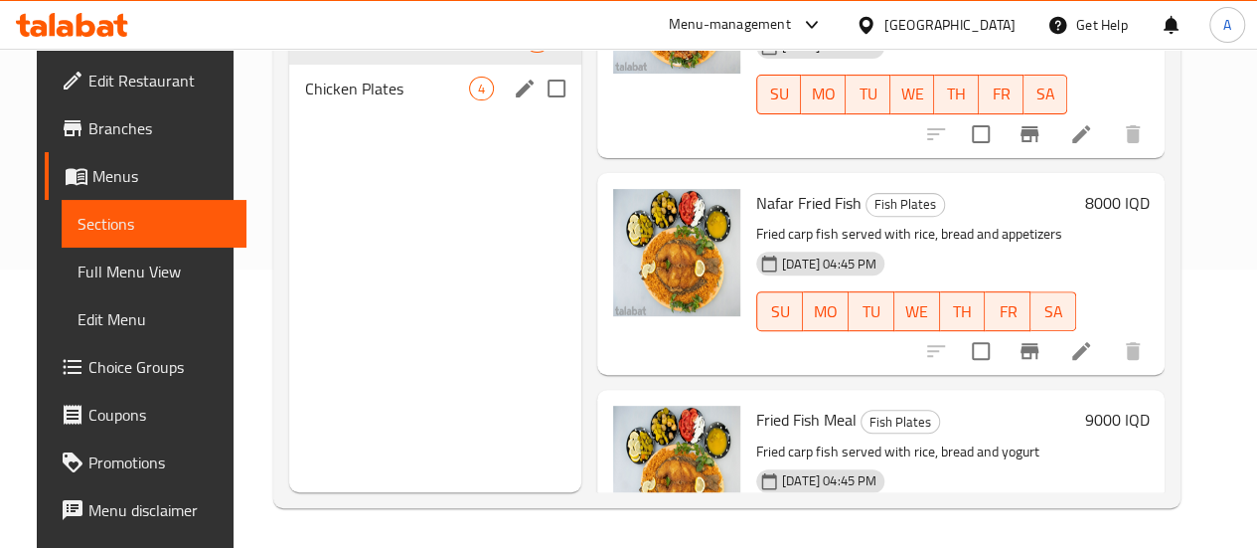
click at [355, 101] on div "Chicken Plates 4" at bounding box center [435, 89] width 292 height 48
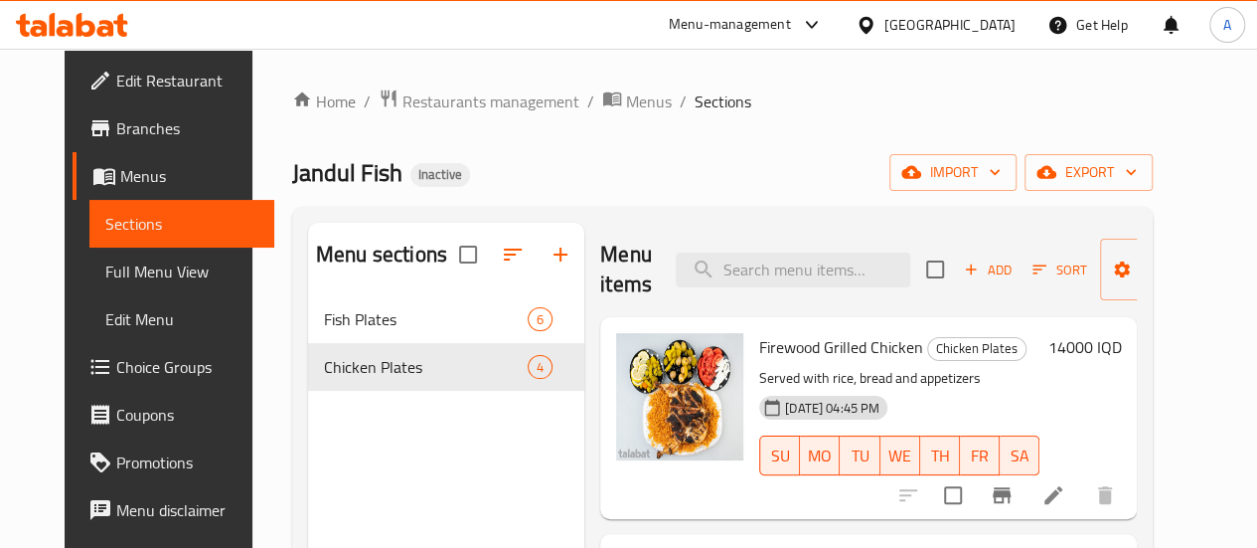
click at [718, 178] on div "Jandul Fish Inactive import export" at bounding box center [722, 172] width 861 height 37
click at [467, 90] on span "Restaurants management" at bounding box center [491, 101] width 177 height 24
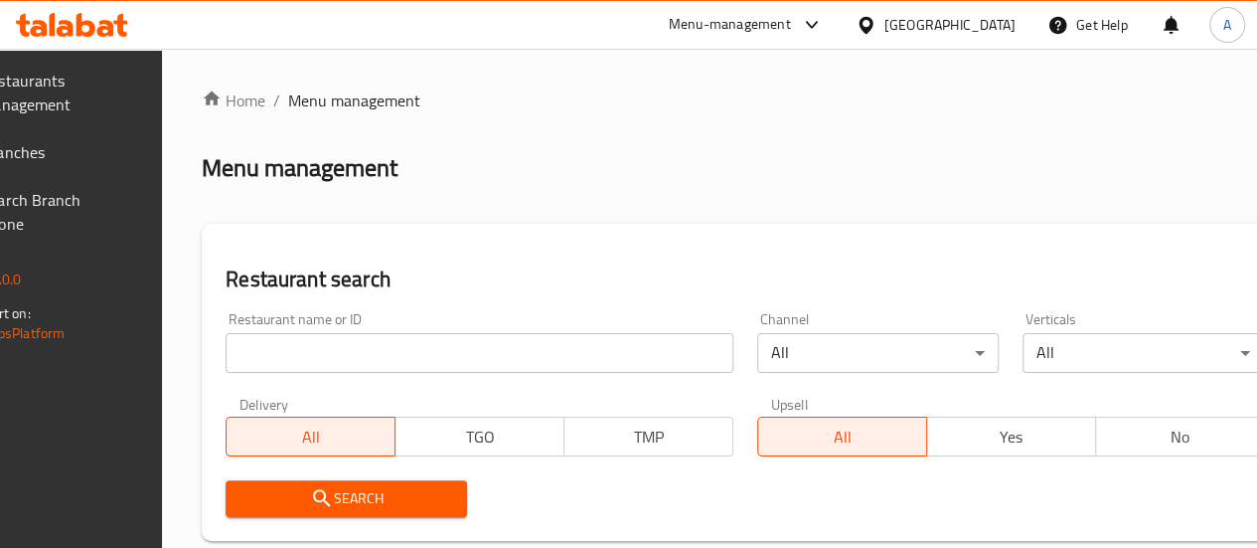
click at [103, 160] on span "Branches" at bounding box center [52, 152] width 142 height 24
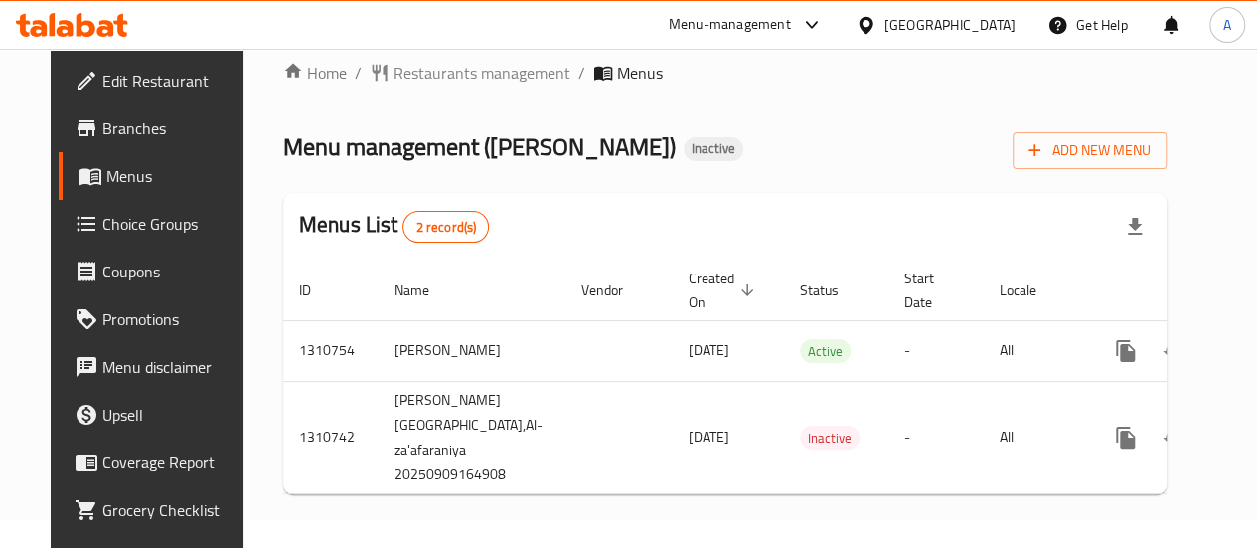
scroll to position [43, 0]
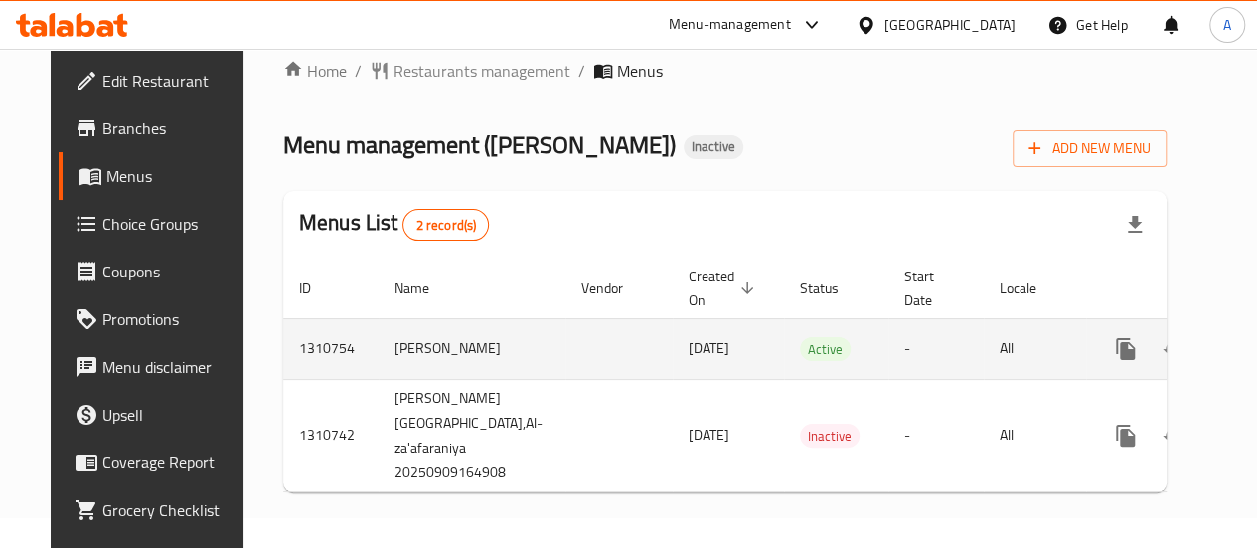
click at [1257, 341] on icon "enhanced table" at bounding box center [1269, 349] width 24 height 24
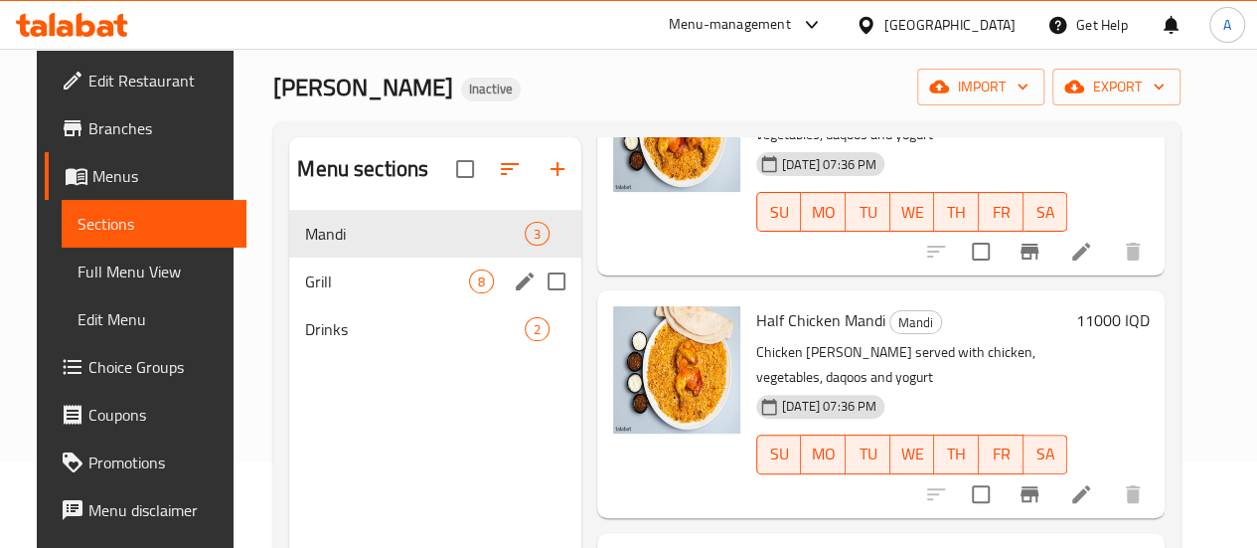
scroll to position [80, 0]
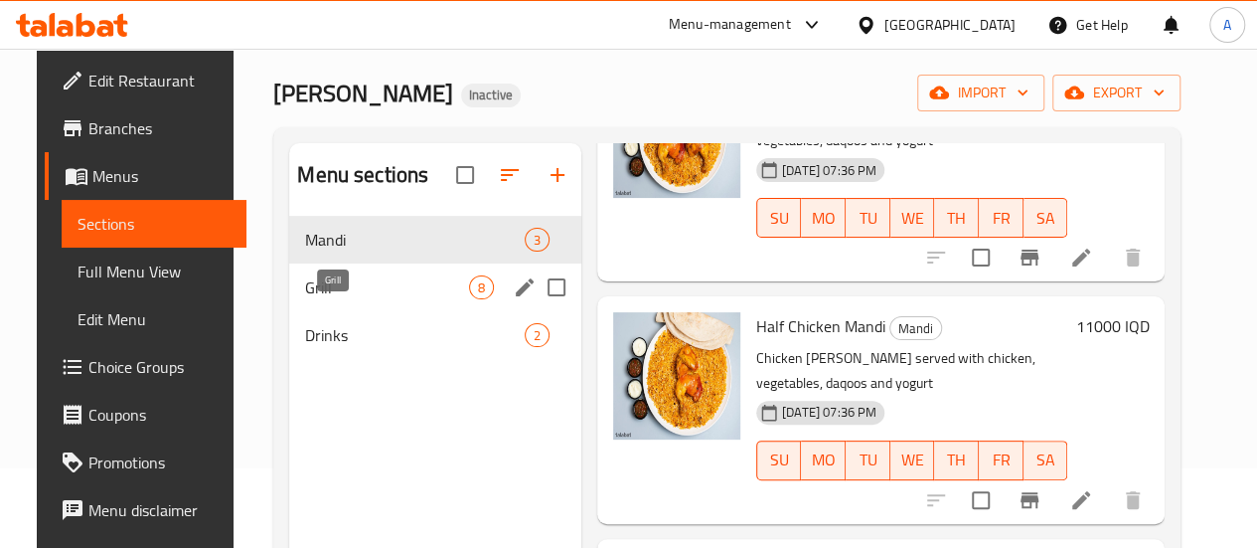
drag, startPoint x: 326, startPoint y: 313, endPoint x: 340, endPoint y: 315, distance: 14.1
click at [325, 299] on span "Grill" at bounding box center [387, 287] width 164 height 24
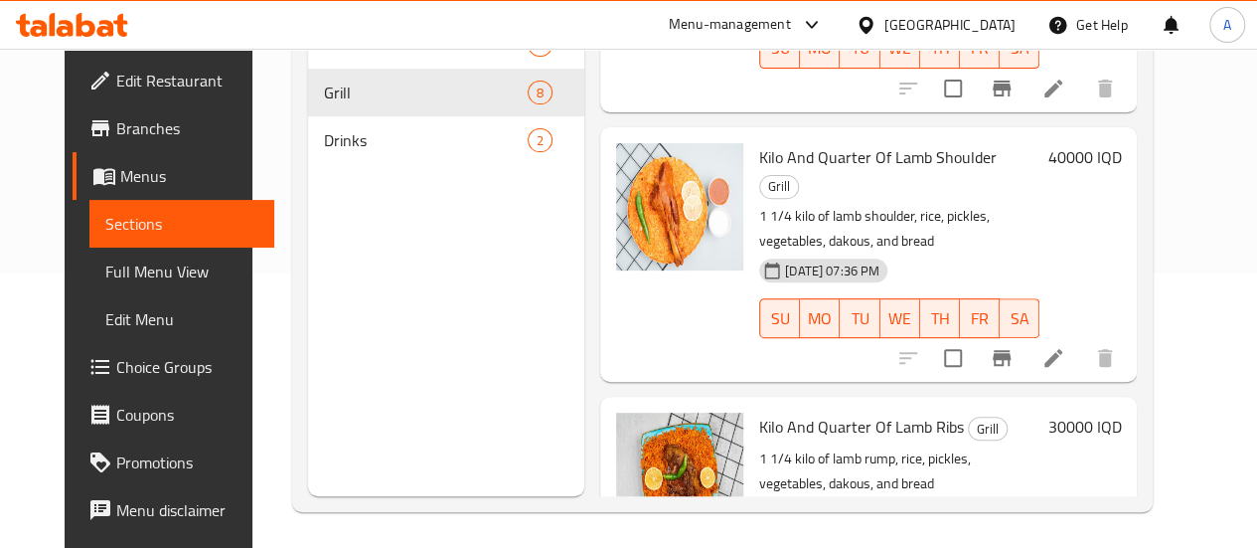
scroll to position [278, 0]
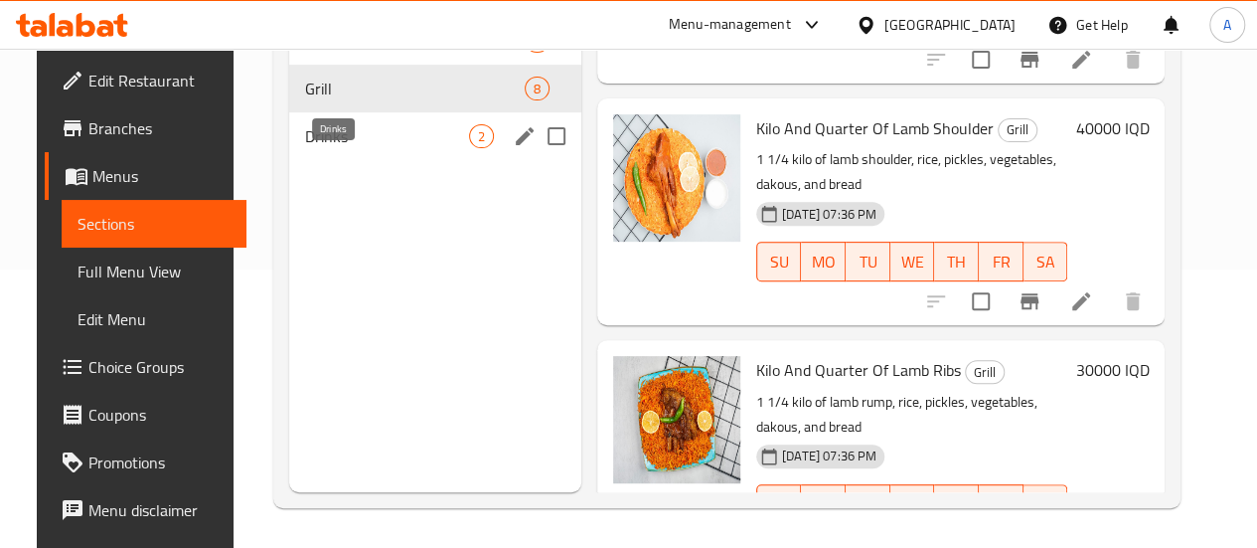
drag, startPoint x: 356, startPoint y: 168, endPoint x: 407, endPoint y: 186, distance: 53.8
click at [355, 148] on span "Drinks" at bounding box center [387, 136] width 164 height 24
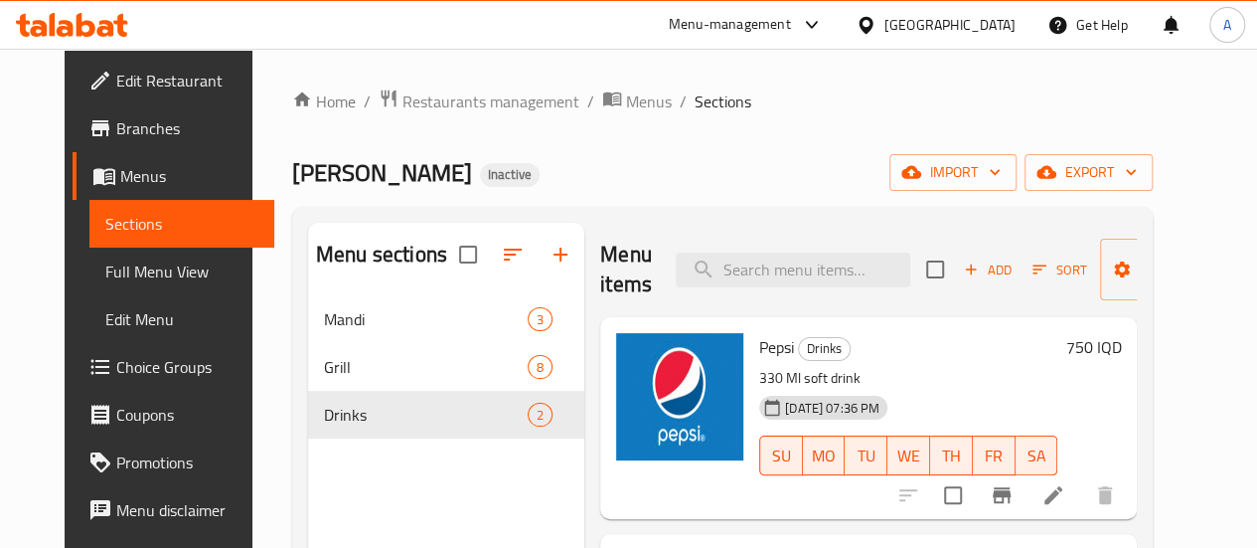
click at [116, 122] on span "Branches" at bounding box center [187, 128] width 142 height 24
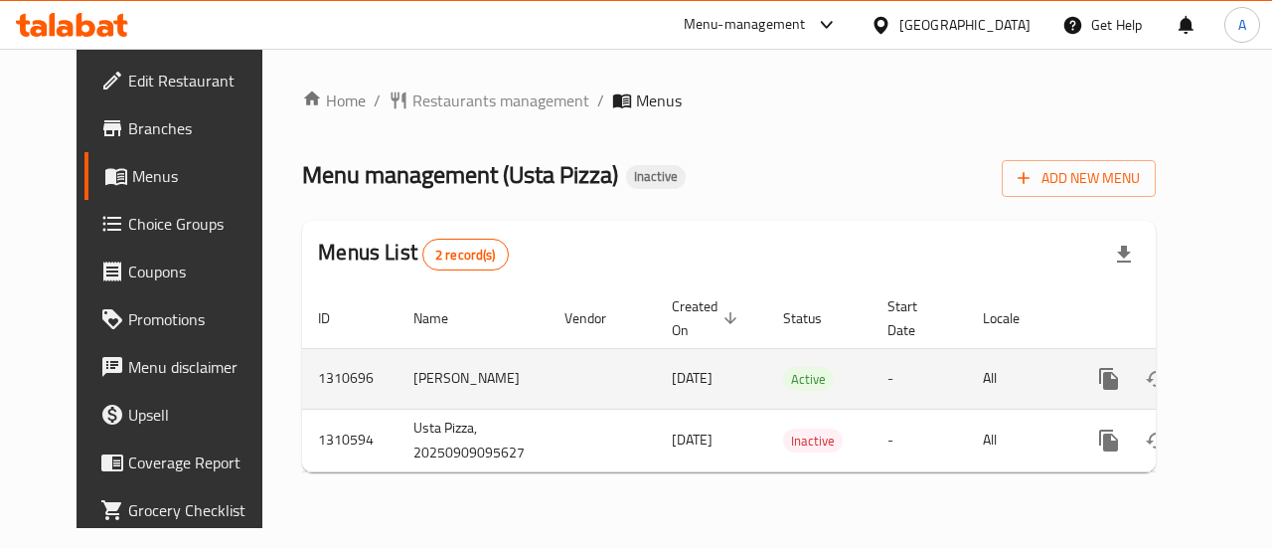
click at [1243, 375] on icon "enhanced table" at bounding box center [1252, 379] width 18 height 18
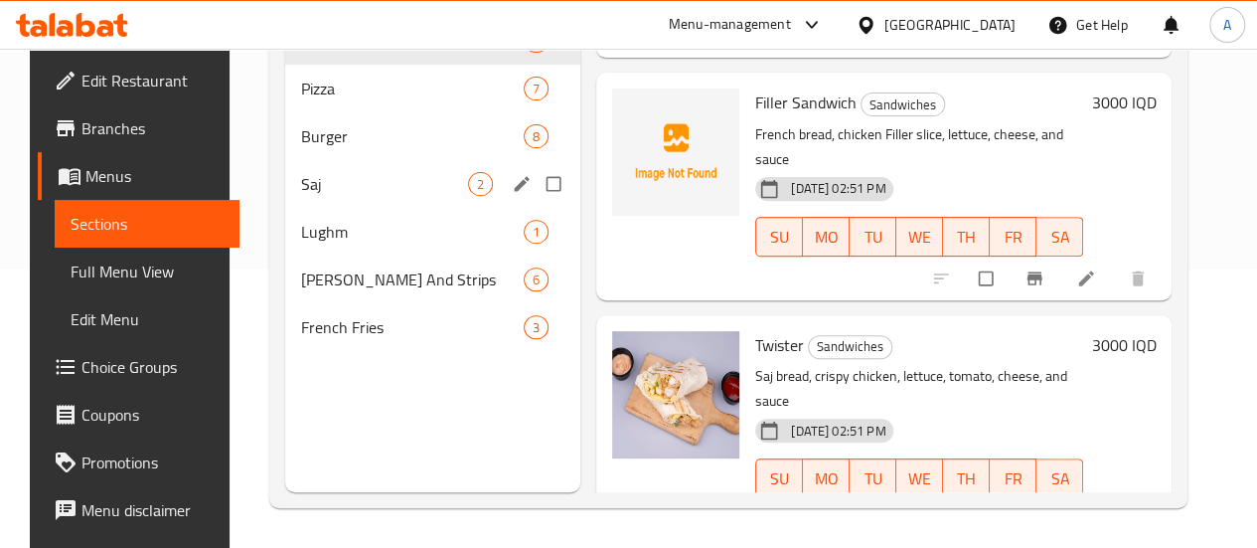
scroll to position [179, 0]
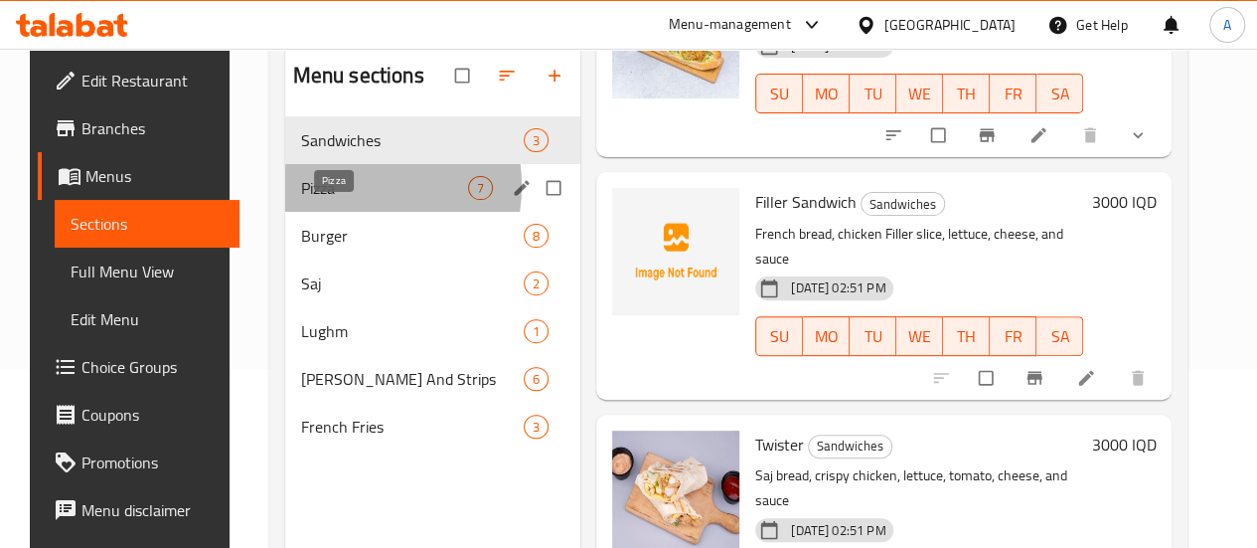
drag, startPoint x: 326, startPoint y: 216, endPoint x: 362, endPoint y: 234, distance: 40.0
click at [326, 200] on span "Pizza" at bounding box center [384, 188] width 167 height 24
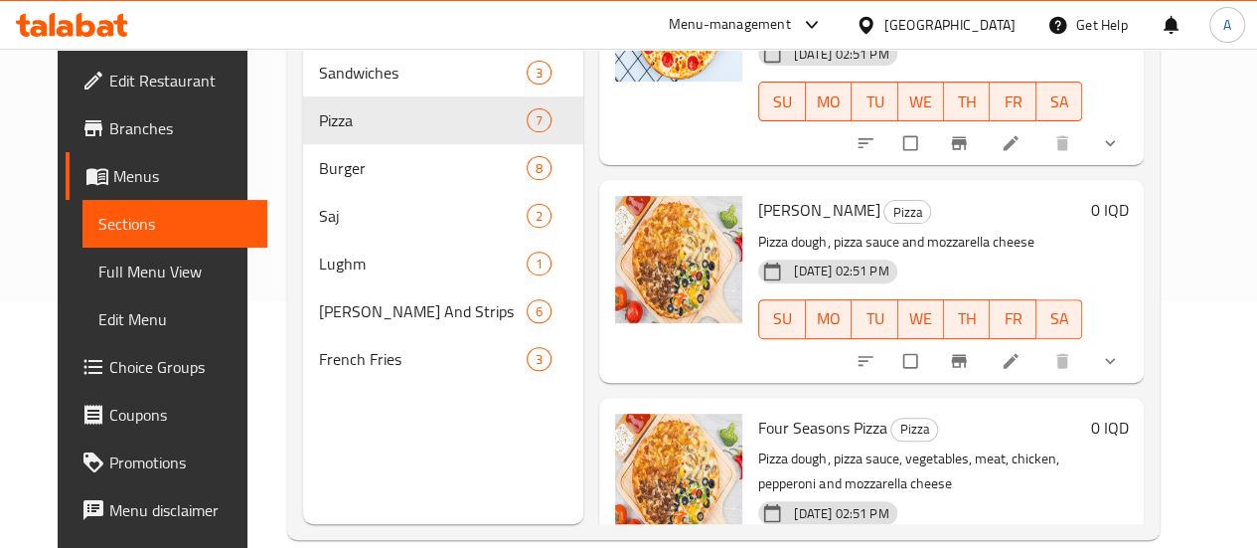
scroll to position [278, 0]
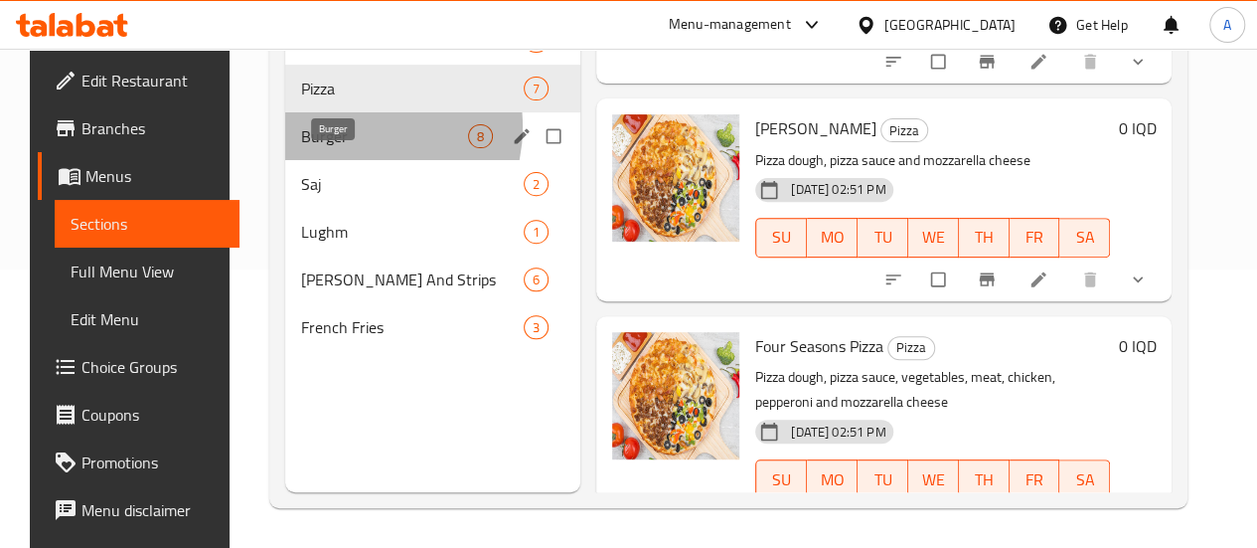
click at [336, 148] on span "Burger" at bounding box center [384, 136] width 167 height 24
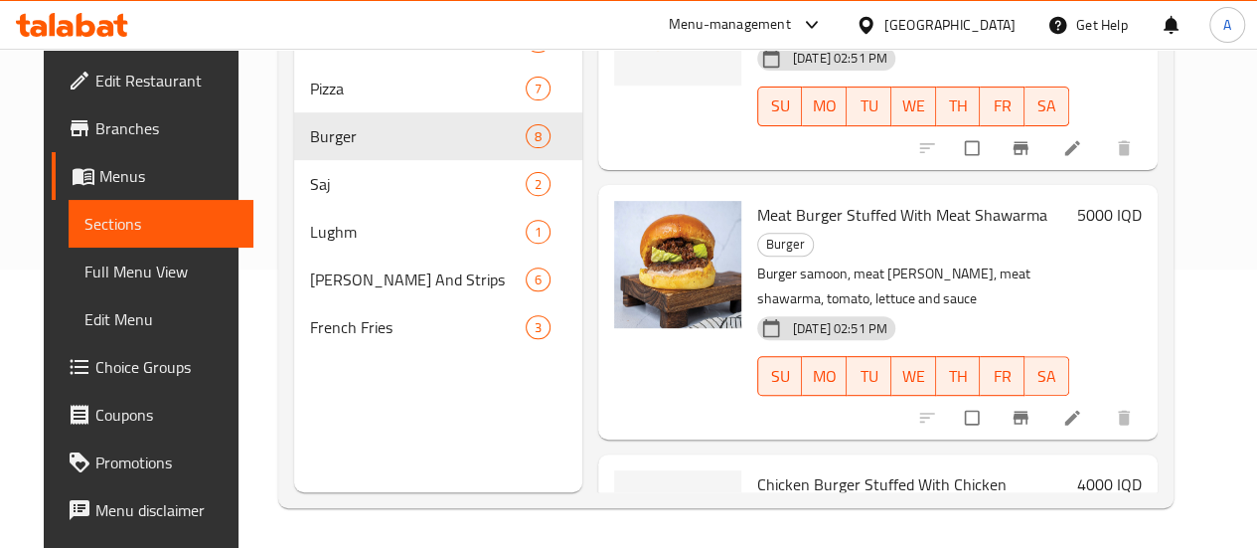
scroll to position [1318, 0]
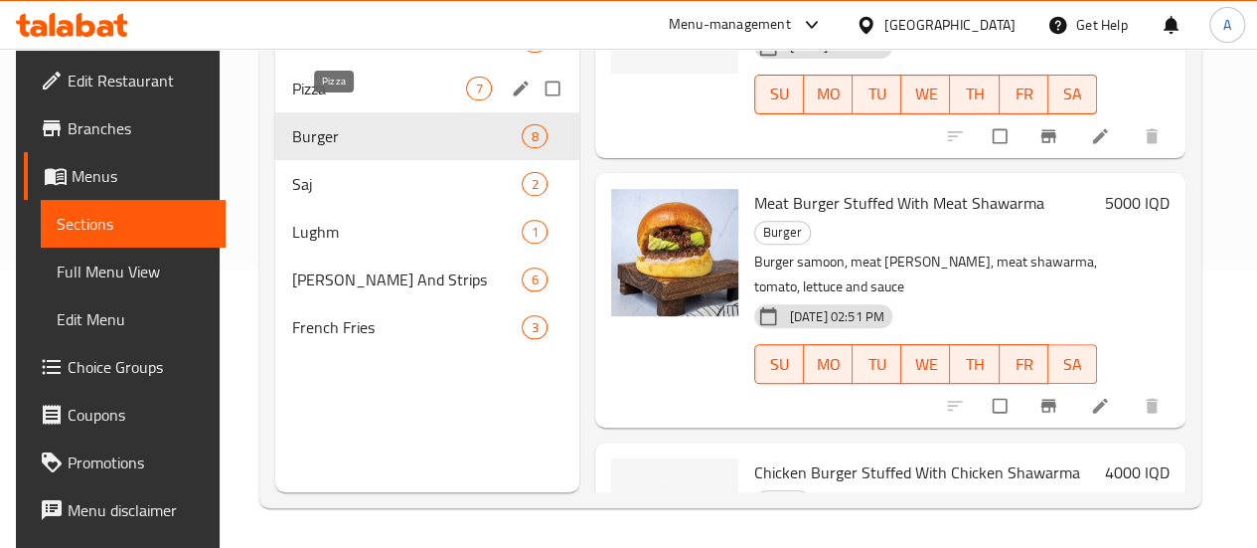
click at [336, 100] on span "Pizza" at bounding box center [378, 89] width 175 height 24
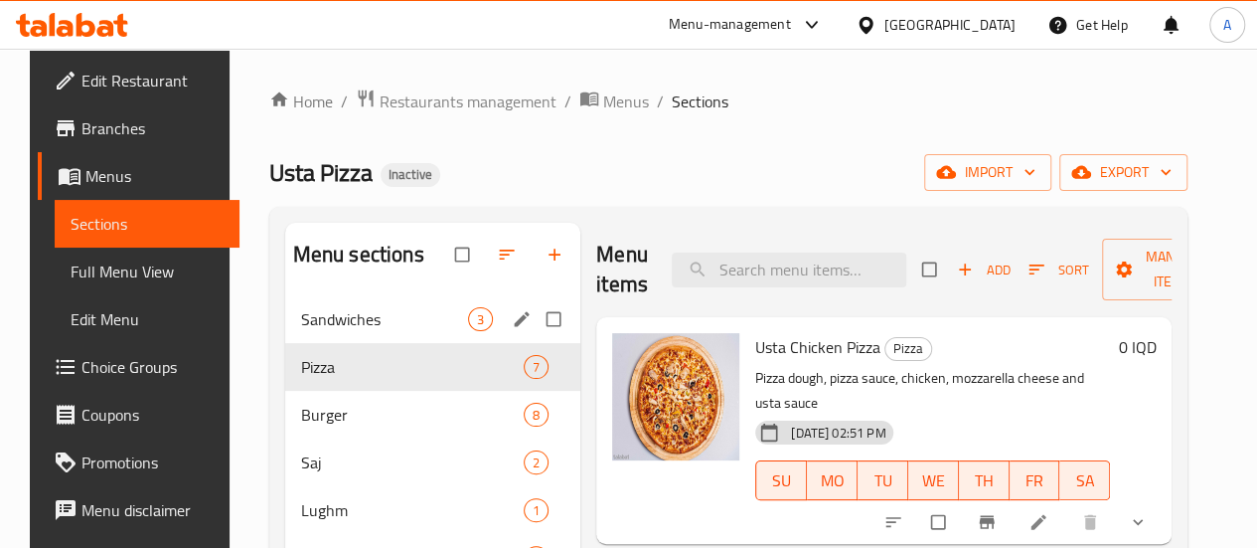
click at [296, 343] on div "Sandwiches 3" at bounding box center [433, 319] width 296 height 48
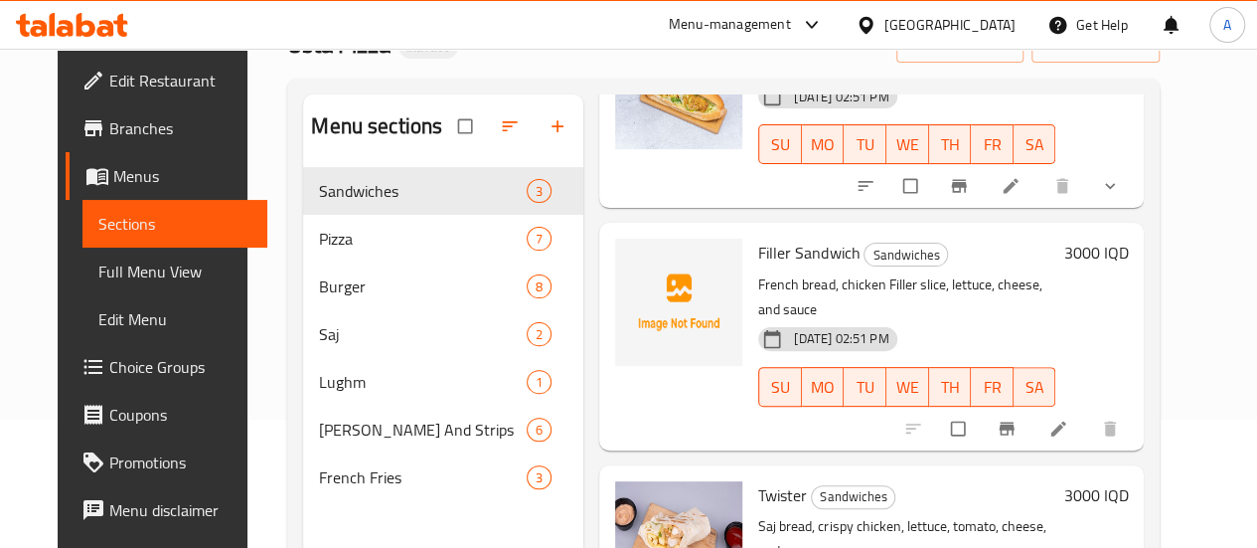
scroll to position [278, 0]
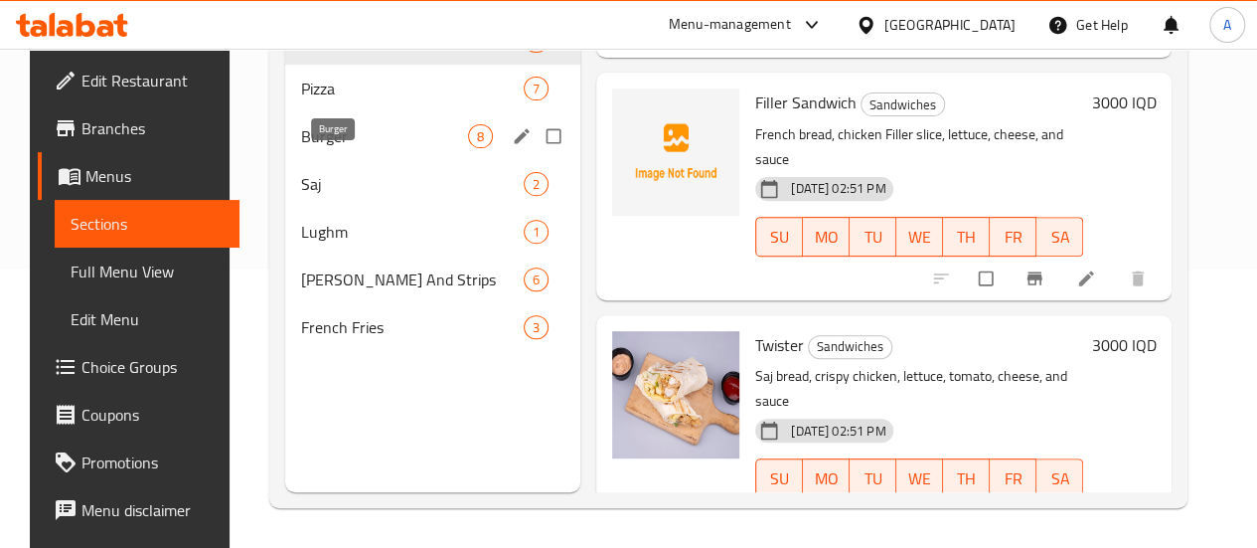
click at [301, 148] on span "Burger" at bounding box center [384, 136] width 167 height 24
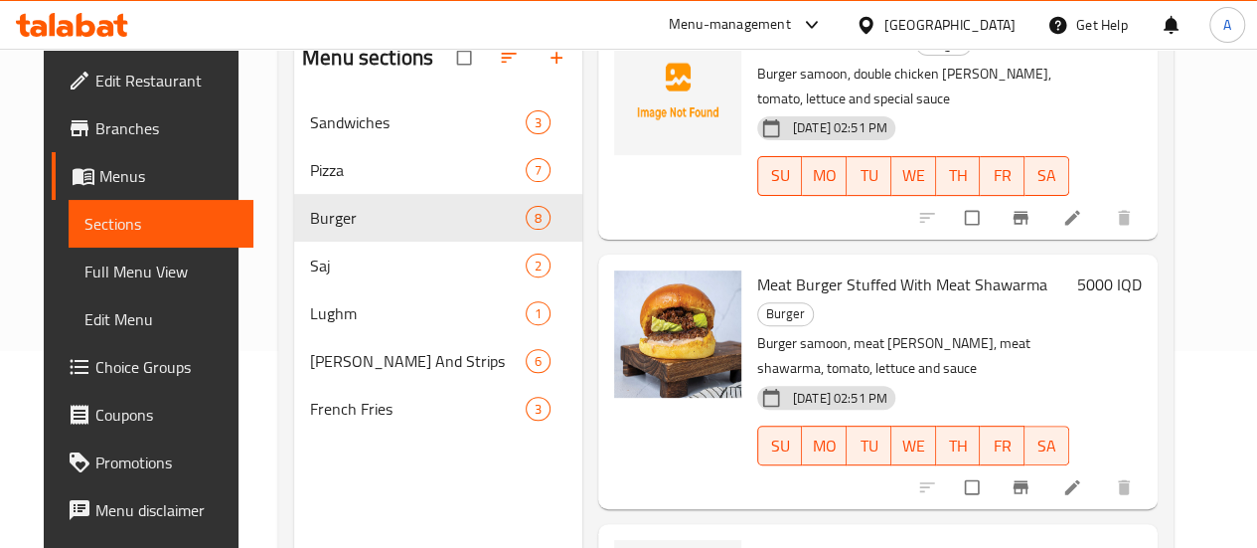
scroll to position [278, 0]
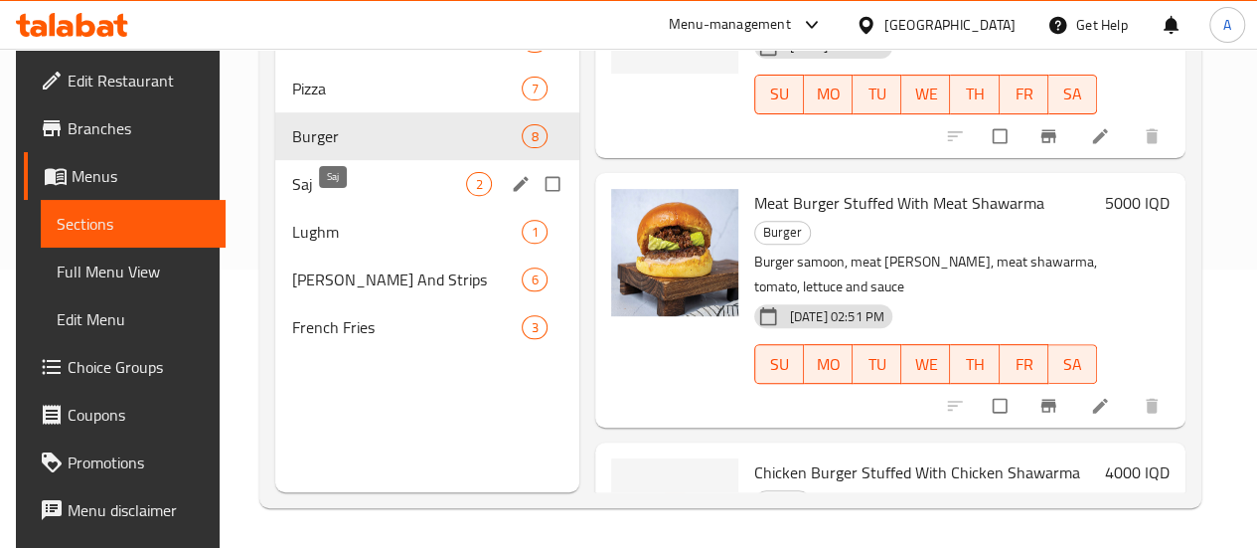
click at [373, 196] on span "Saj" at bounding box center [378, 184] width 175 height 24
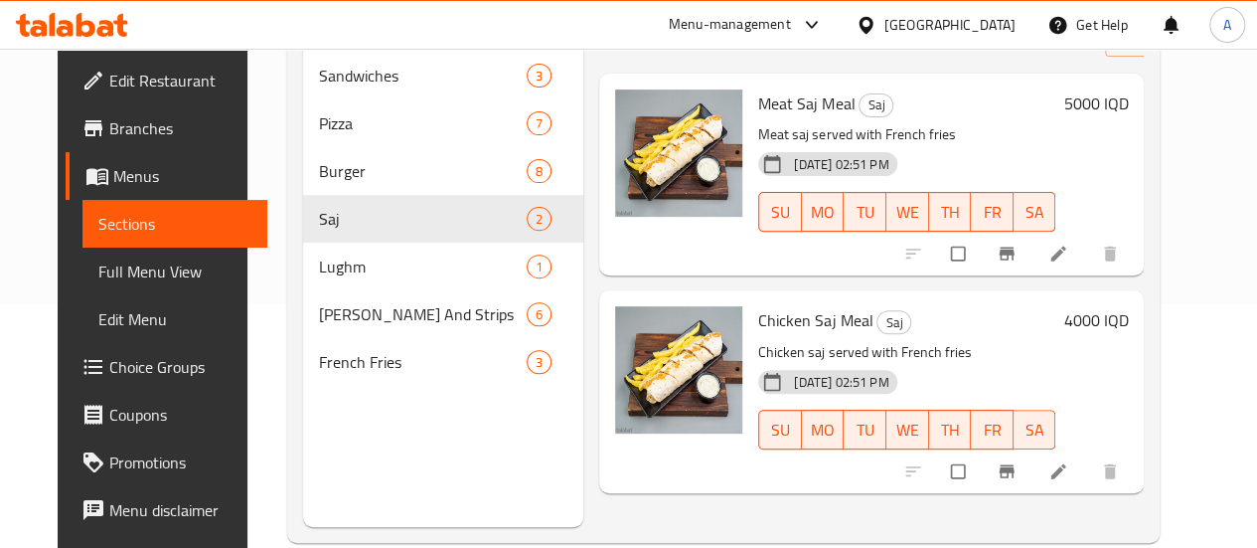
scroll to position [278, 0]
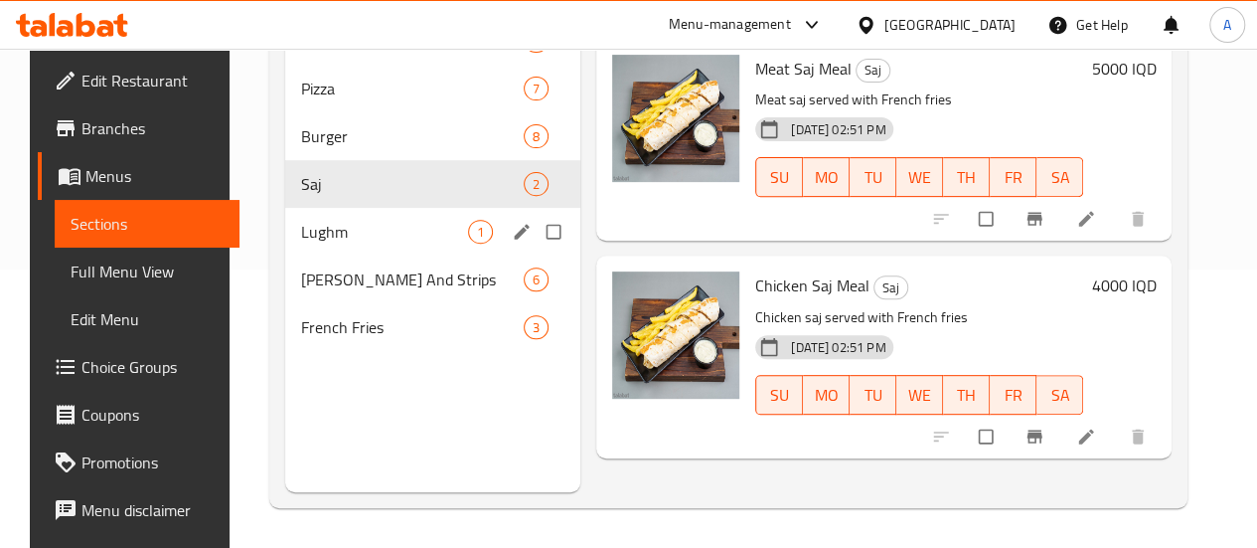
click at [330, 244] on span "Lughm" at bounding box center [384, 232] width 167 height 24
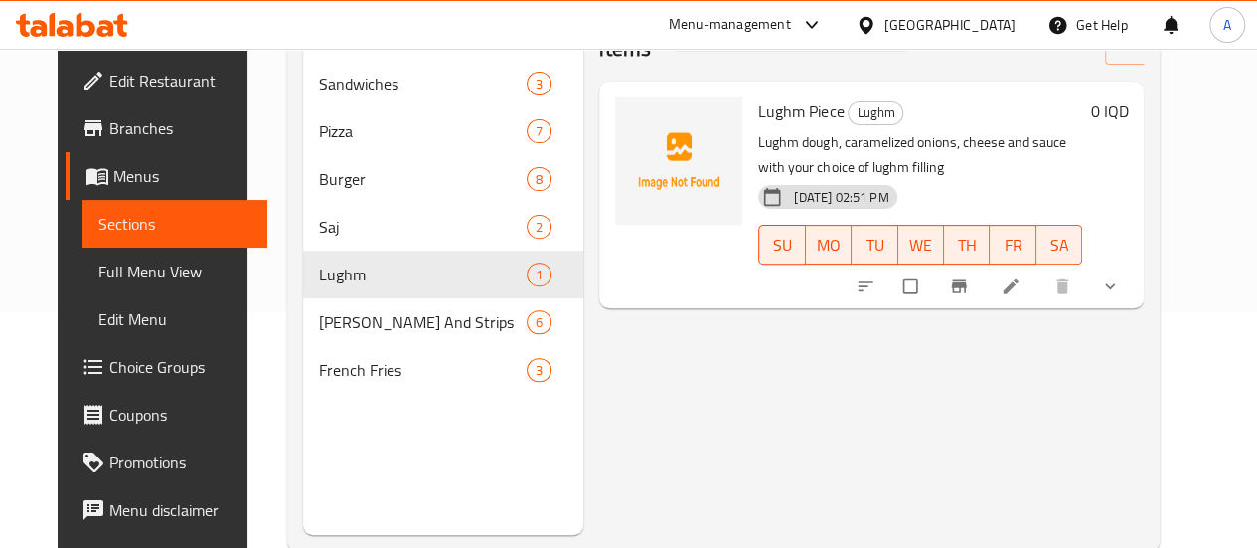
scroll to position [278, 0]
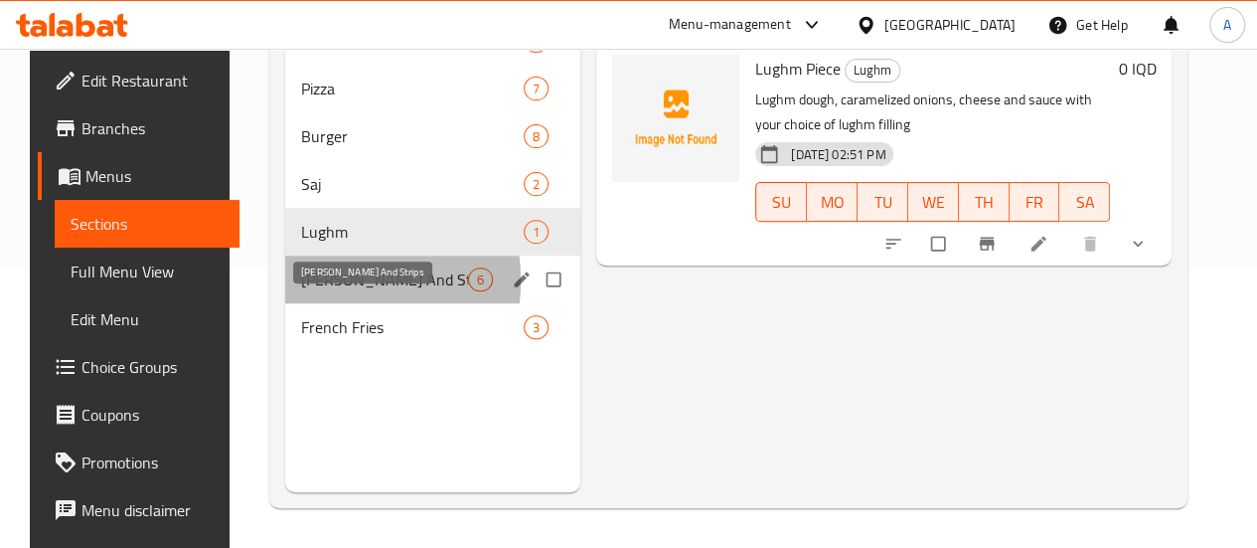
click at [301, 291] on span "Rizo And Strips" at bounding box center [384, 279] width 167 height 24
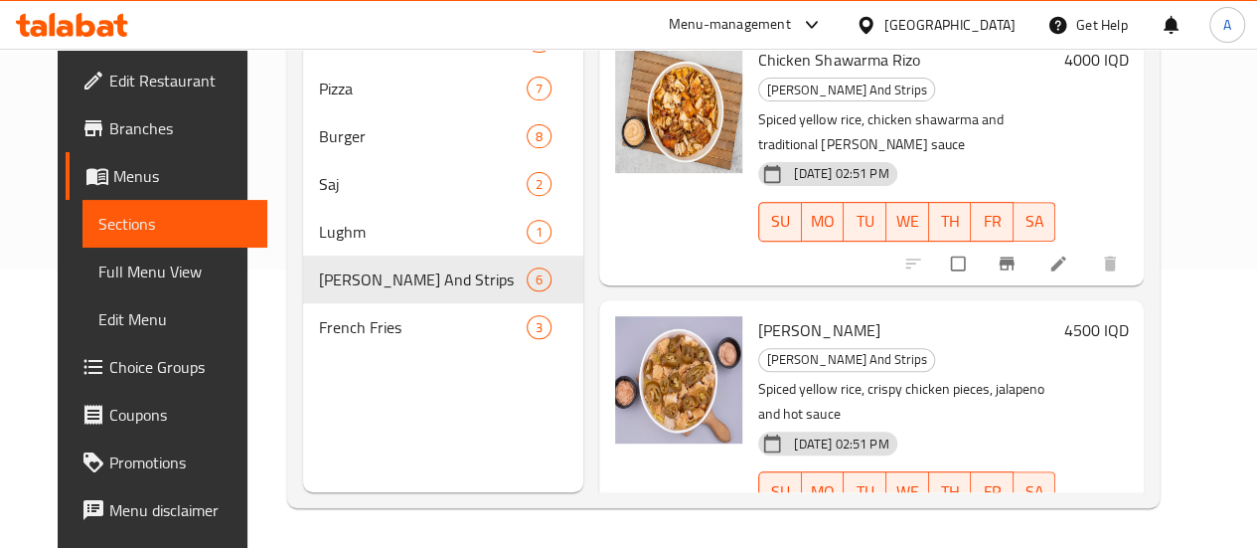
scroll to position [859, 0]
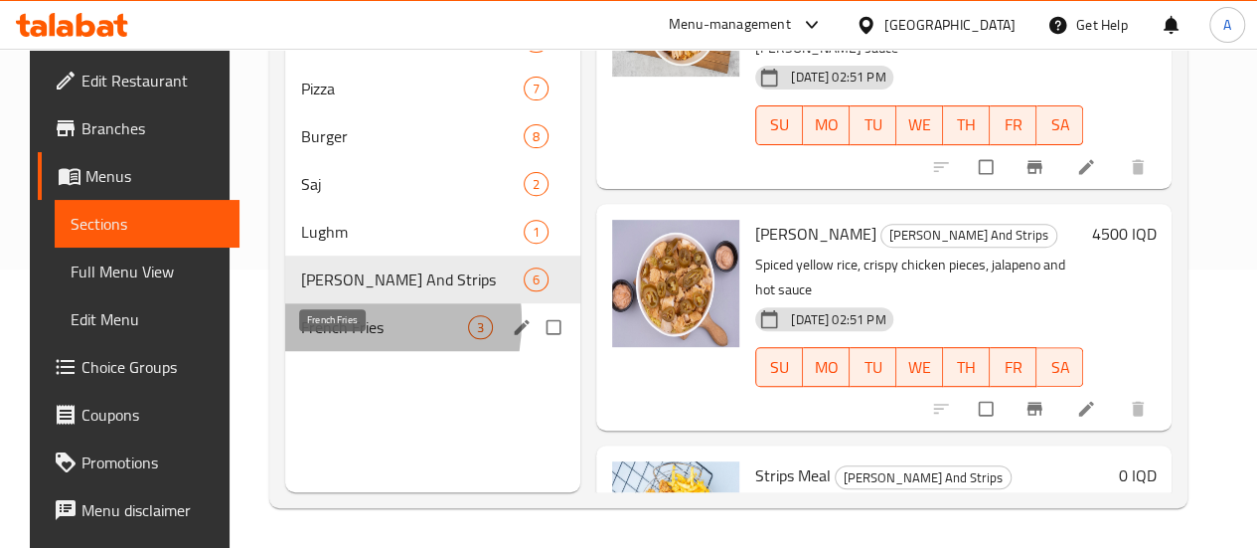
click at [312, 339] on span "French Fries" at bounding box center [384, 327] width 167 height 24
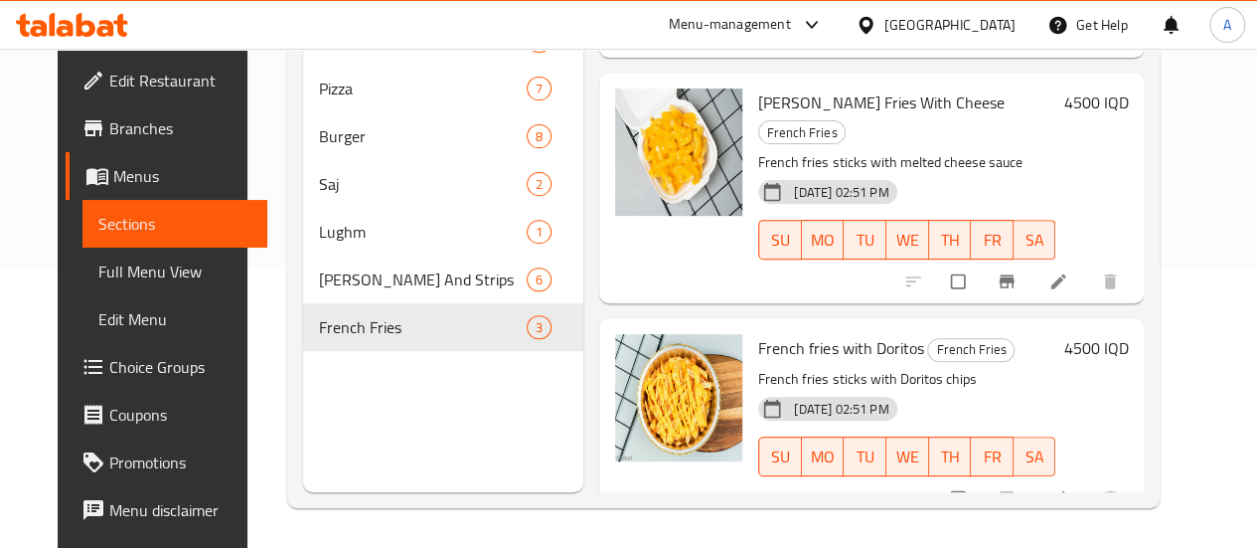
click at [331, 407] on div "Menu sections Sandwiches 3 Pizza 7 Burger 8 Saj 2 Lughm 1 Rizo And Strips 6 Fre…" at bounding box center [443, 218] width 280 height 548
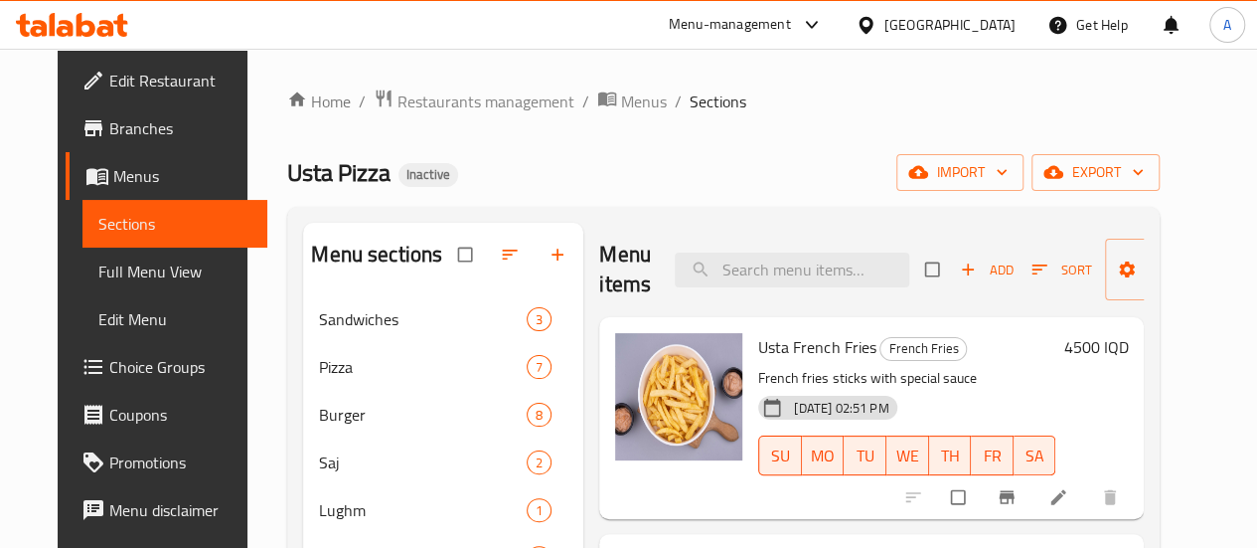
click at [618, 171] on div "Usta Pizza Inactive import export" at bounding box center [723, 172] width 873 height 37
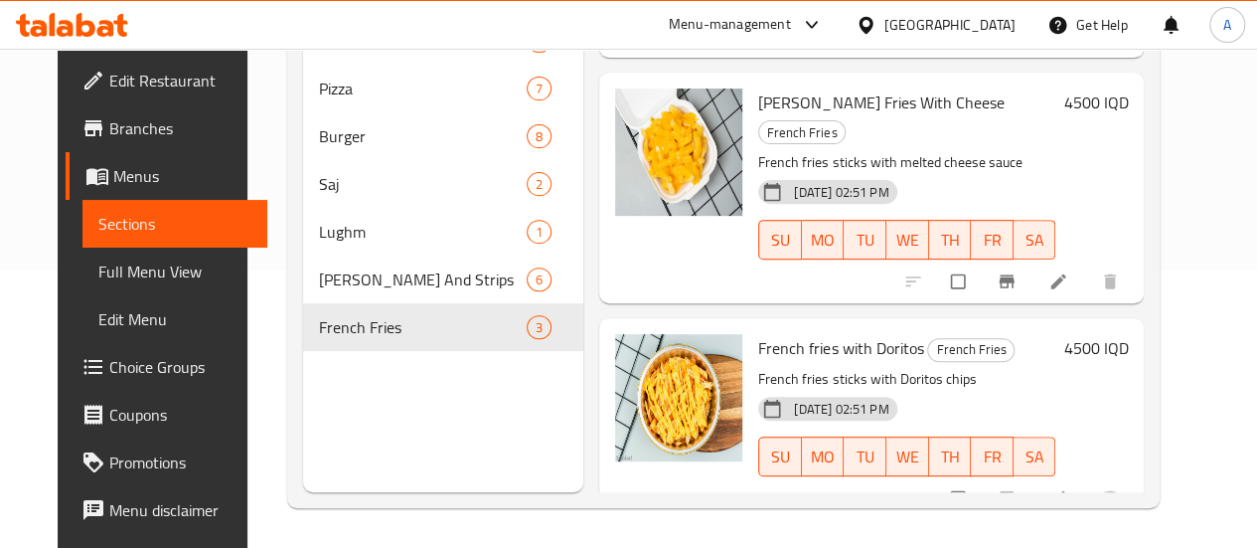
click at [404, 410] on div "Menu sections Sandwiches 3 Pizza 7 Burger 8 Saj 2 Lughm 1 Rizo And Strips 6 Fre…" at bounding box center [443, 218] width 280 height 548
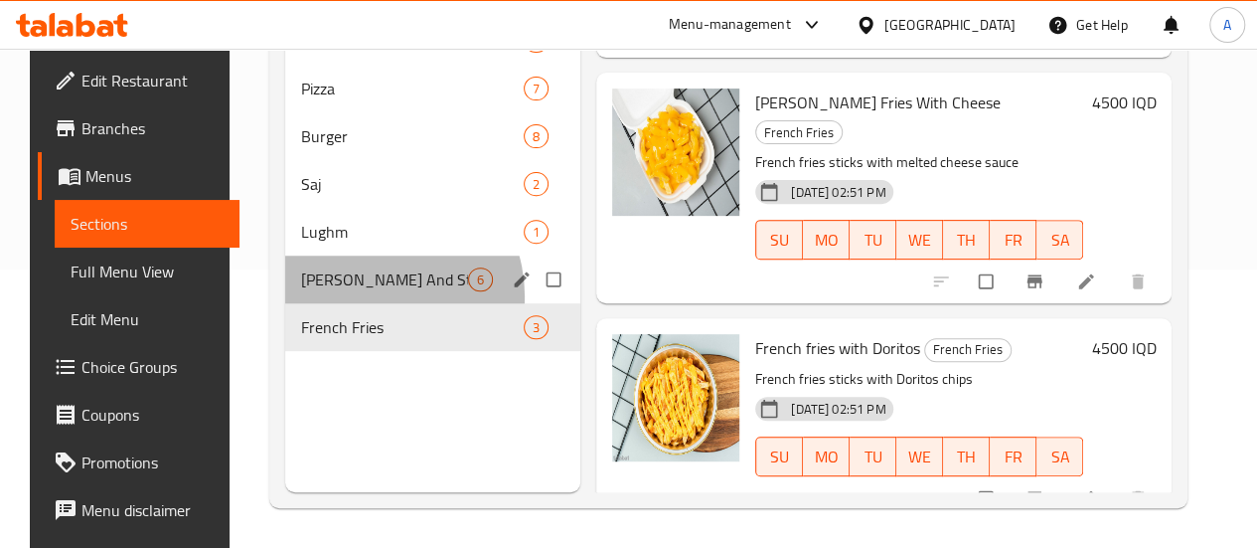
click at [354, 303] on div "Rizo And Strips 6" at bounding box center [433, 279] width 296 height 48
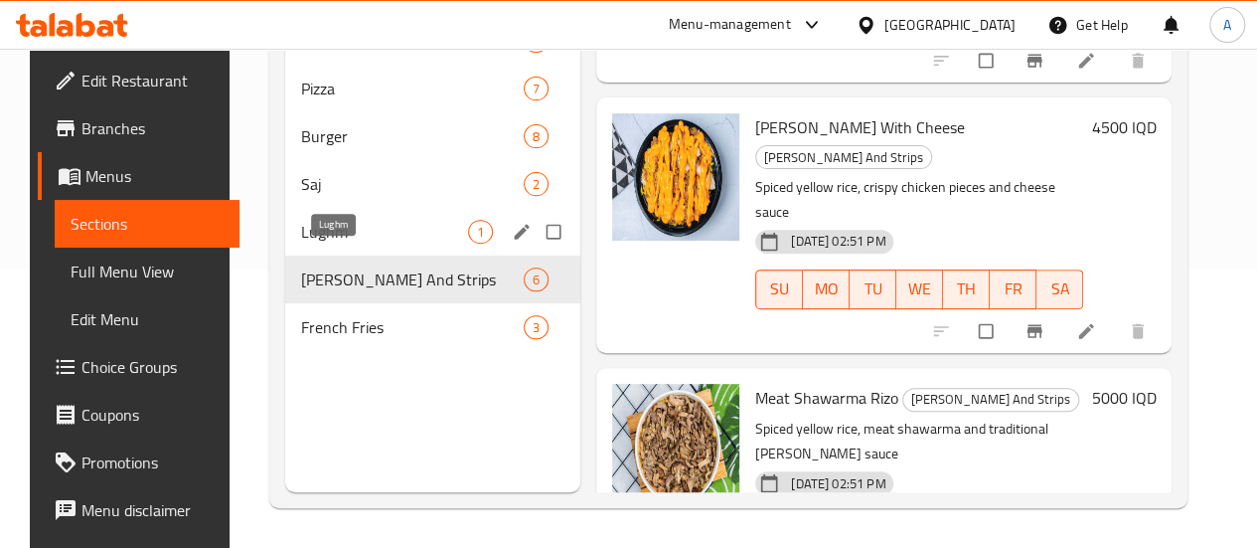
click at [337, 244] on span "Lughm" at bounding box center [384, 232] width 167 height 24
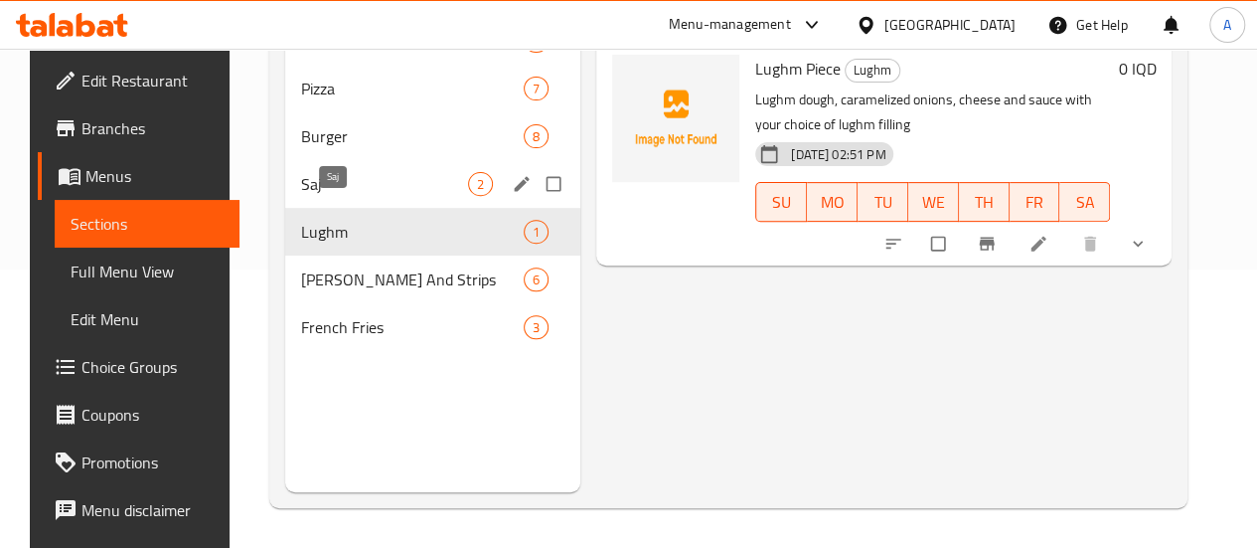
click at [346, 196] on span "Saj" at bounding box center [384, 184] width 167 height 24
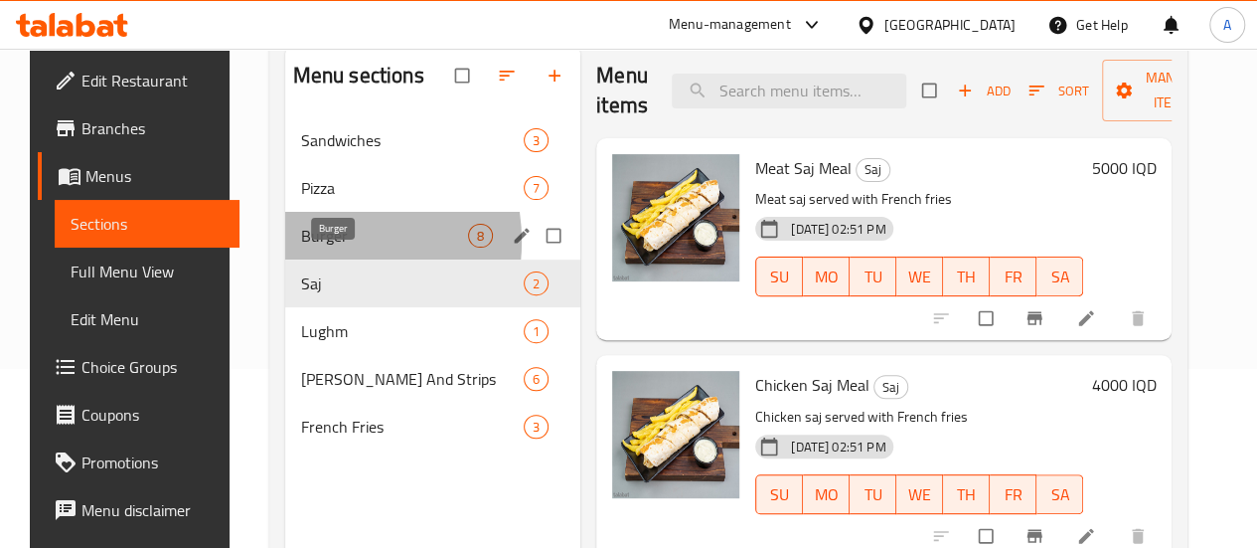
click at [301, 248] on span "Burger" at bounding box center [384, 236] width 167 height 24
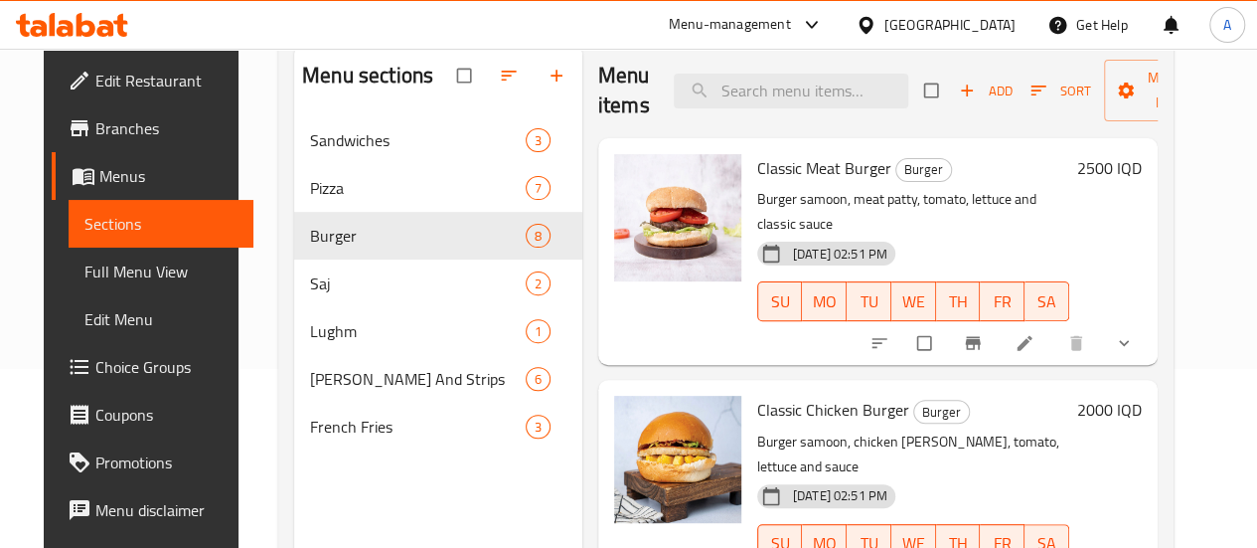
click at [563, 16] on div "Menu-management Iraq Get Help A" at bounding box center [628, 25] width 1257 height 48
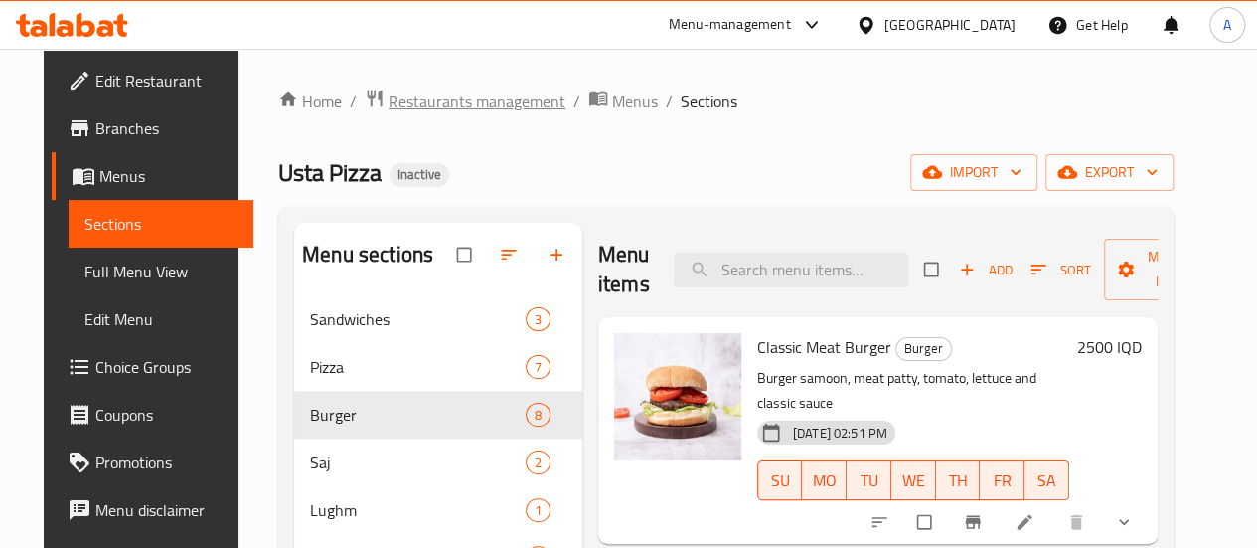
click at [474, 101] on span "Restaurants management" at bounding box center [477, 101] width 177 height 24
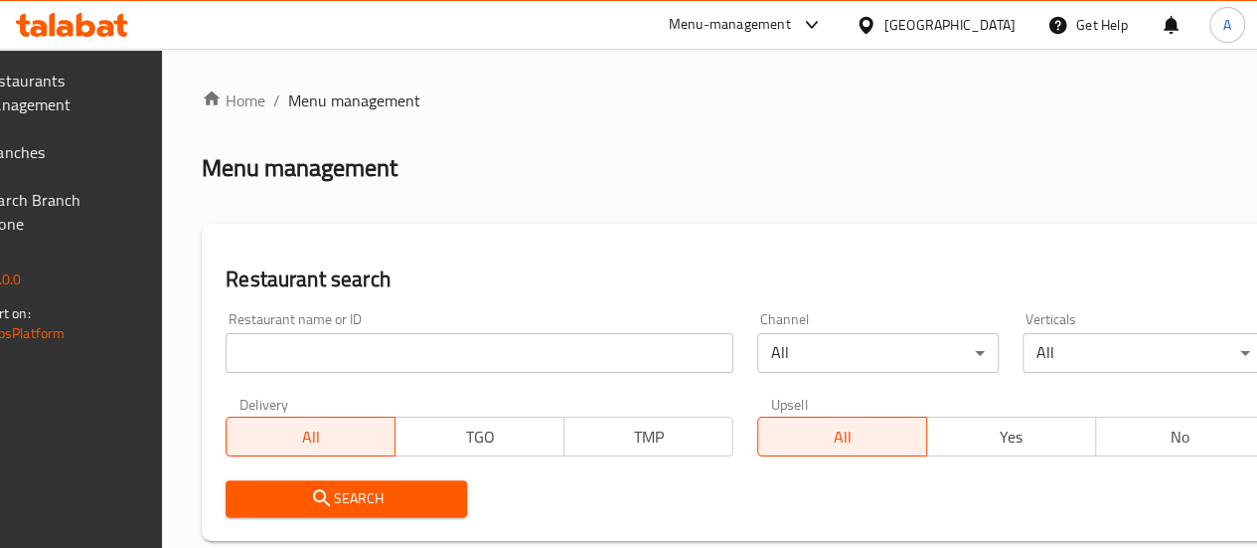
click at [84, 162] on span "Branches" at bounding box center [52, 152] width 142 height 24
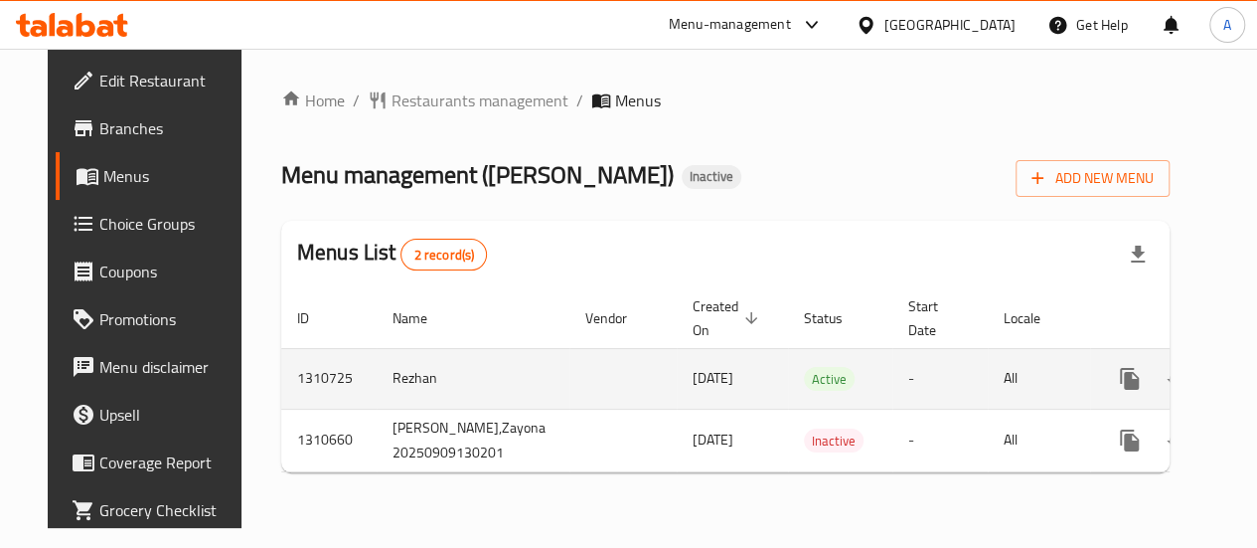
click at [1264, 375] on icon "enhanced table" at bounding box center [1273, 379] width 18 height 18
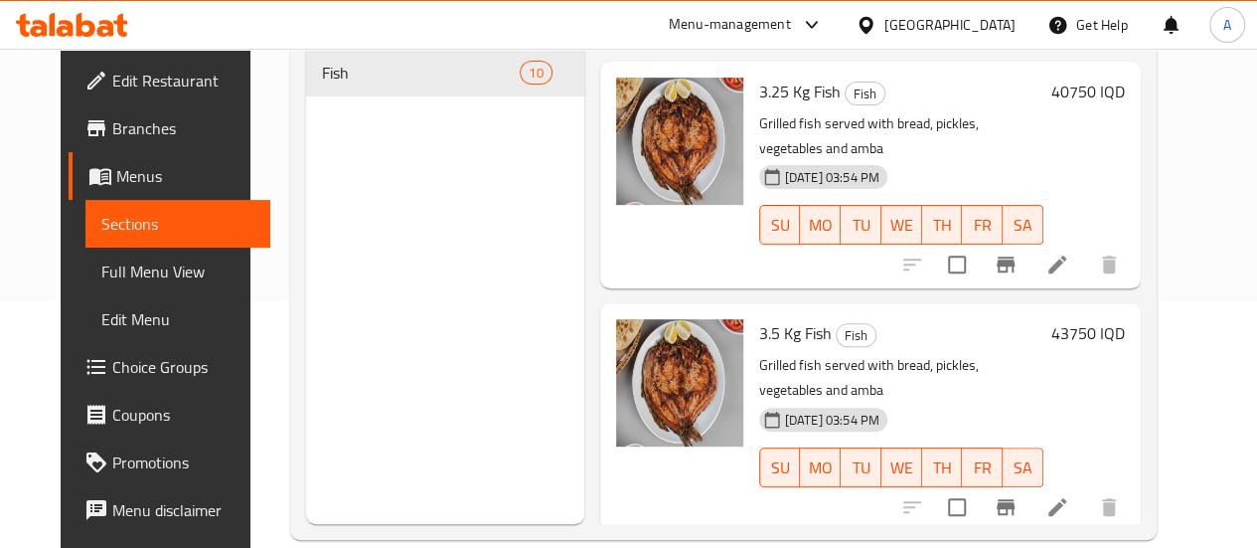
scroll to position [278, 0]
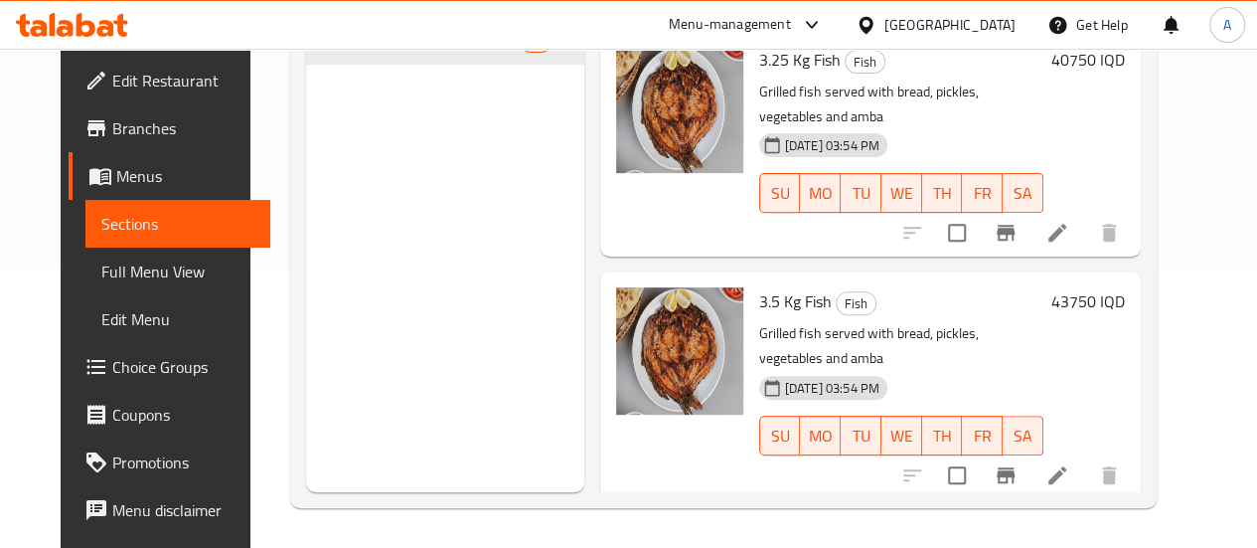
drag, startPoint x: 753, startPoint y: 319, endPoint x: 657, endPoint y: 320, distance: 96.4
copy div "3.75 Kg Fish"
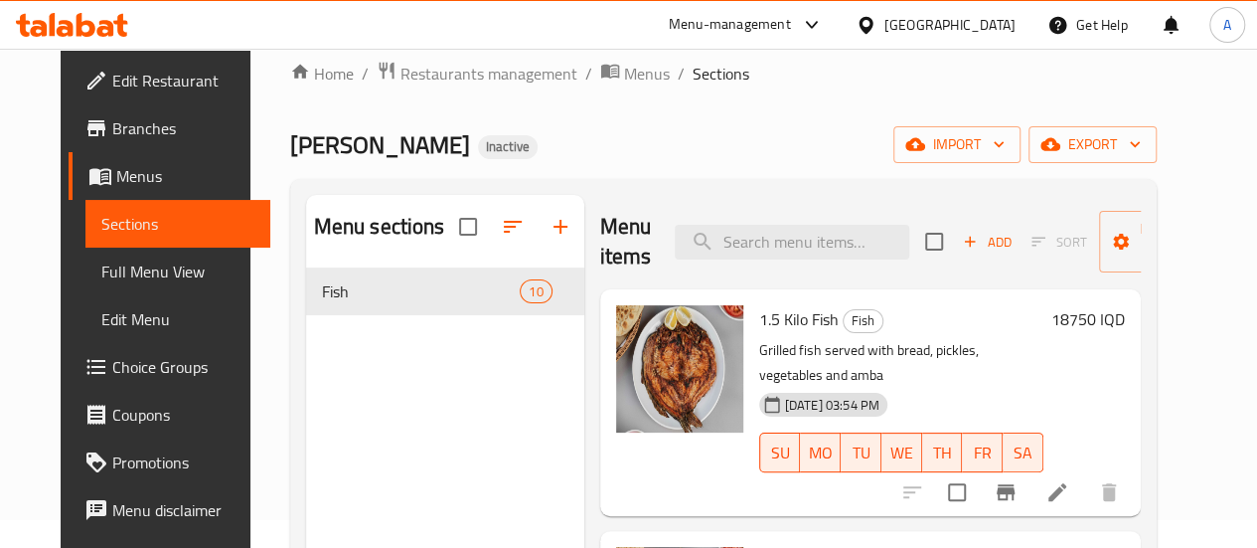
scroll to position [0, 0]
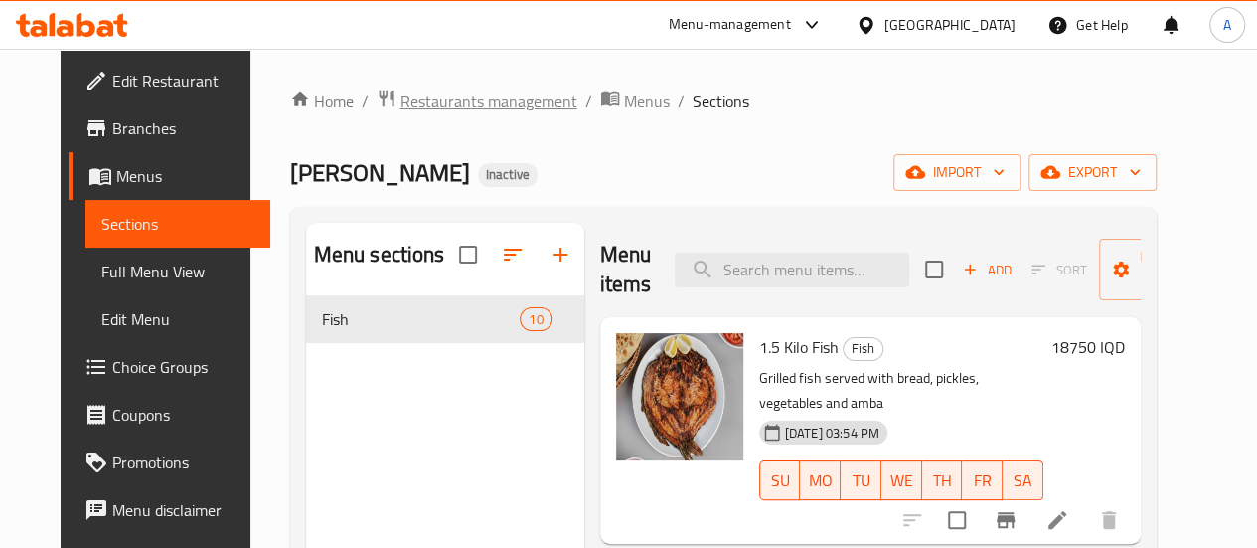
click at [439, 98] on span "Restaurants management" at bounding box center [489, 101] width 177 height 24
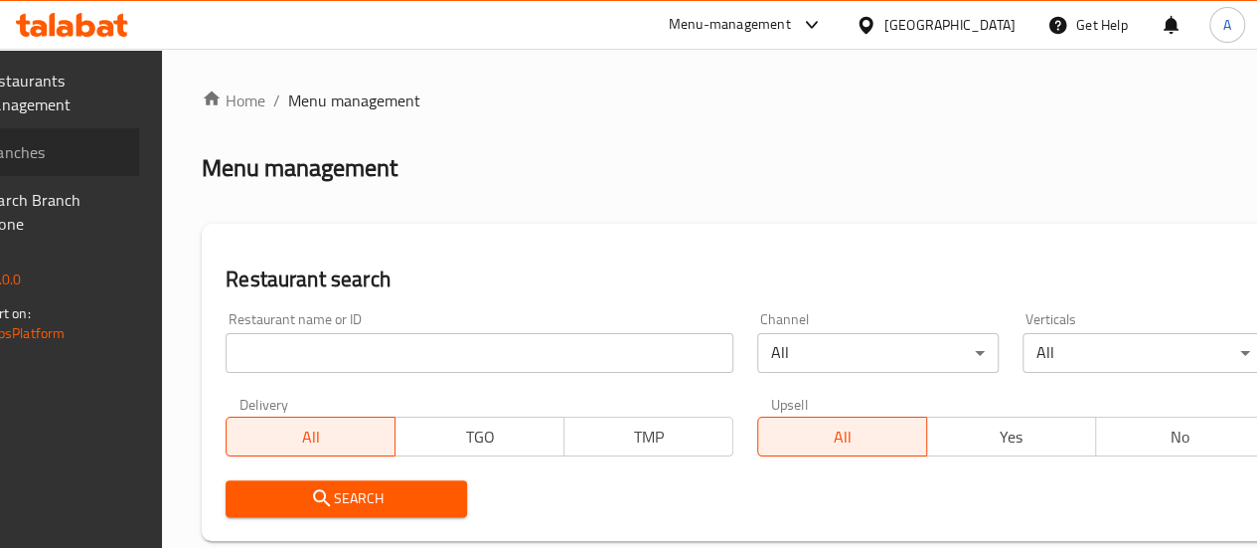
click at [111, 146] on span "Branches" at bounding box center [52, 152] width 142 height 24
